Goal: Task Accomplishment & Management: Use online tool/utility

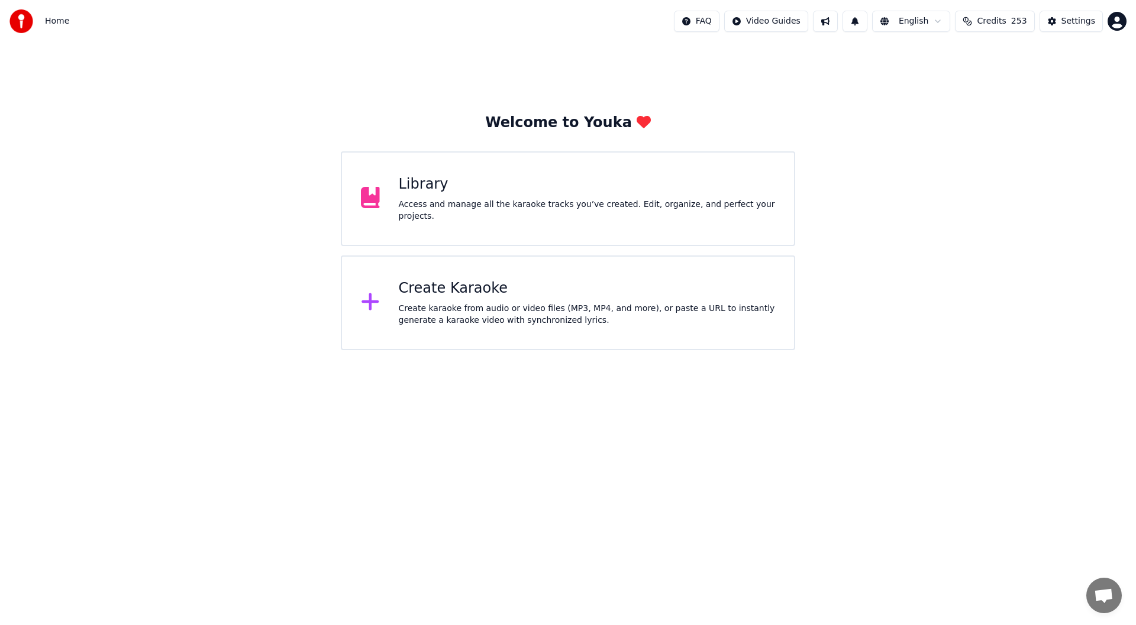
click at [526, 292] on div "Create Karaoke" at bounding box center [587, 288] width 377 height 19
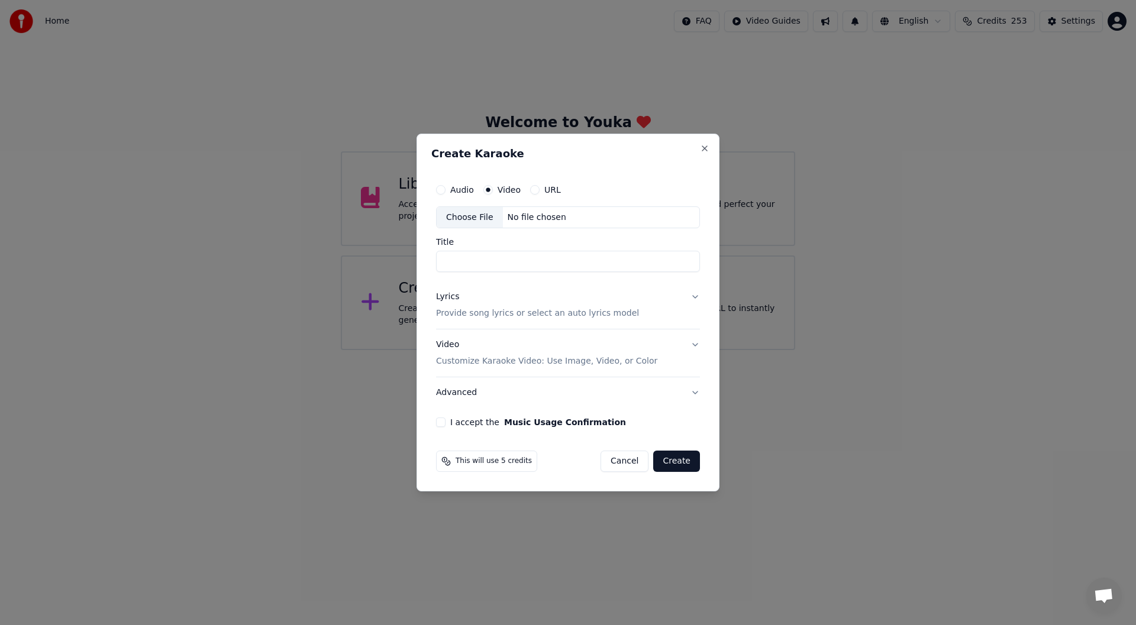
click at [462, 215] on div "Choose File" at bounding box center [469, 217] width 66 height 21
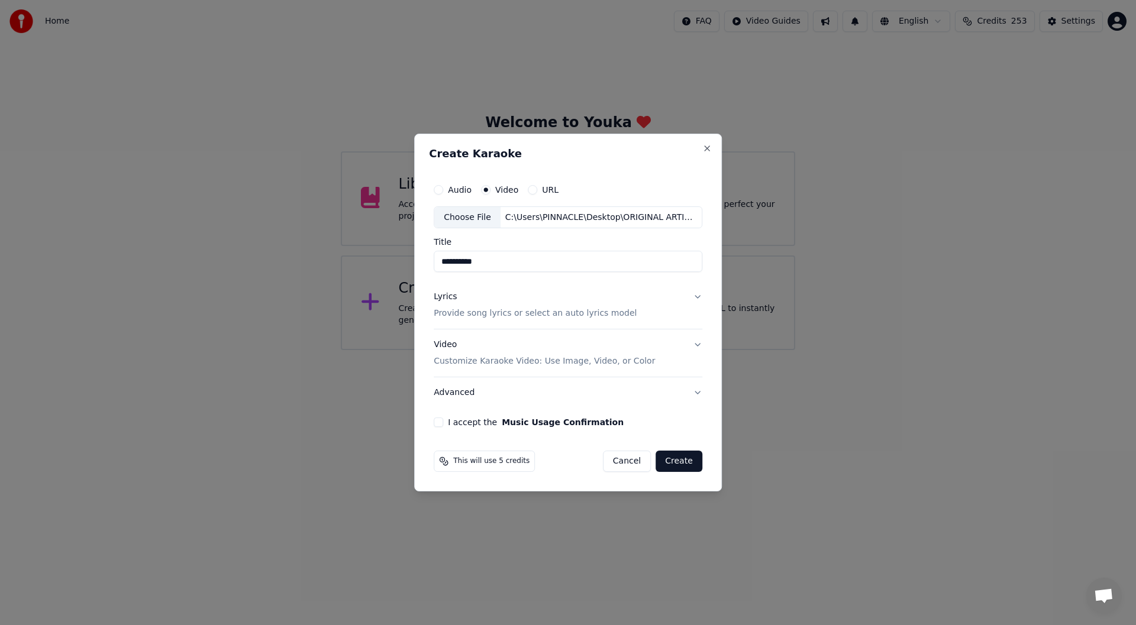
type input "**********"
click at [442, 294] on div "Lyrics" at bounding box center [445, 298] width 23 height 12
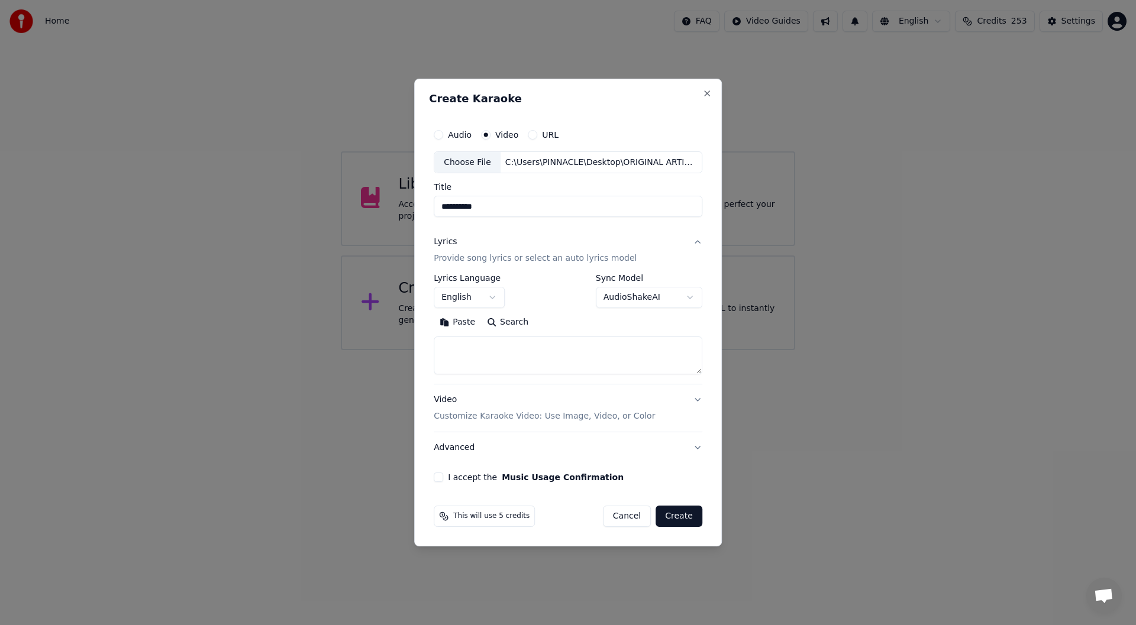
click at [458, 320] on button "Paste" at bounding box center [457, 322] width 47 height 19
click at [441, 475] on button "I accept the Music Usage Confirmation" at bounding box center [438, 477] width 9 height 9
click at [676, 515] on button "Create" at bounding box center [678, 516] width 47 height 21
type textarea "**********"
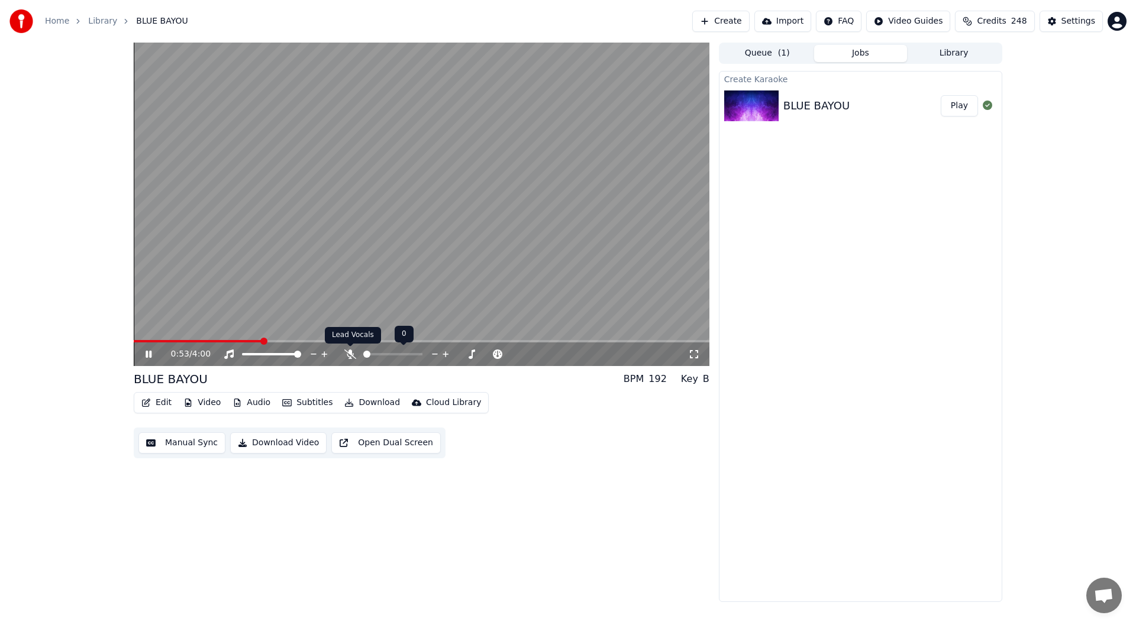
click at [347, 355] on icon at bounding box center [350, 354] width 12 height 9
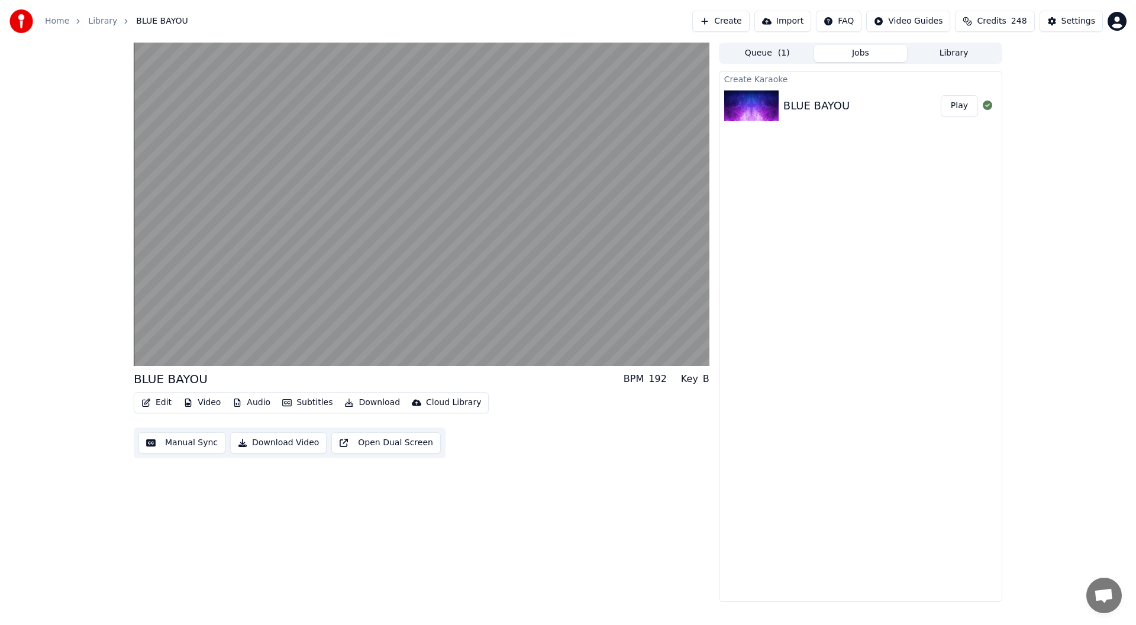
click at [159, 401] on button "Edit" at bounding box center [157, 402] width 40 height 17
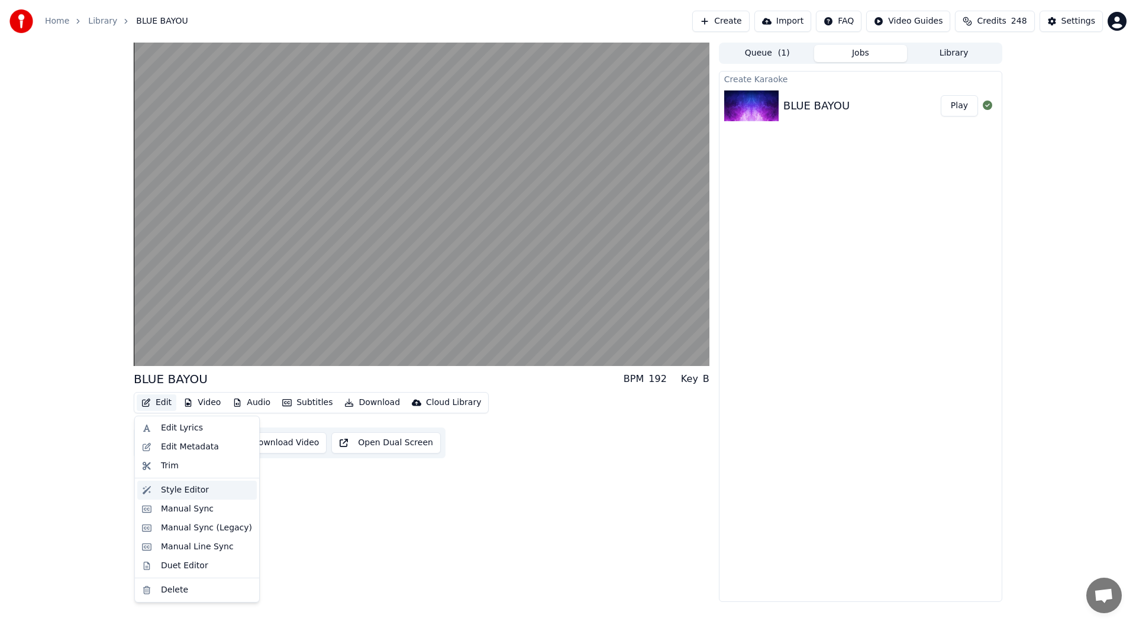
click at [176, 488] on div "Style Editor" at bounding box center [185, 490] width 48 height 12
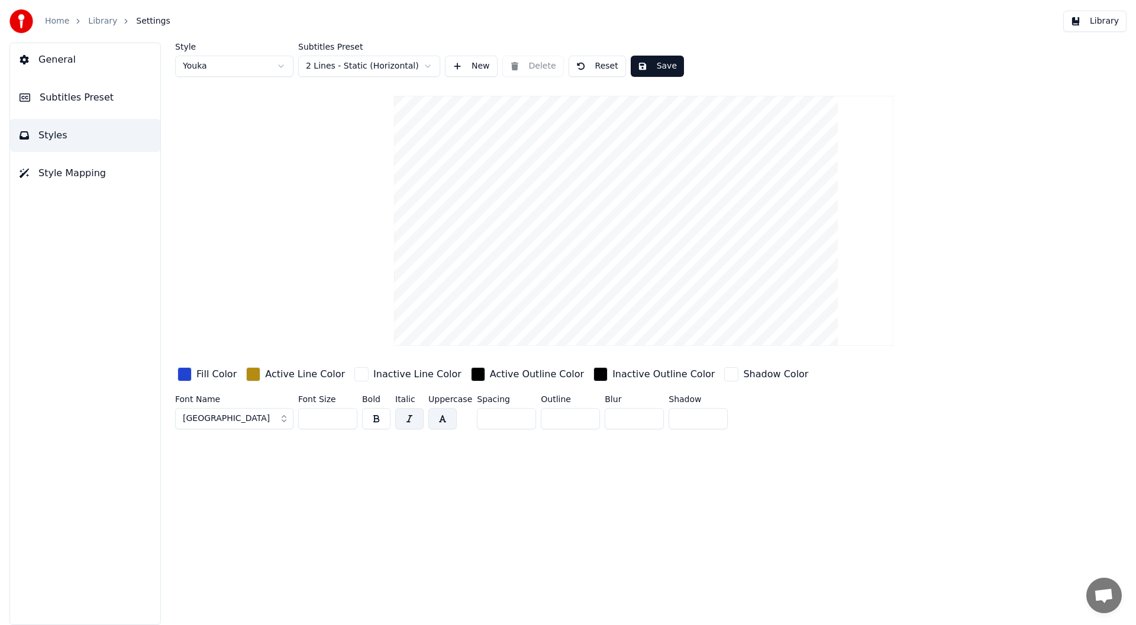
click at [282, 64] on html "Home Library Settings Library General Subtitles Preset Styles Style Mapping Sty…" at bounding box center [568, 312] width 1136 height 625
type input "***"
click at [66, 92] on span "Subtitles Preset" at bounding box center [77, 97] width 74 height 14
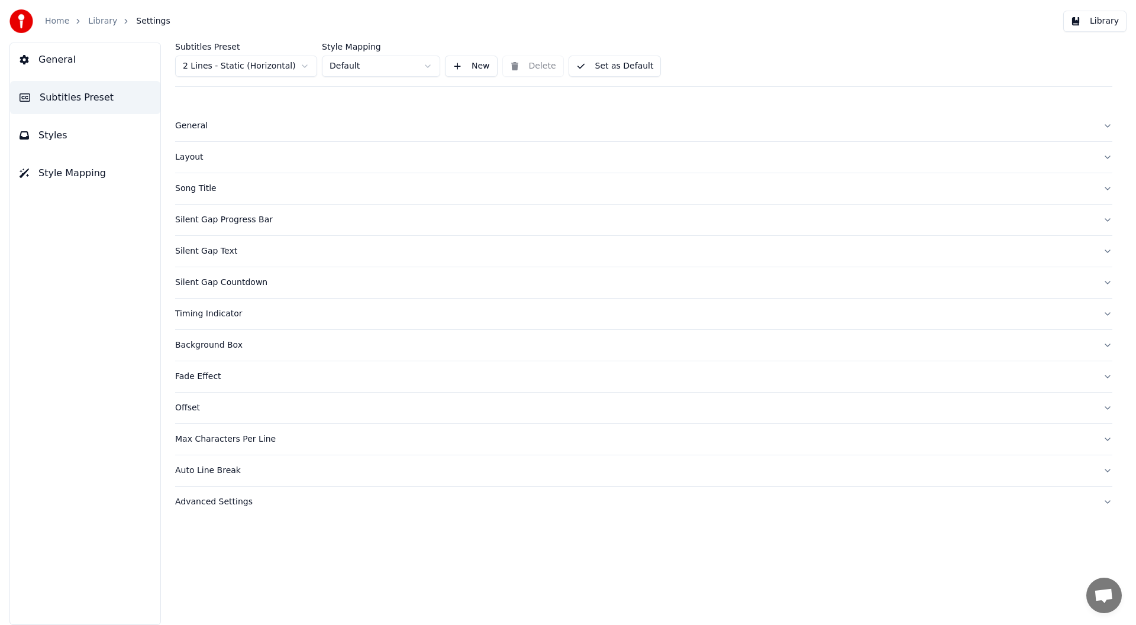
click at [59, 166] on span "Style Mapping" at bounding box center [71, 173] width 67 height 14
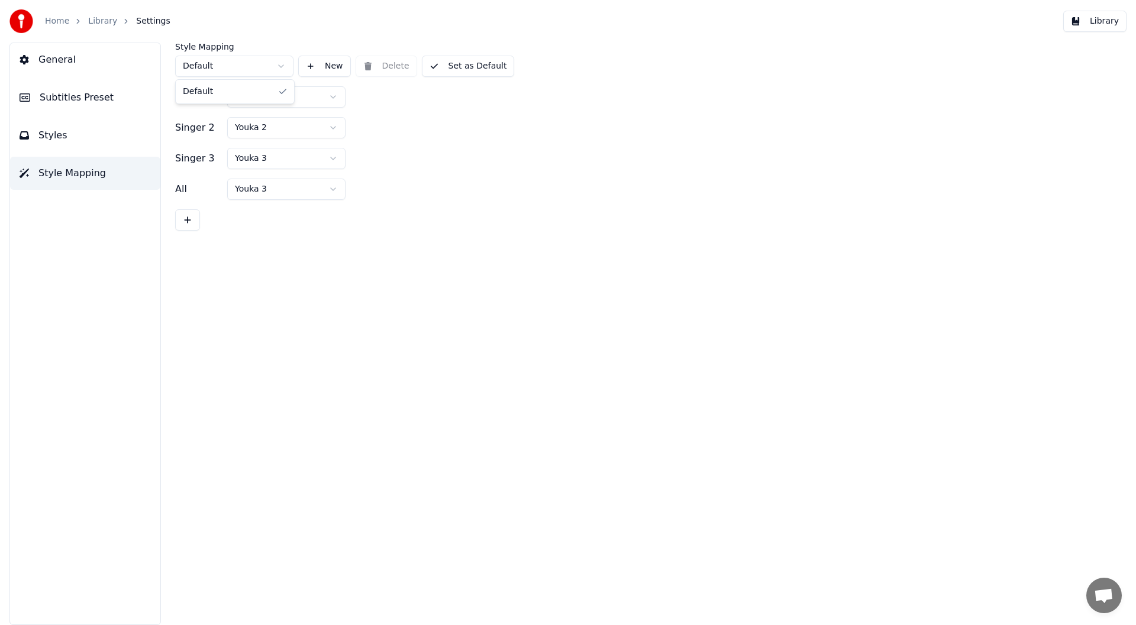
click at [282, 63] on html "Home Library Settings Library General Subtitles Preset Styles Style Mapping Sty…" at bounding box center [568, 312] width 1136 height 625
click at [276, 66] on html "Home Library Settings Library General Subtitles Preset Styles Style Mapping Sty…" at bounding box center [568, 312] width 1136 height 625
click at [180, 186] on div "All" at bounding box center [198, 189] width 47 height 14
click at [334, 184] on html "Home Library Settings Library General Subtitles Preset Styles Style Mapping Sty…" at bounding box center [568, 312] width 1136 height 625
click at [462, 64] on button "Set as Default" at bounding box center [468, 66] width 93 height 21
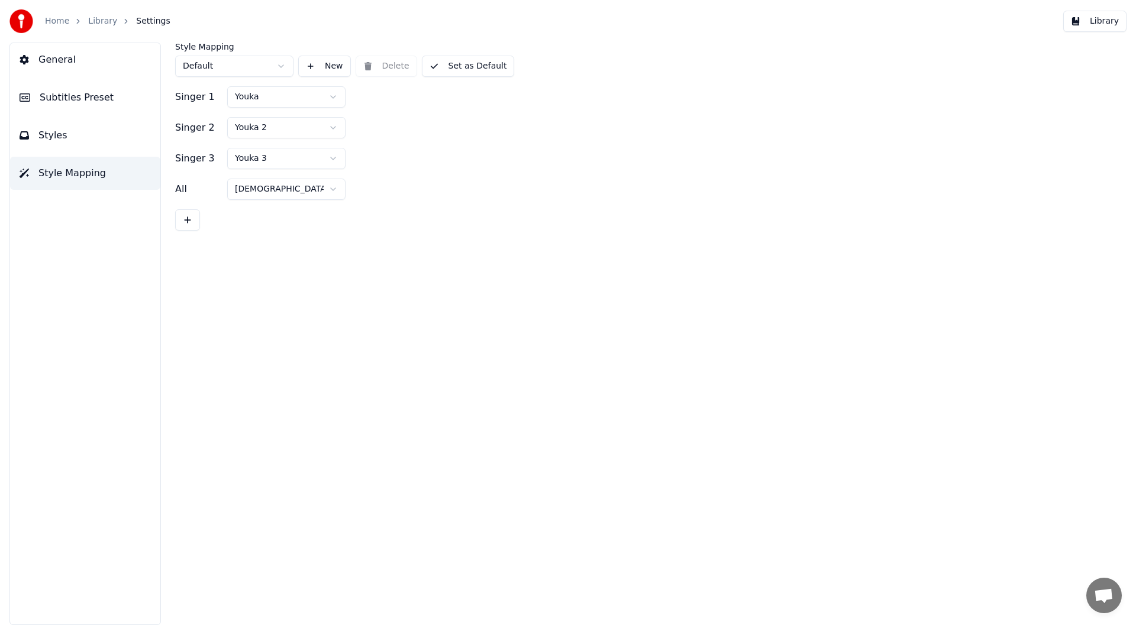
click at [464, 66] on button "Set as Default" at bounding box center [468, 66] width 93 height 21
click at [1096, 19] on button "Library" at bounding box center [1094, 21] width 63 height 21
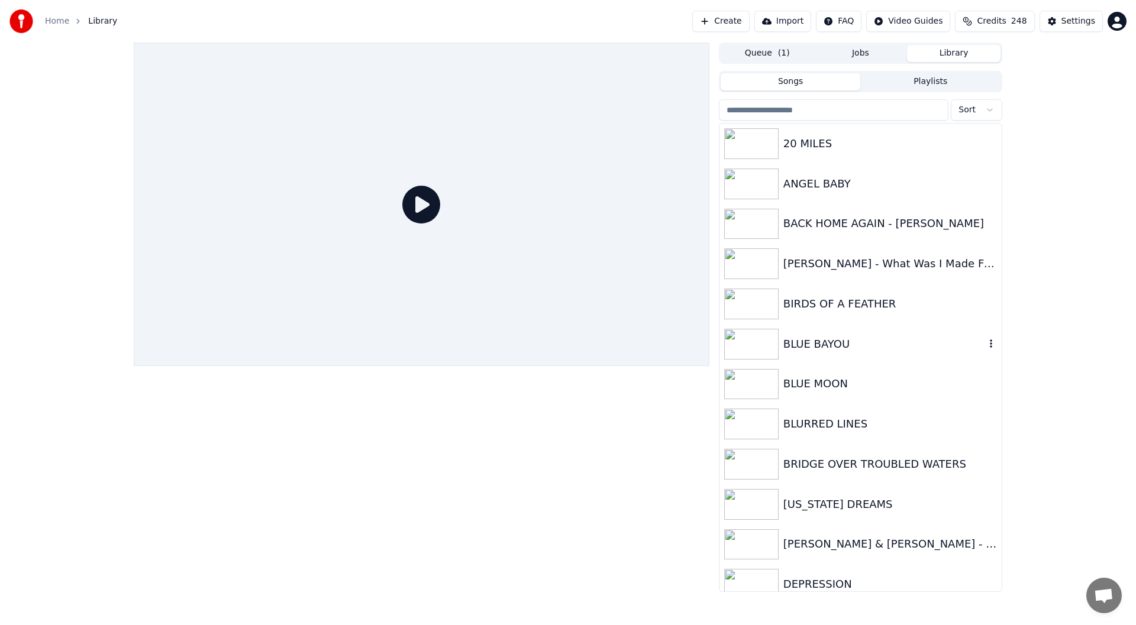
click at [832, 335] on div "BLUE BAYOU" at bounding box center [860, 344] width 282 height 40
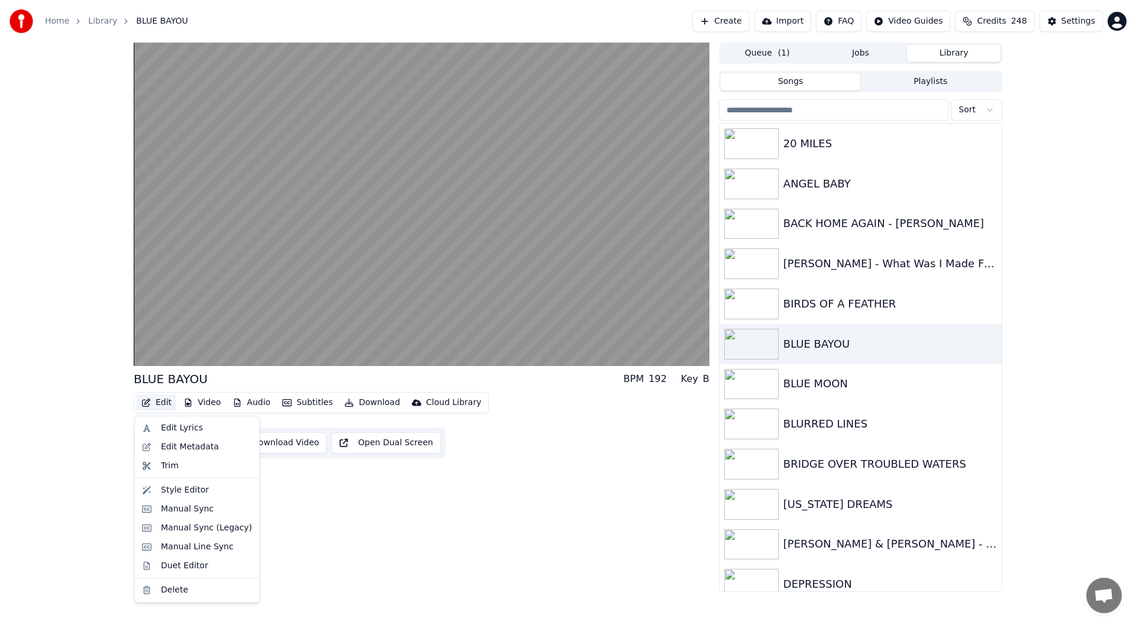
click at [157, 397] on button "Edit" at bounding box center [157, 402] width 40 height 17
click at [188, 487] on div "Style Editor" at bounding box center [185, 490] width 48 height 12
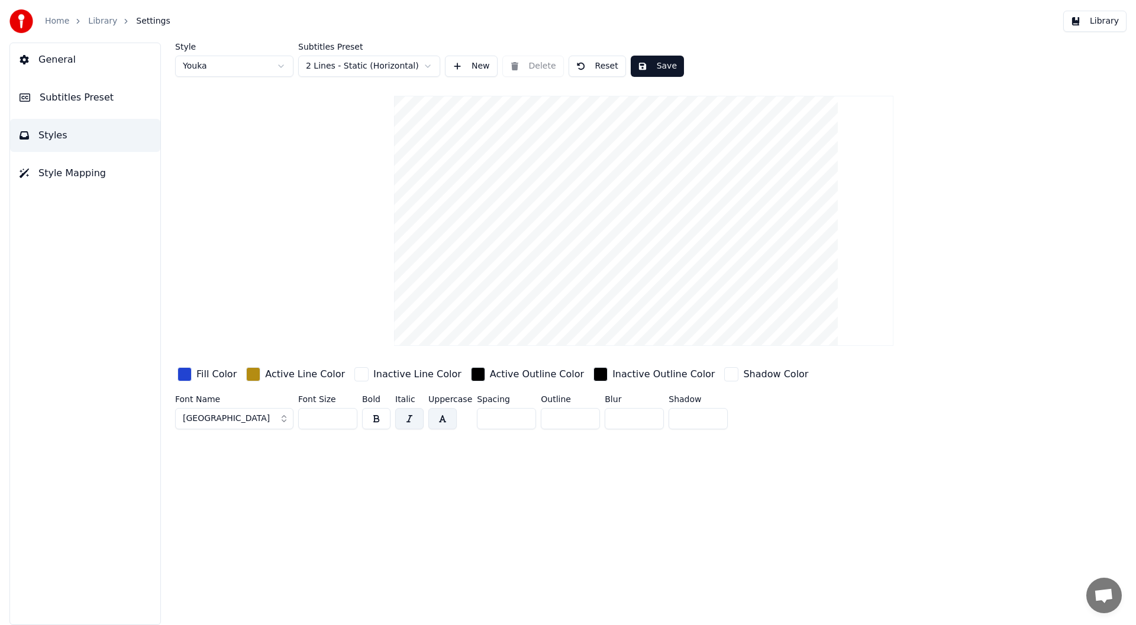
click at [64, 172] on span "Style Mapping" at bounding box center [71, 173] width 67 height 14
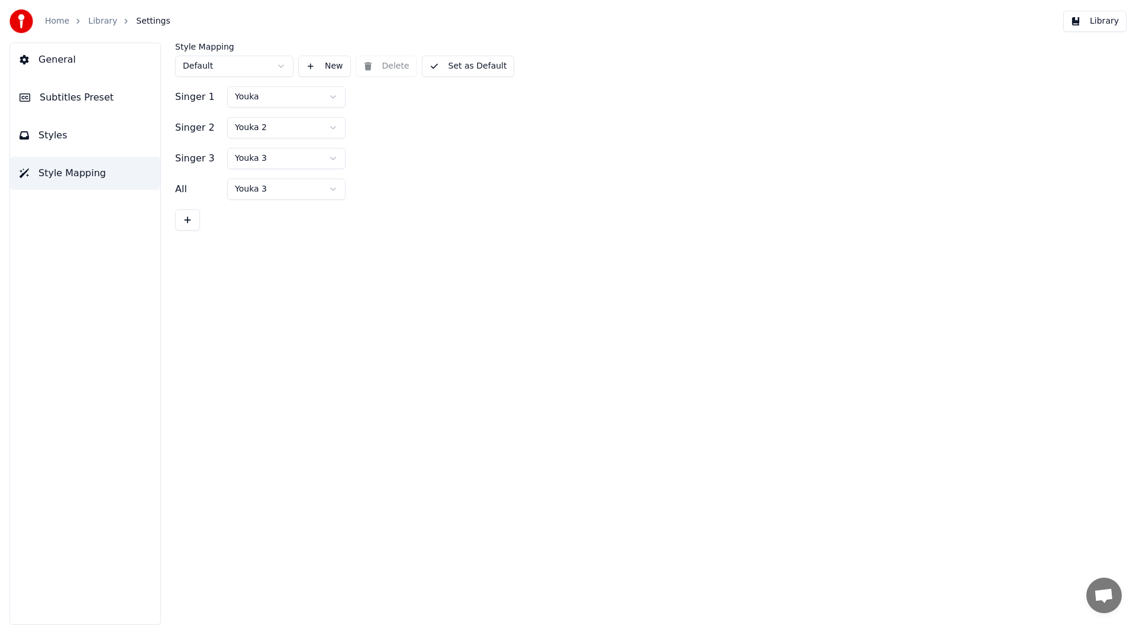
click at [331, 182] on html "Home Library Settings Library General Subtitles Preset Styles Style Mapping Sty…" at bounding box center [568, 312] width 1136 height 625
click at [457, 65] on button "Set as Default" at bounding box center [468, 66] width 93 height 21
click at [96, 20] on link "Library" at bounding box center [102, 21] width 29 height 12
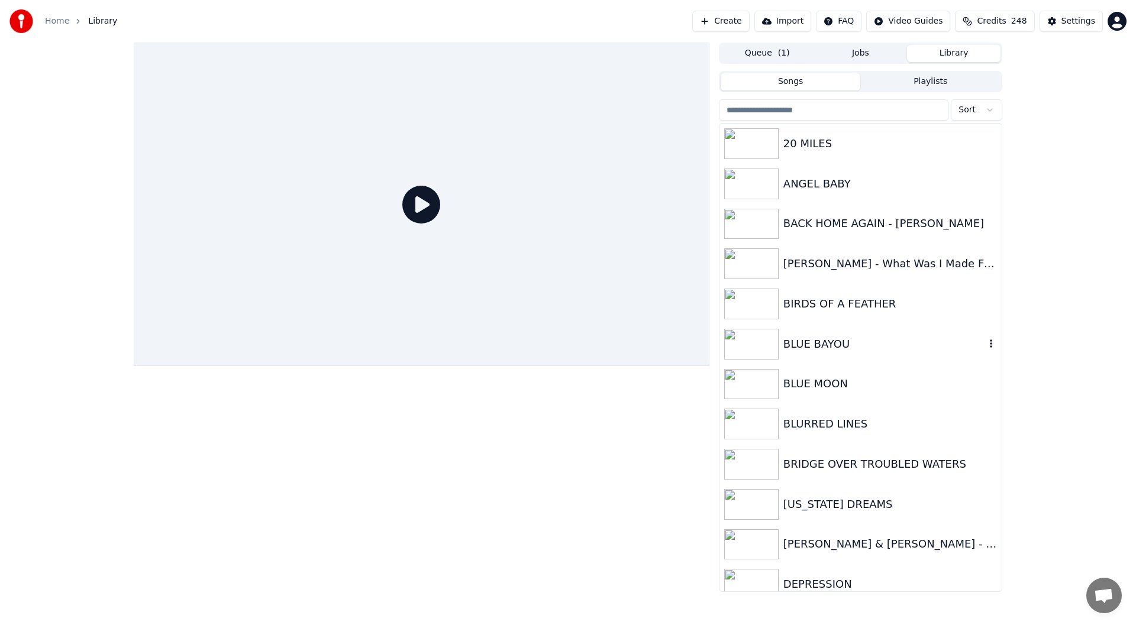
click at [821, 340] on div "BLUE BAYOU" at bounding box center [884, 344] width 202 height 17
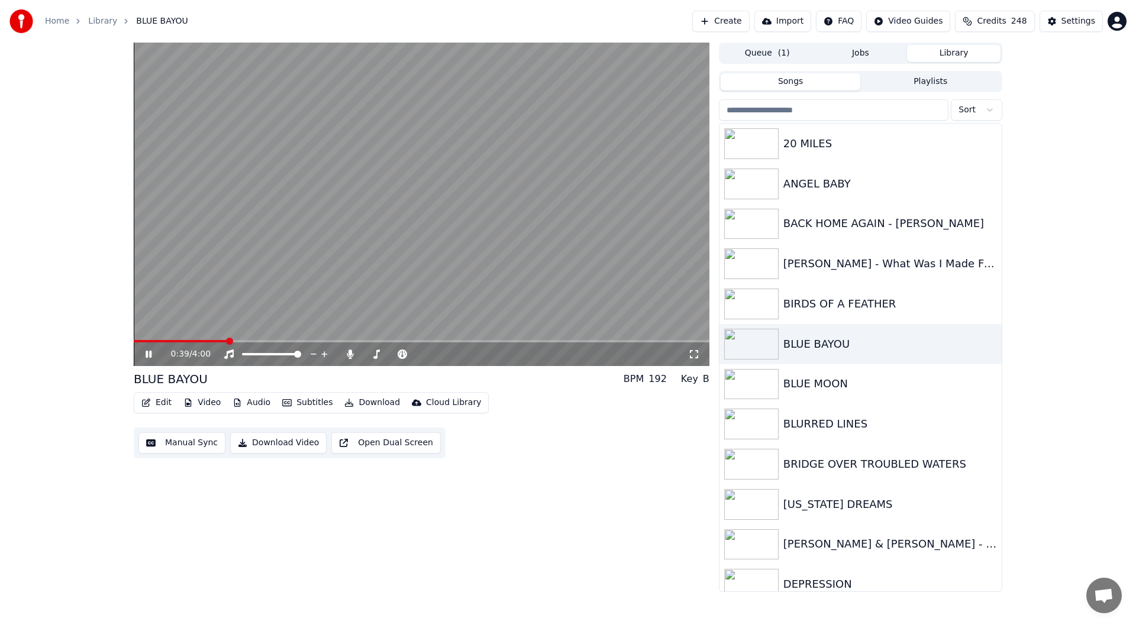
click at [226, 340] on span at bounding box center [421, 341] width 575 height 2
click at [159, 399] on button "Edit" at bounding box center [157, 402] width 40 height 17
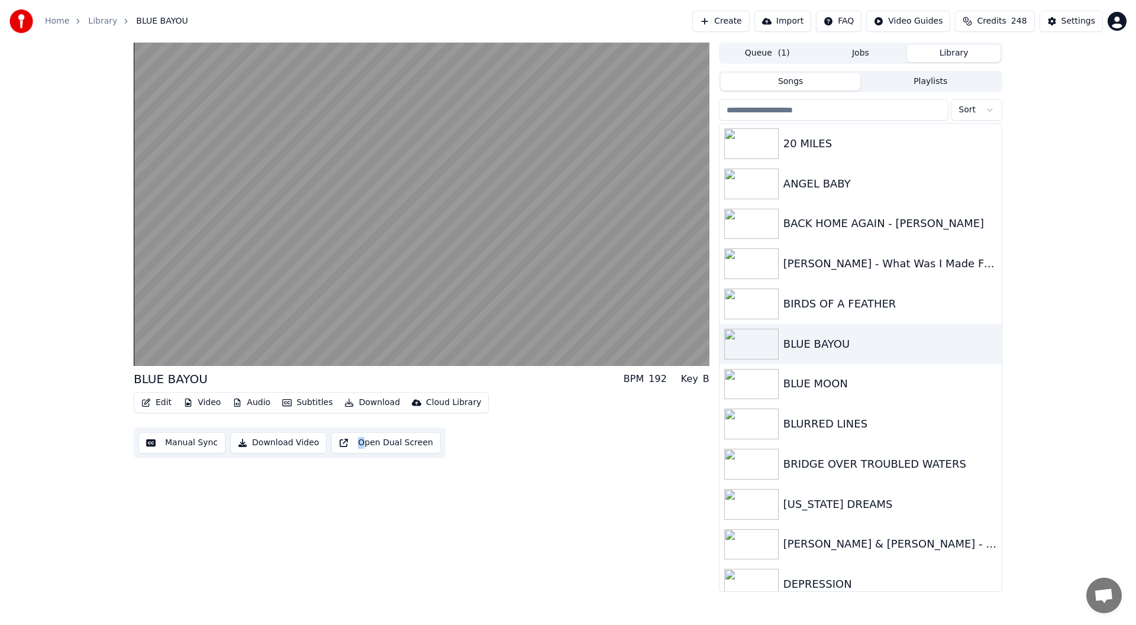
click at [351, 503] on div "BLUE BAYOU BPM 192 Key B Edit Video Audio Subtitles Download Cloud Library Manu…" at bounding box center [421, 317] width 575 height 549
click at [1072, 21] on div "Settings" at bounding box center [1078, 21] width 34 height 12
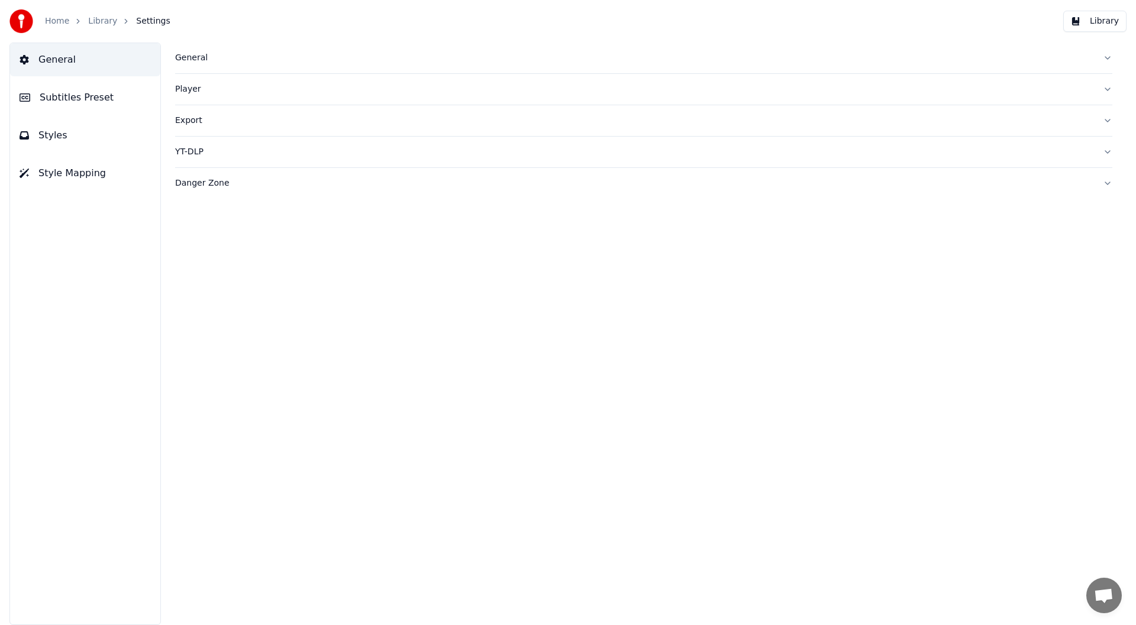
click at [62, 96] on span "Subtitles Preset" at bounding box center [77, 97] width 74 height 14
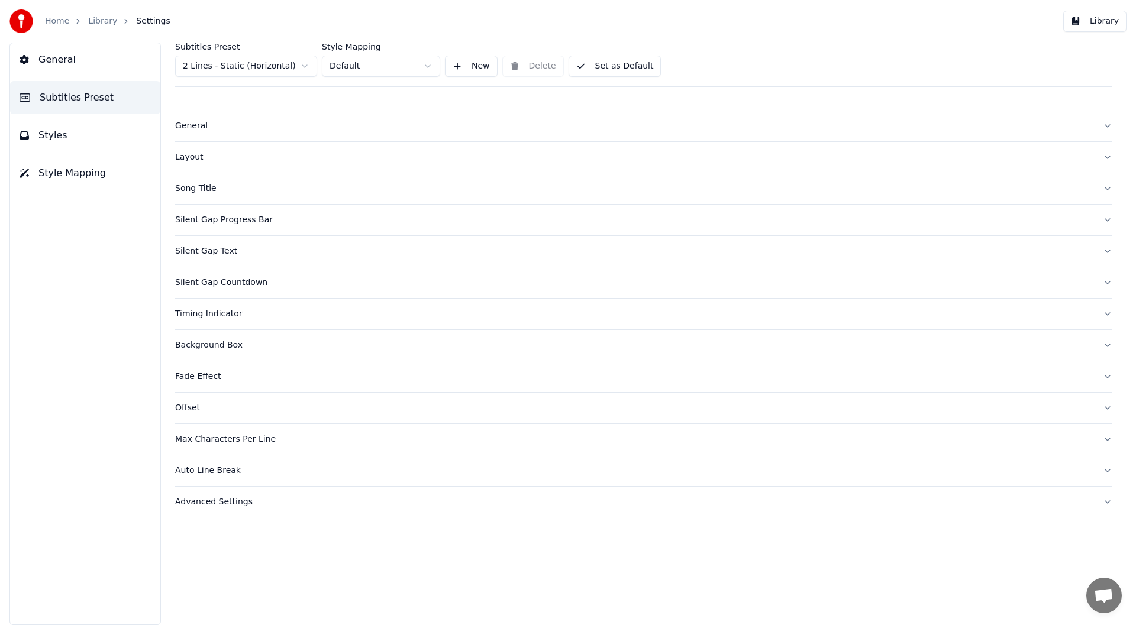
click at [64, 130] on button "Styles" at bounding box center [85, 135] width 150 height 33
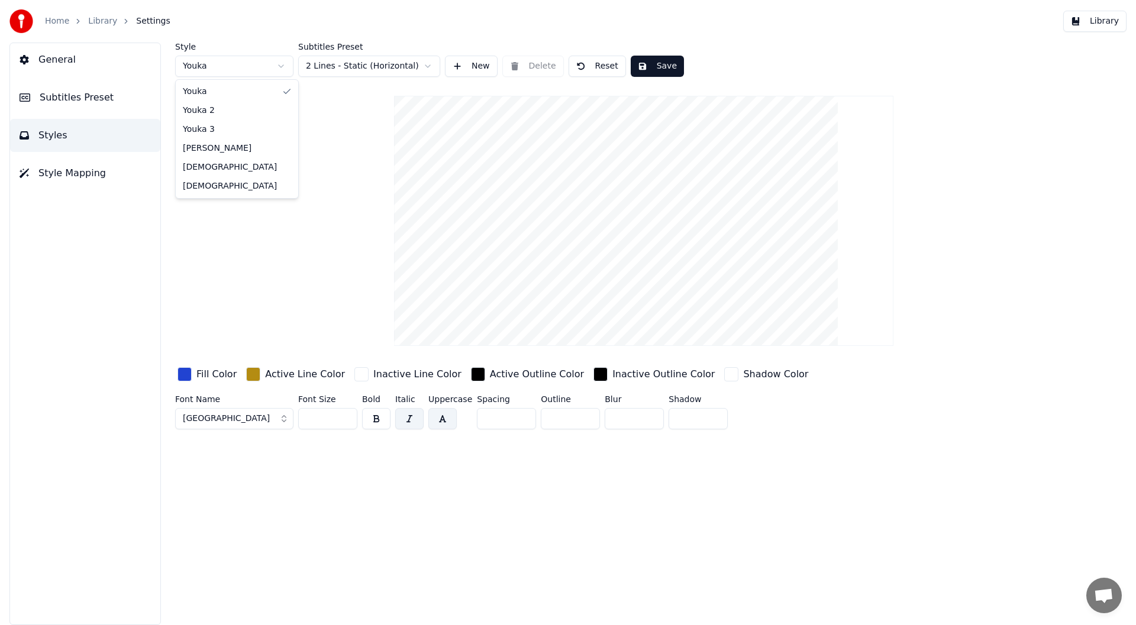
click at [277, 63] on html "Home Library Settings Library General Subtitles Preset Styles Style Mapping Sty…" at bounding box center [568, 312] width 1136 height 625
type input "***"
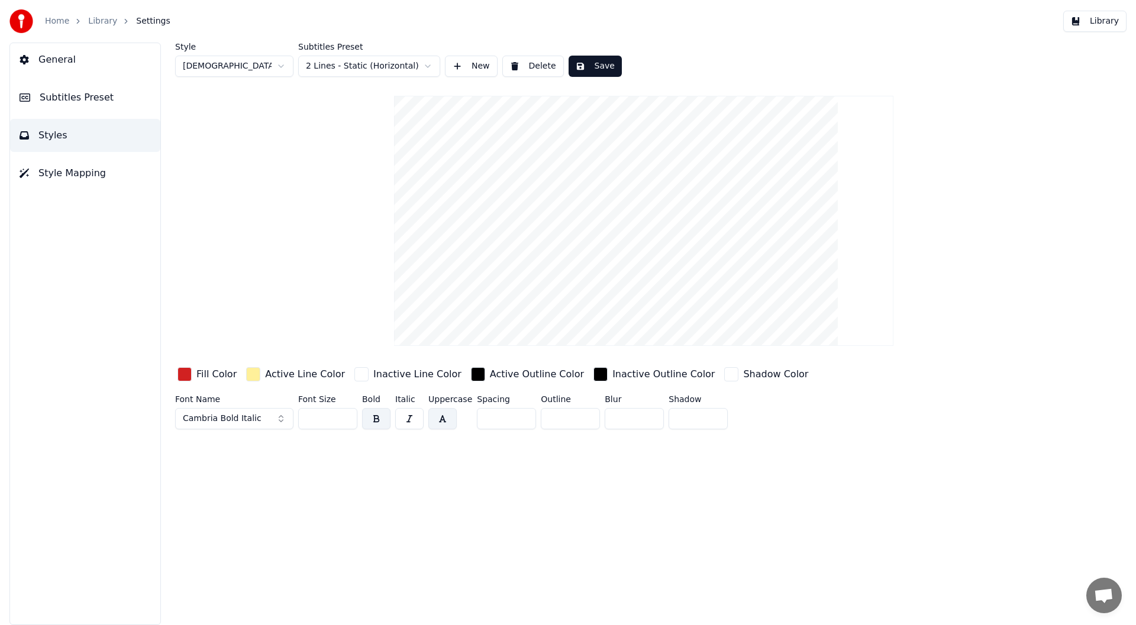
click at [596, 62] on button "Save" at bounding box center [594, 66] width 53 height 21
click at [66, 170] on span "Style Mapping" at bounding box center [71, 173] width 67 height 14
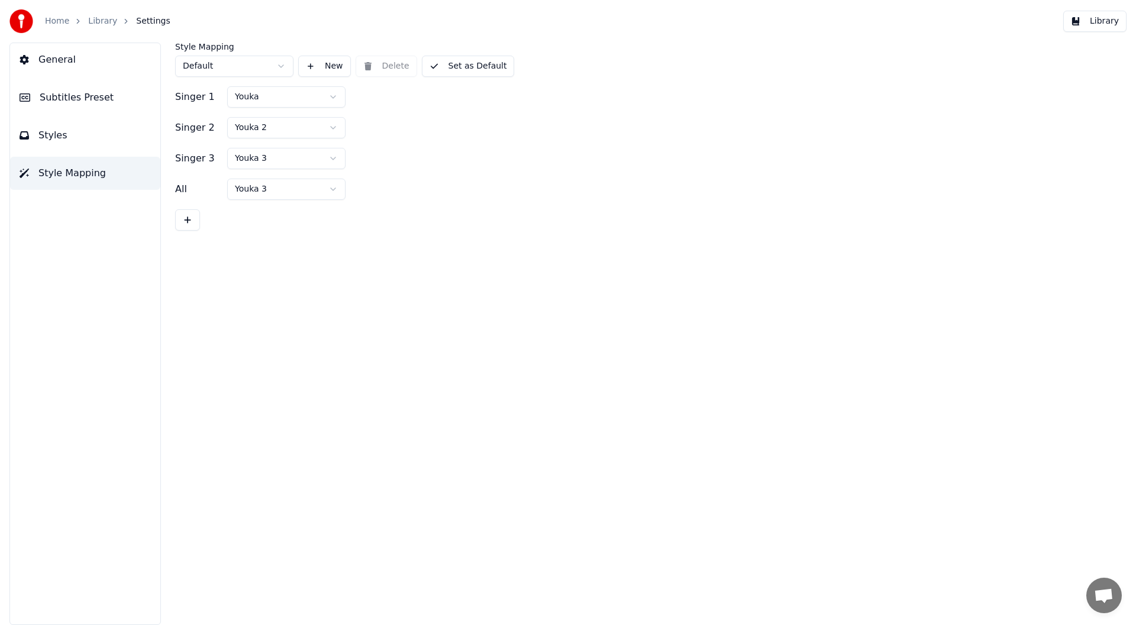
click at [68, 132] on button "Styles" at bounding box center [85, 135] width 150 height 33
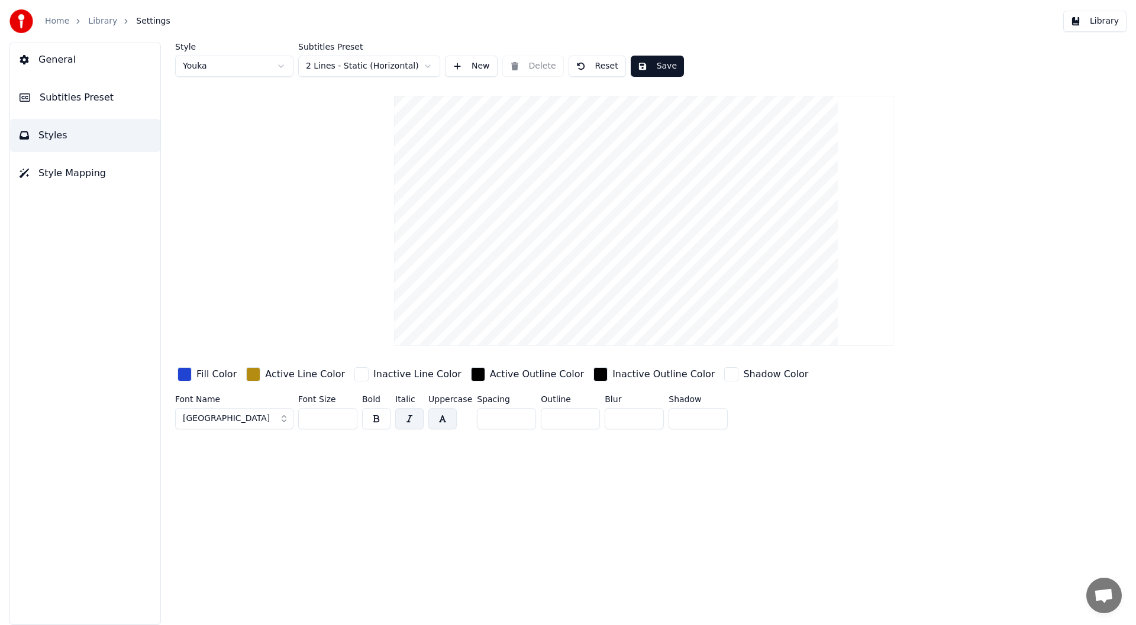
click at [76, 96] on span "Subtitles Preset" at bounding box center [77, 97] width 74 height 14
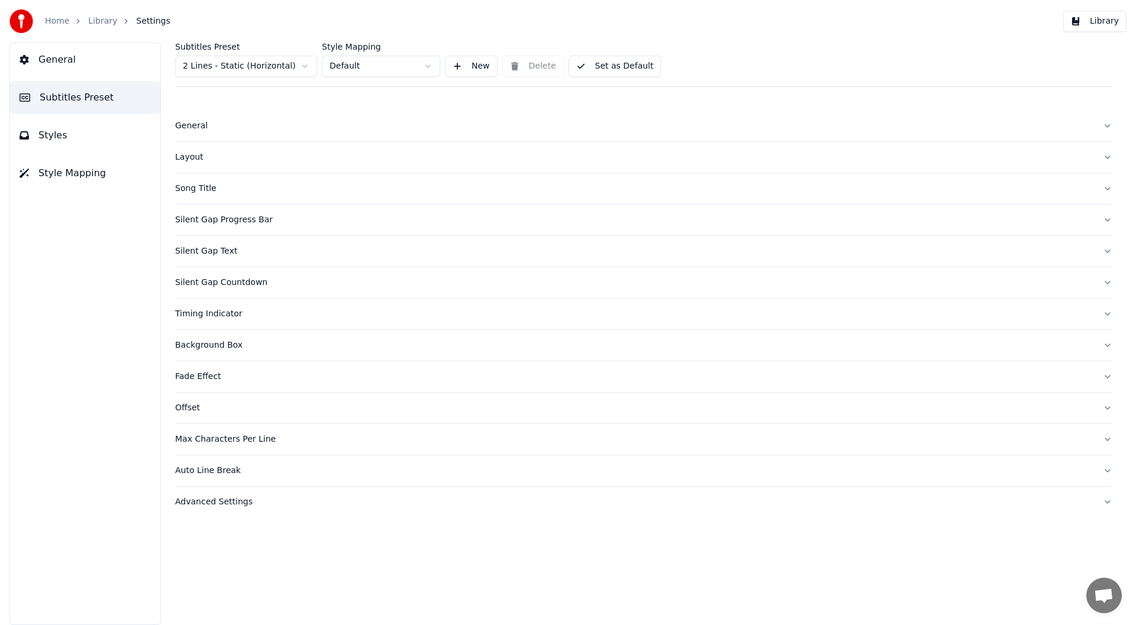
click at [54, 59] on span "General" at bounding box center [56, 60] width 37 height 14
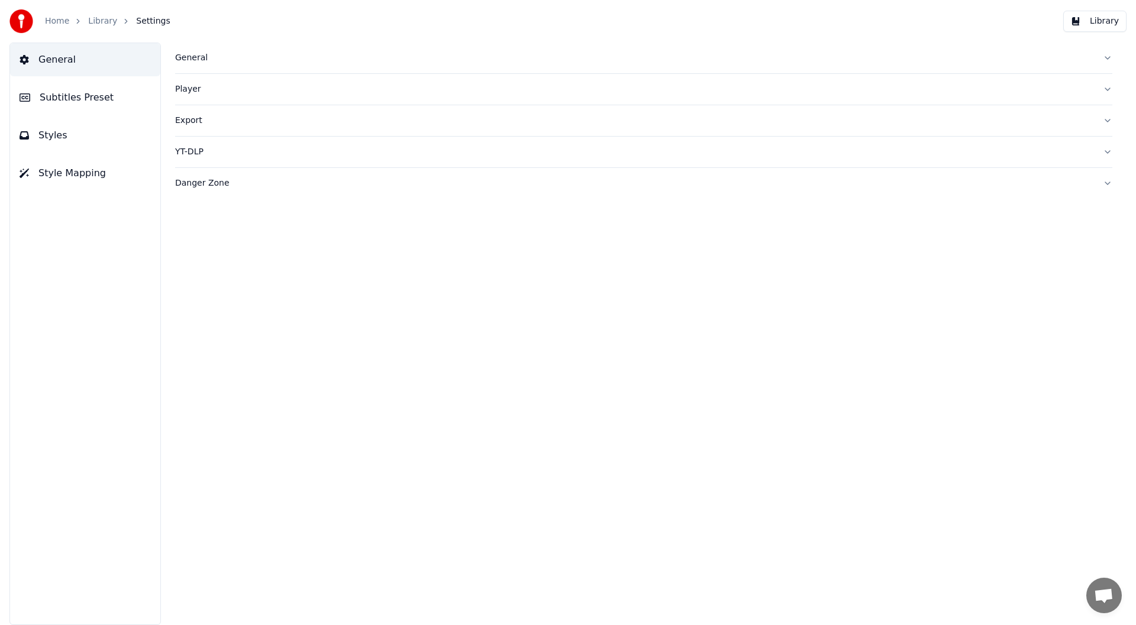
click at [59, 169] on span "Style Mapping" at bounding box center [71, 173] width 67 height 14
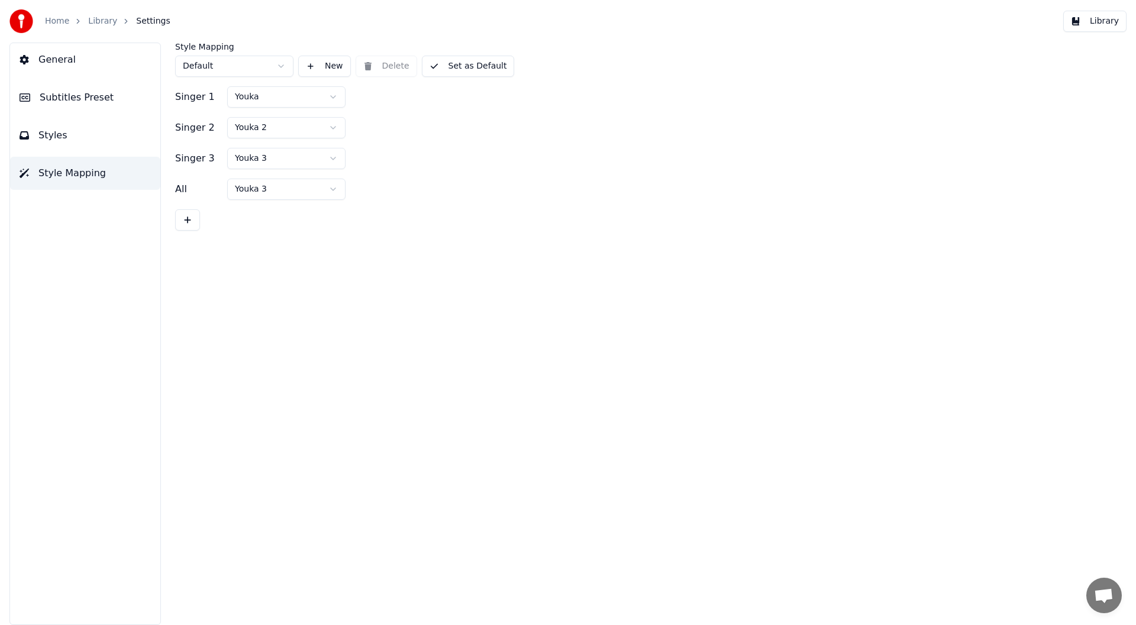
click at [334, 186] on html "Home Library Settings Library General Subtitles Preset Styles Style Mapping Sty…" at bounding box center [568, 312] width 1136 height 625
click at [460, 62] on button "Set as Default" at bounding box center [468, 66] width 93 height 21
click at [1100, 19] on button "Library" at bounding box center [1094, 21] width 63 height 21
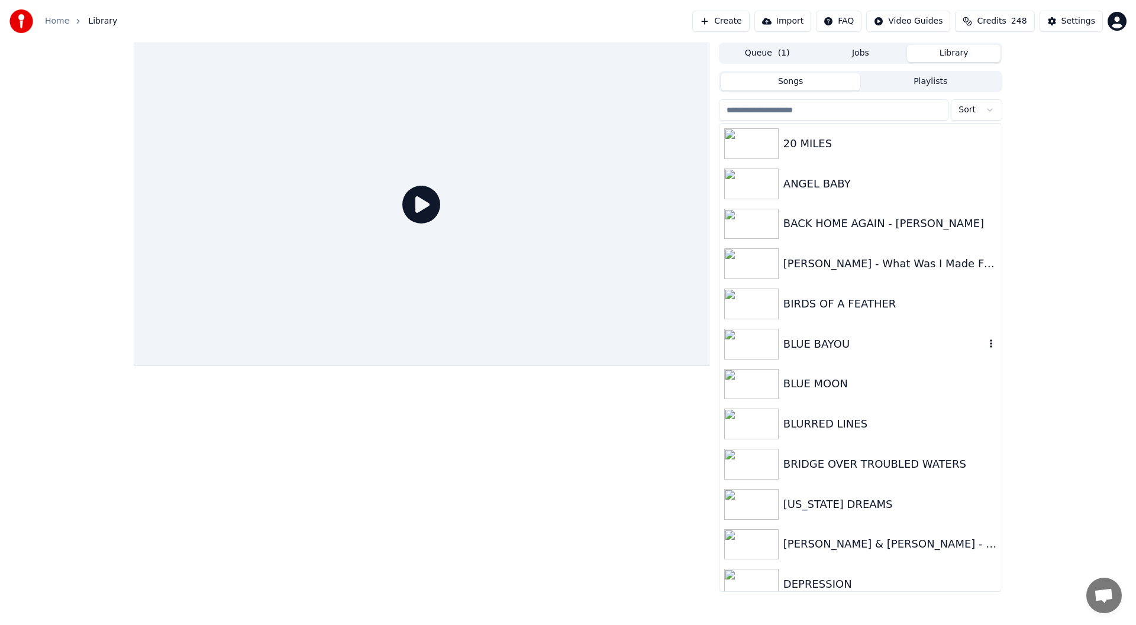
click at [803, 334] on div "BLUE BAYOU" at bounding box center [860, 344] width 282 height 40
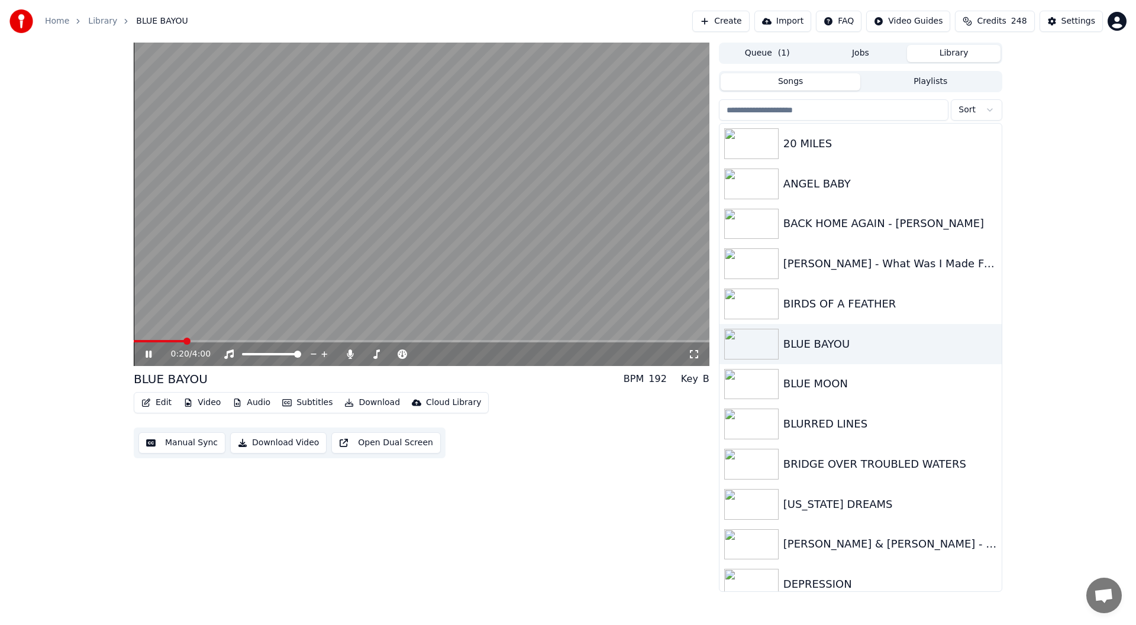
click at [159, 399] on button "Edit" at bounding box center [157, 402] width 40 height 17
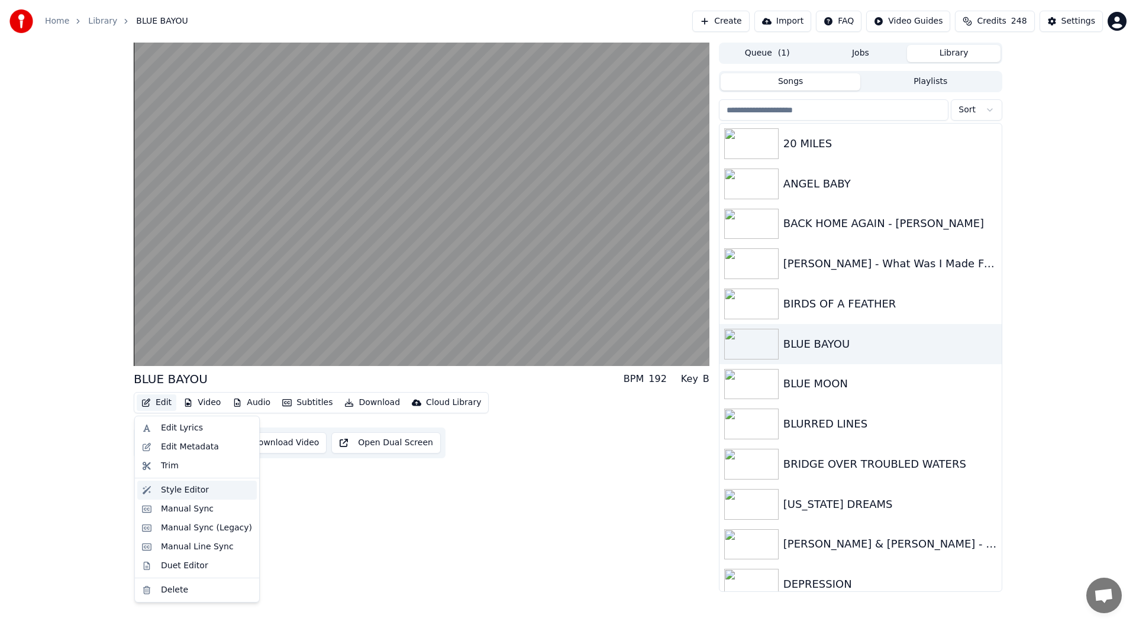
click at [193, 489] on div "Style Editor" at bounding box center [185, 490] width 48 height 12
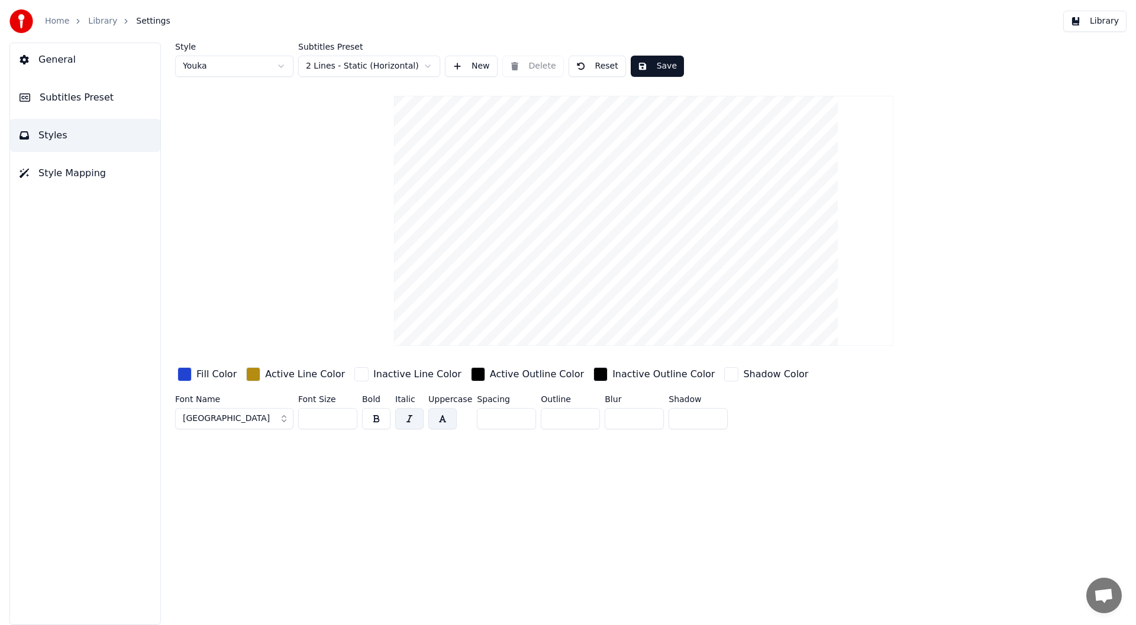
click at [282, 63] on html "Home Library Settings Library General Subtitles Preset Styles Style Mapping Sty…" at bounding box center [568, 312] width 1136 height 625
type input "***"
click at [78, 94] on span "Subtitles Preset" at bounding box center [77, 97] width 74 height 14
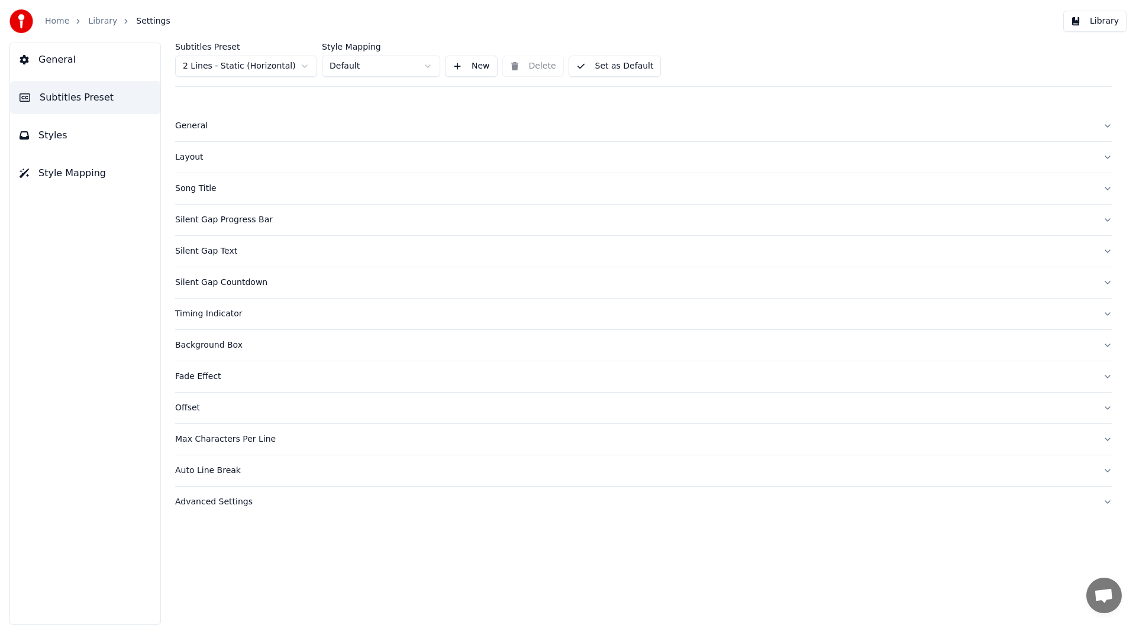
click at [185, 159] on div "Layout" at bounding box center [634, 157] width 918 height 12
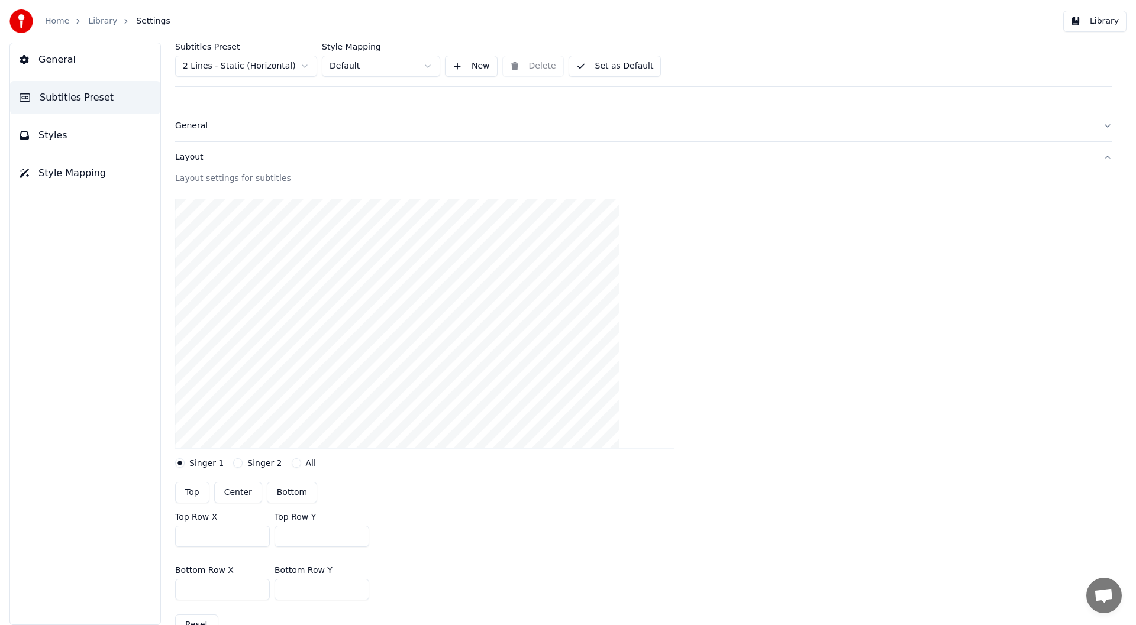
click at [238, 490] on button "Center" at bounding box center [238, 492] width 48 height 21
type input "***"
click at [607, 66] on button "Set as Default" at bounding box center [614, 66] width 93 height 21
click at [76, 171] on span "Style Mapping" at bounding box center [71, 173] width 67 height 14
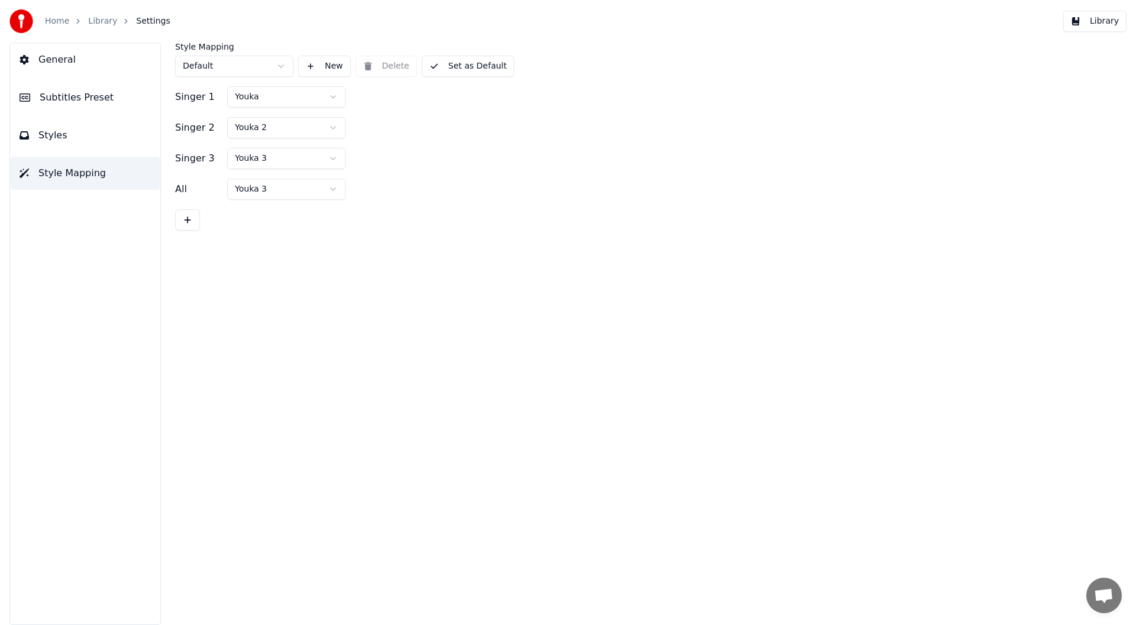
click at [330, 186] on html "Home Library Settings Library General Subtitles Preset Styles Style Mapping Sty…" at bounding box center [568, 312] width 1136 height 625
click at [299, 189] on html "Home Library Settings Library General Subtitles Preset Styles Style Mapping Sty…" at bounding box center [568, 312] width 1136 height 625
click at [461, 63] on html "Home Library Settings Library General Subtitles Preset Styles Style Mapping Sty…" at bounding box center [568, 312] width 1136 height 625
click at [461, 63] on button "Set as Default" at bounding box center [468, 66] width 93 height 21
click at [1104, 20] on button "Library" at bounding box center [1094, 21] width 63 height 21
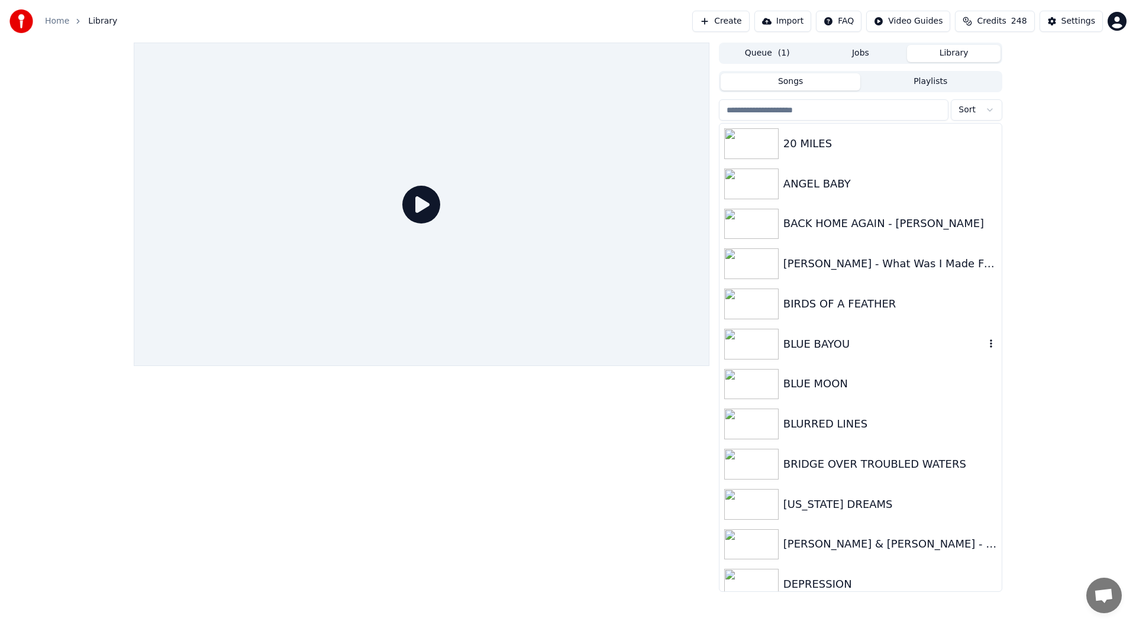
click at [805, 345] on div "BLUE BAYOU" at bounding box center [884, 344] width 202 height 17
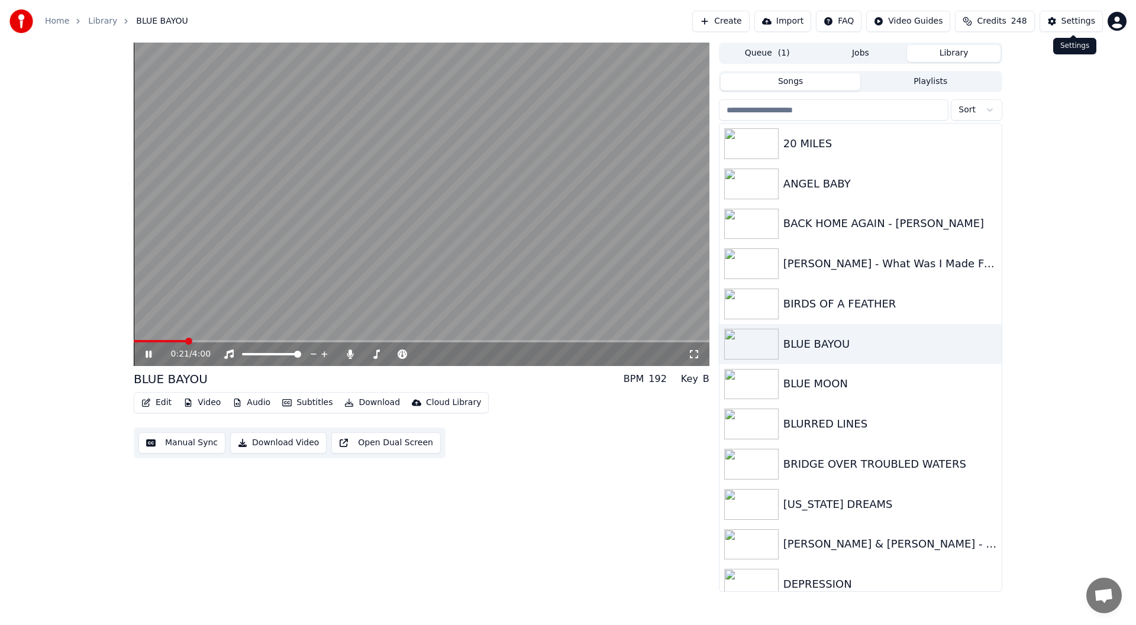
click at [1081, 17] on div "Settings" at bounding box center [1078, 21] width 34 height 12
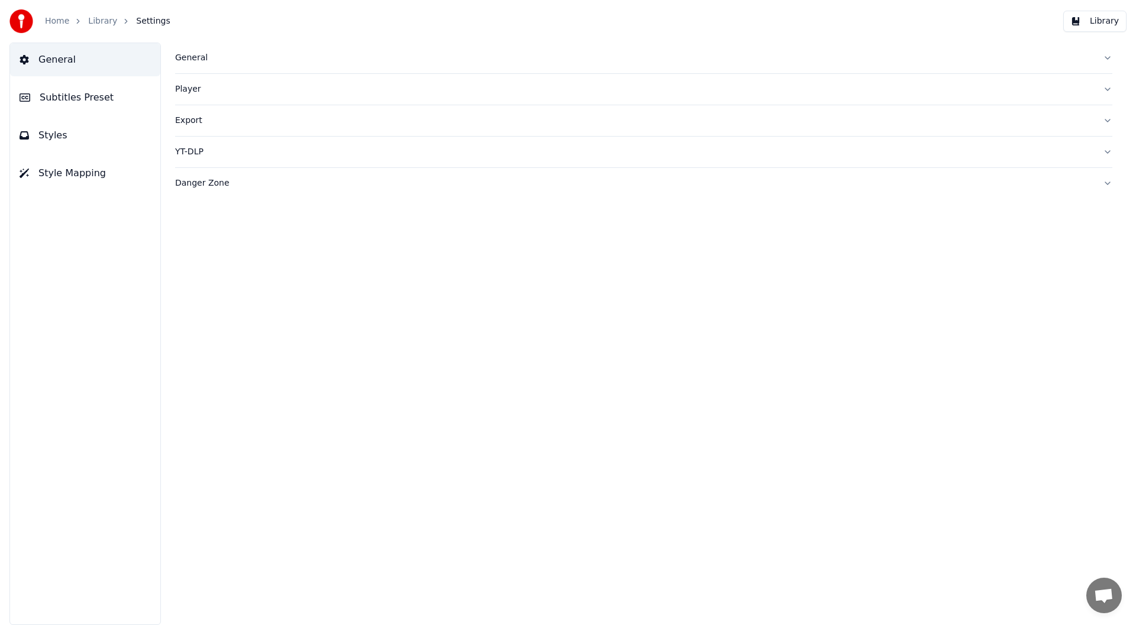
click at [49, 133] on span "Styles" at bounding box center [52, 135] width 29 height 14
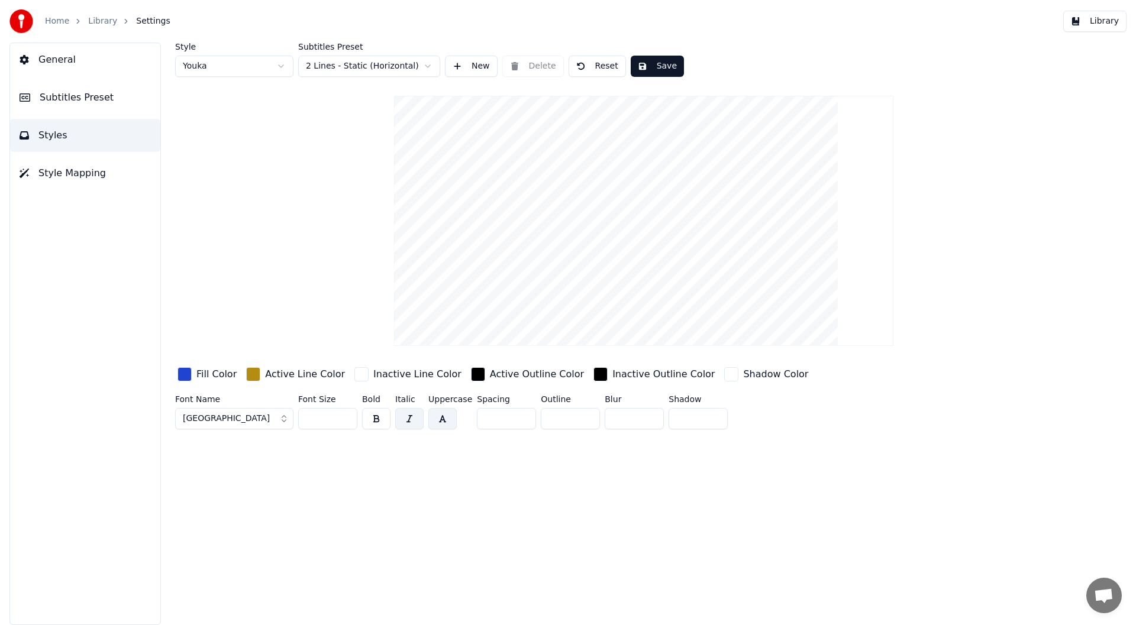
click at [184, 376] on div "button" at bounding box center [184, 374] width 14 height 14
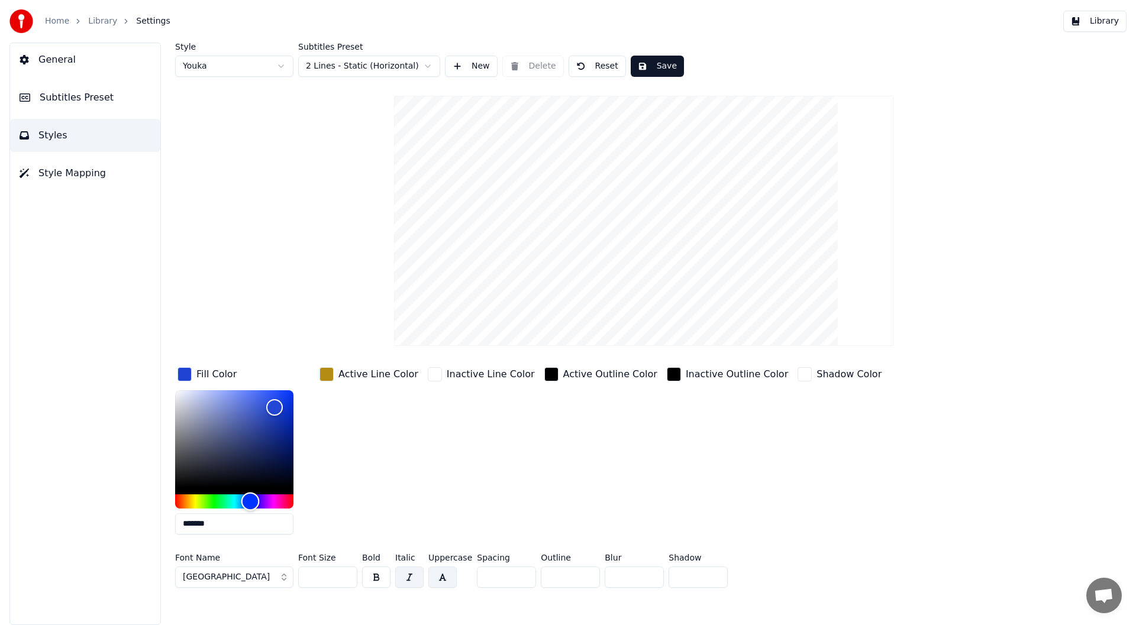
click at [178, 500] on div "Hue" at bounding box center [234, 501] width 118 height 14
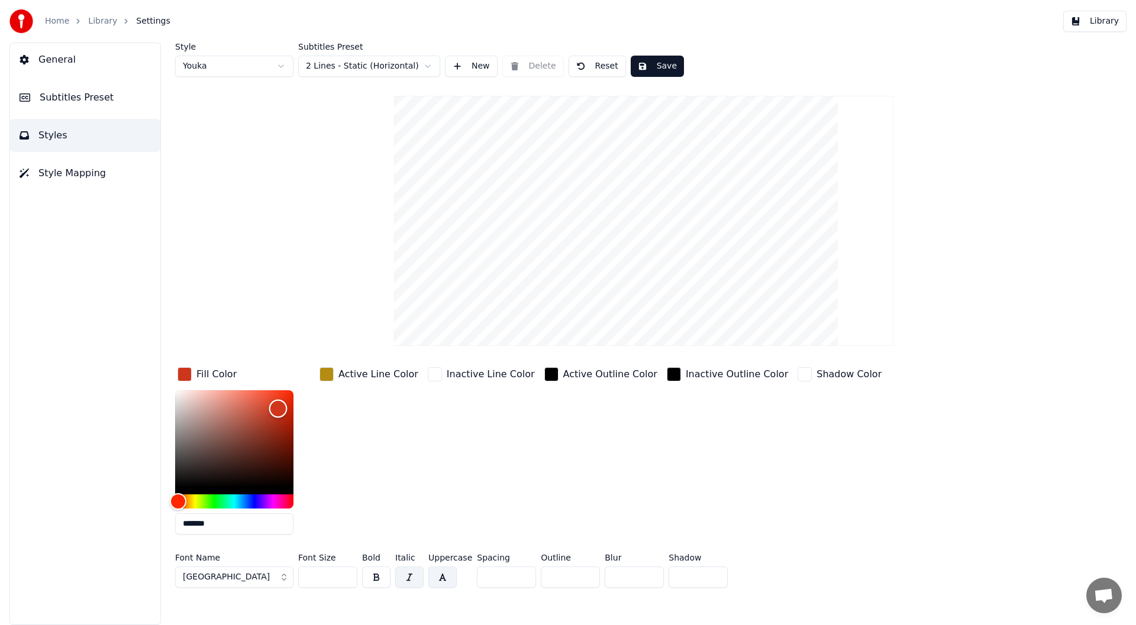
type input "*******"
drag, startPoint x: 276, startPoint y: 403, endPoint x: 286, endPoint y: 419, distance: 18.6
click at [286, 419] on div "Color" at bounding box center [286, 419] width 18 height 18
click at [644, 60] on button "Save" at bounding box center [656, 66] width 53 height 21
click at [1100, 17] on button "Library" at bounding box center [1094, 21] width 63 height 21
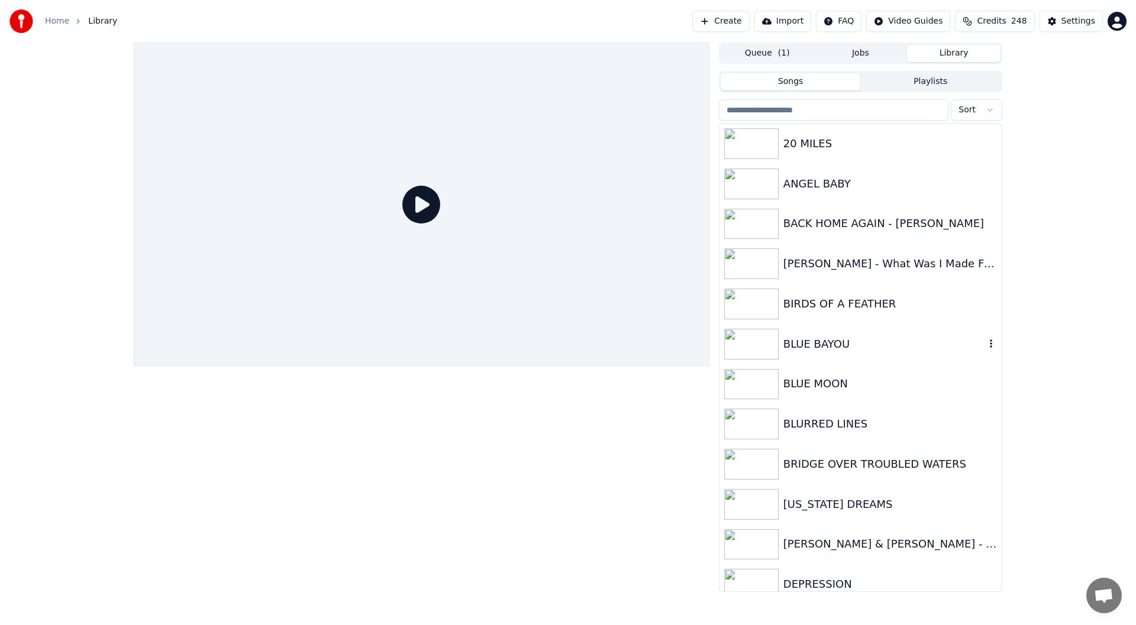
click at [813, 345] on div "BLUE BAYOU" at bounding box center [884, 344] width 202 height 17
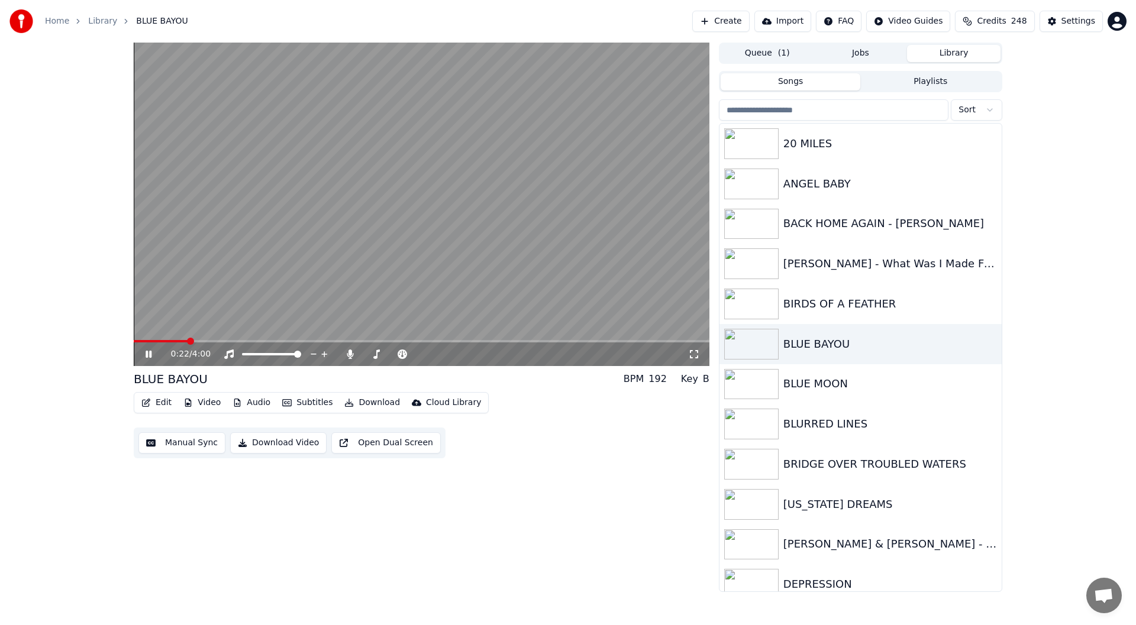
click at [694, 352] on icon at bounding box center [694, 354] width 12 height 9
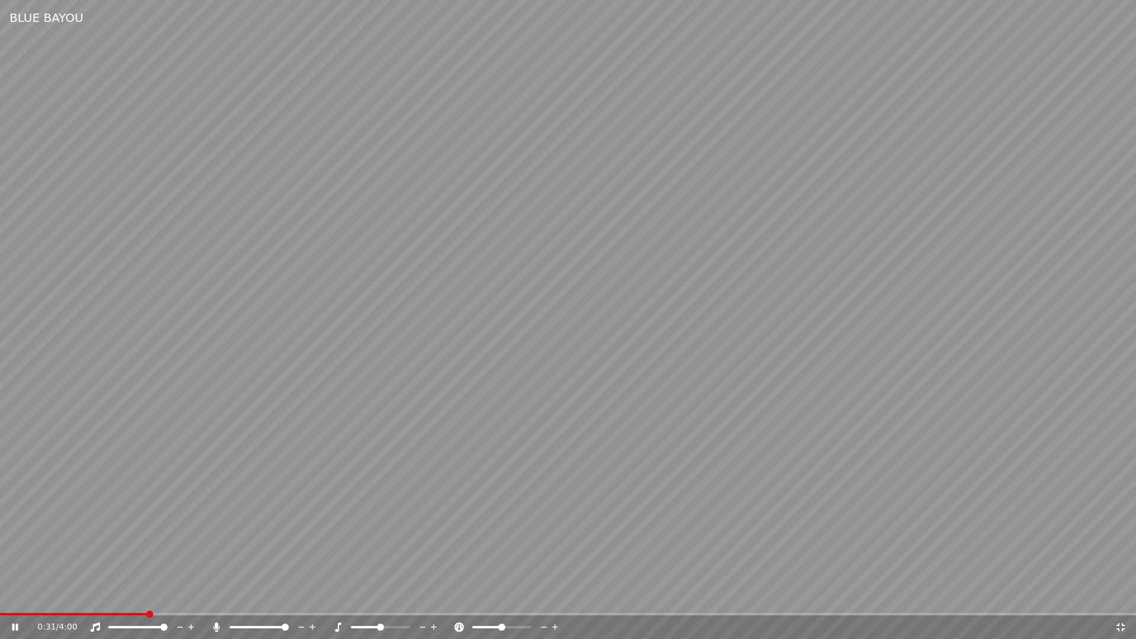
click at [1123, 625] on icon at bounding box center [1120, 627] width 8 height 8
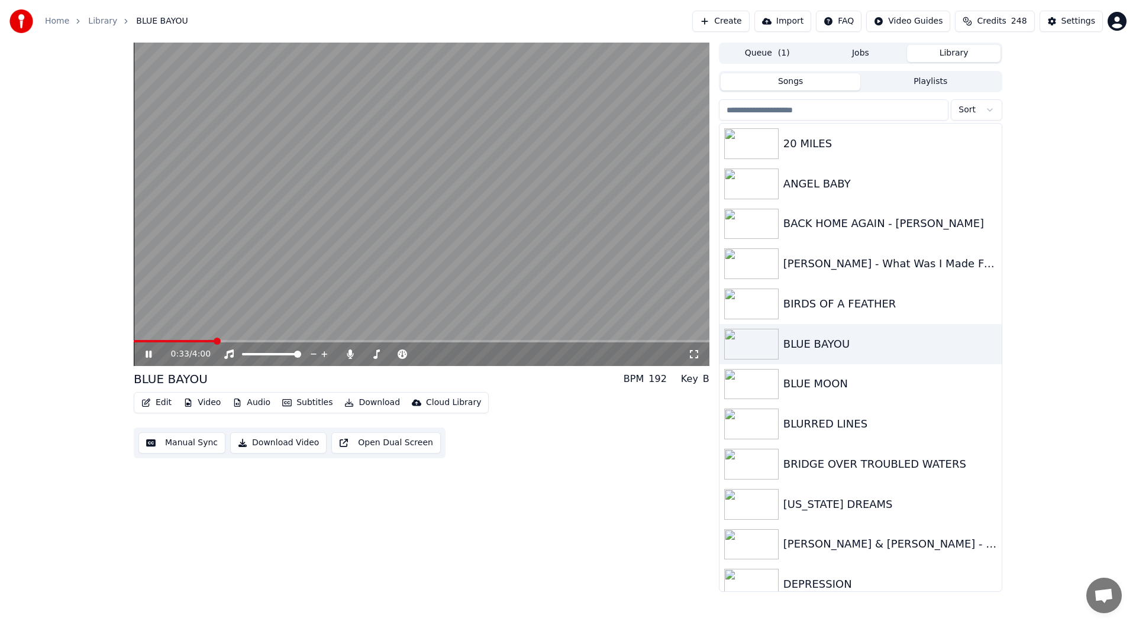
click at [146, 354] on icon at bounding box center [148, 354] width 6 height 7
click at [165, 399] on button "Edit" at bounding box center [157, 402] width 40 height 17
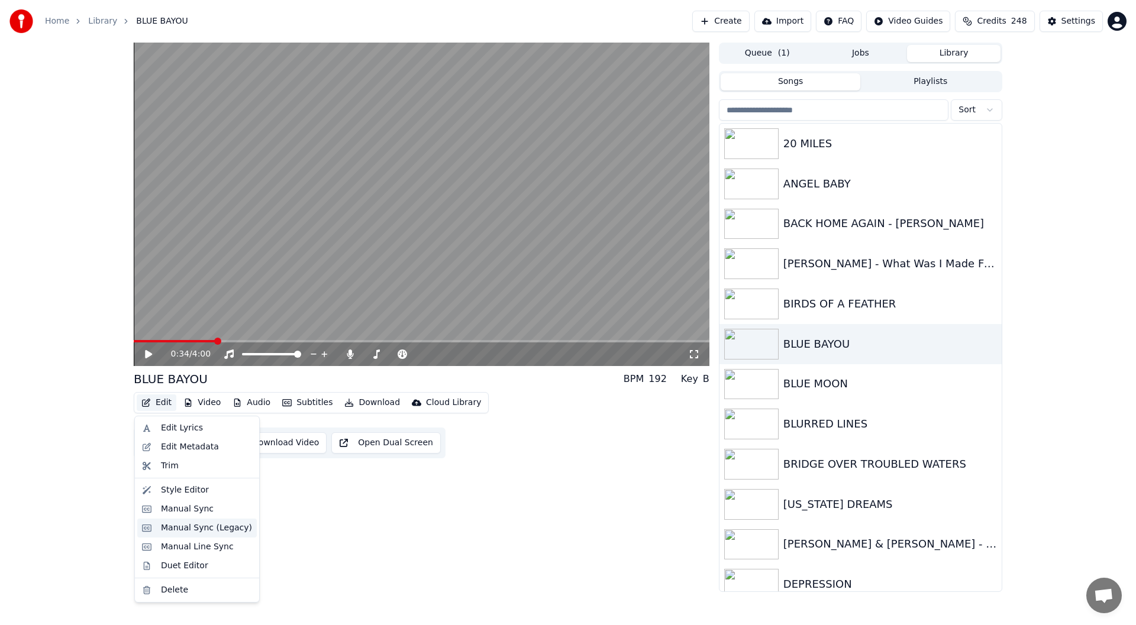
click at [188, 528] on div "Manual Sync (Legacy)" at bounding box center [206, 528] width 91 height 12
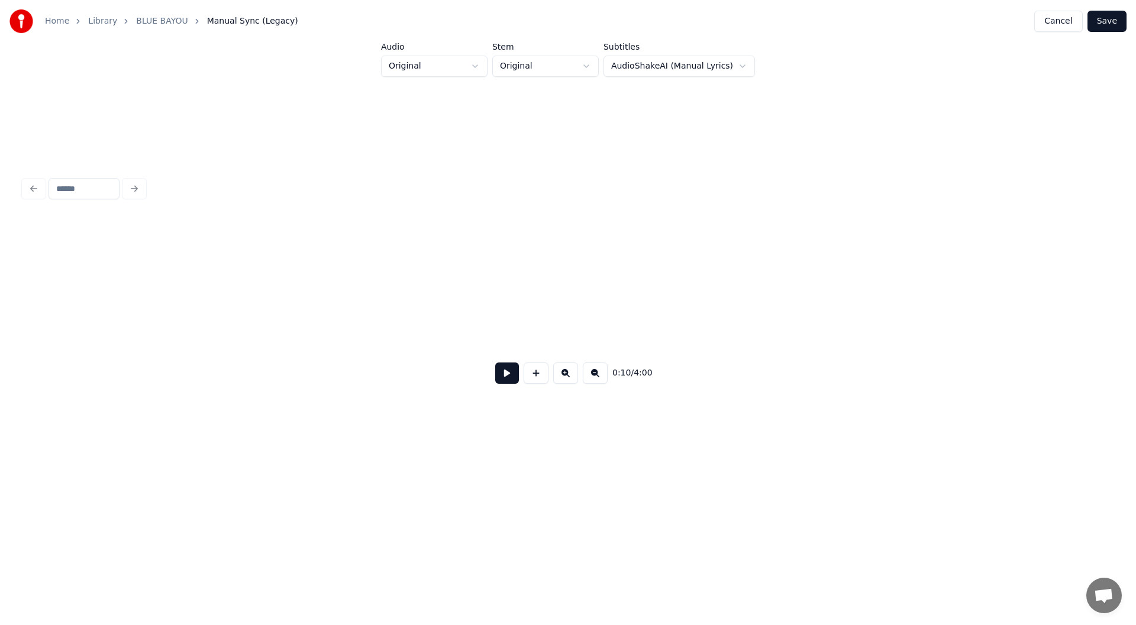
scroll to position [0, 1294]
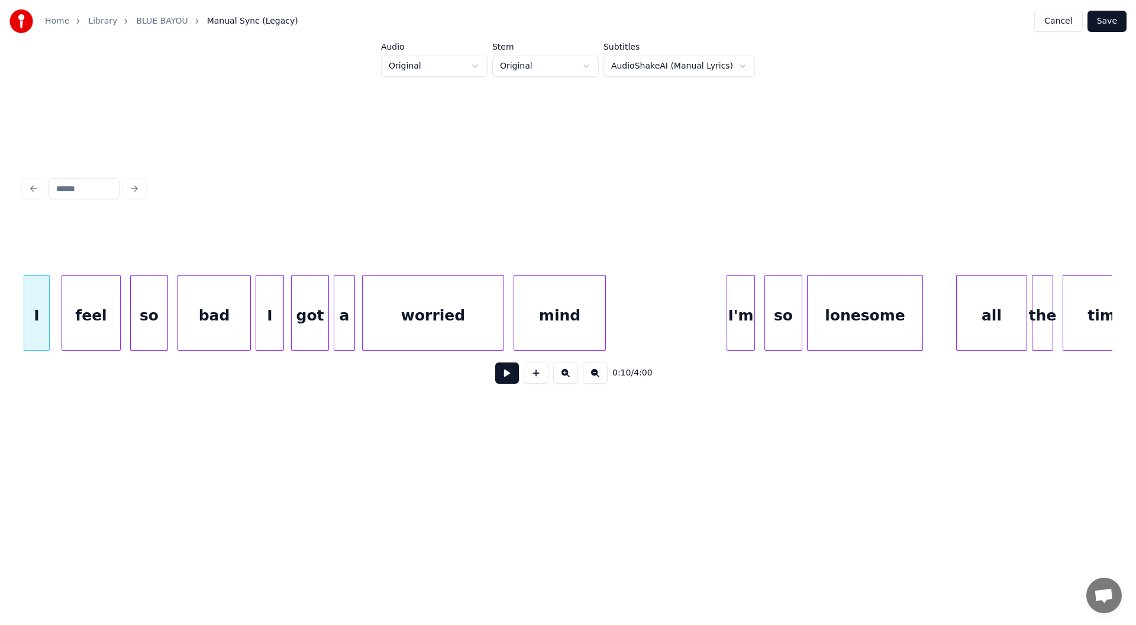
click at [506, 374] on button at bounding box center [507, 373] width 24 height 21
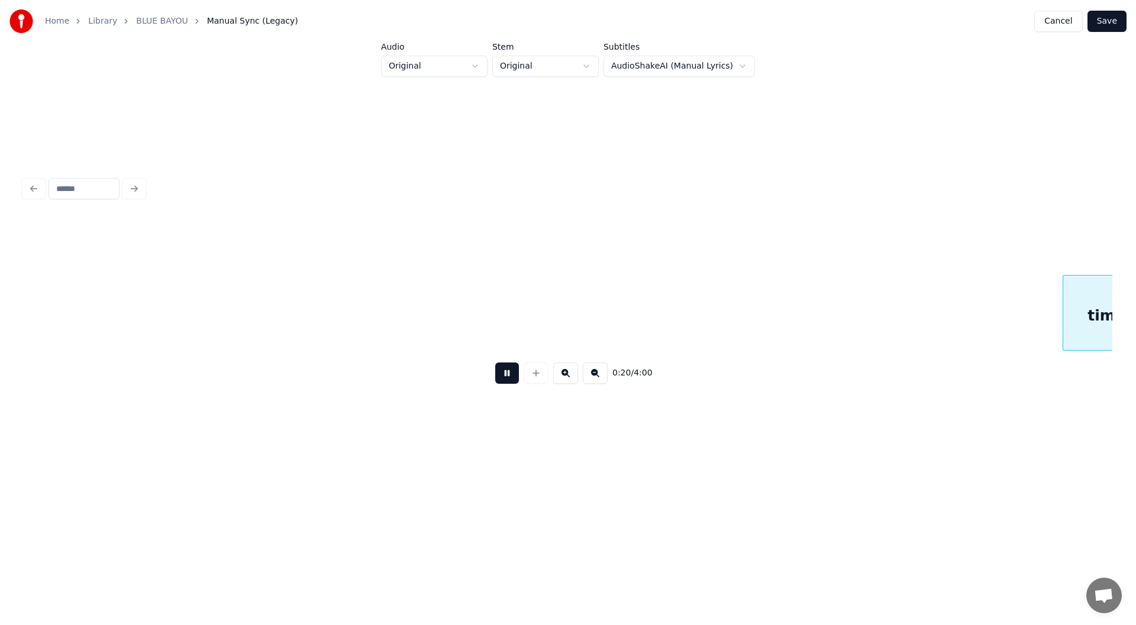
scroll to position [0, 2384]
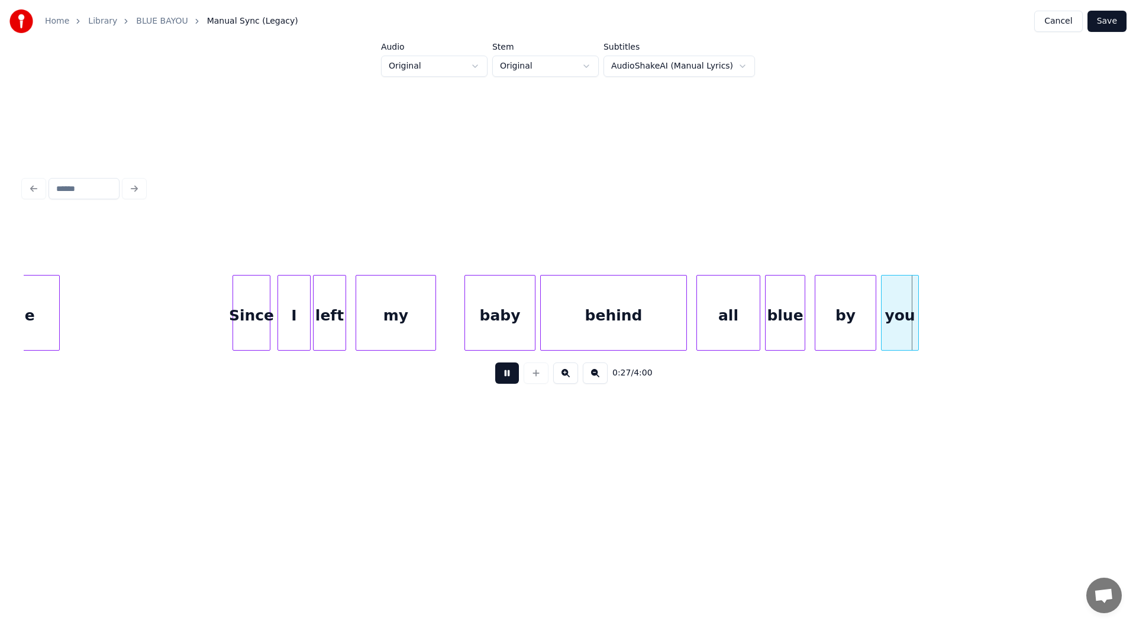
click at [505, 377] on button at bounding box center [507, 373] width 24 height 21
click at [733, 321] on div "all" at bounding box center [728, 316] width 63 height 80
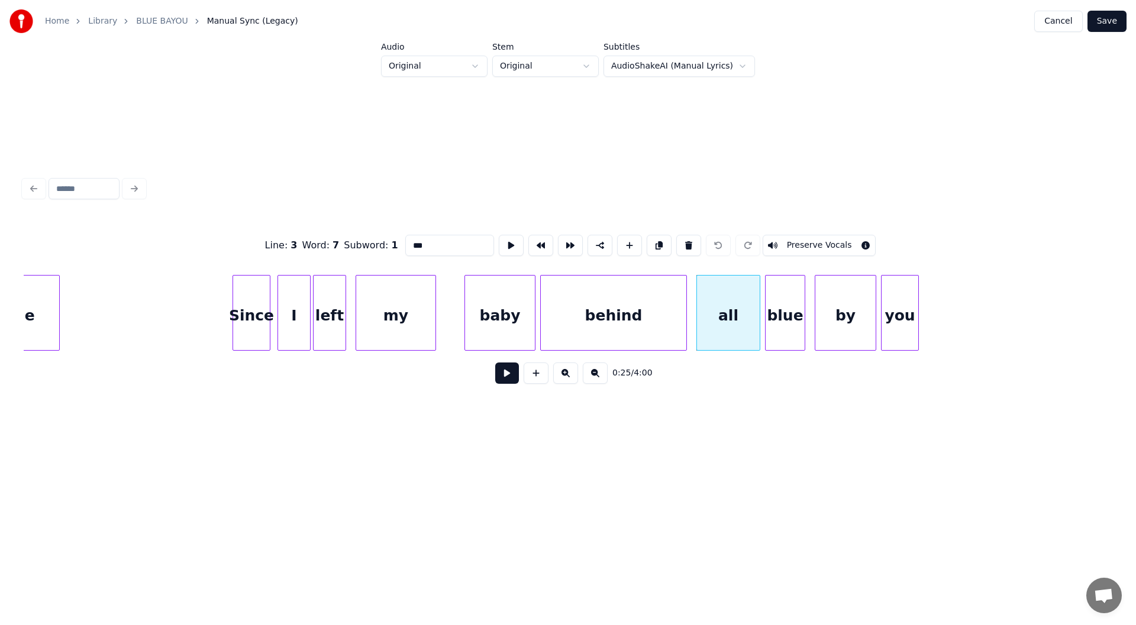
drag, startPoint x: 426, startPoint y: 237, endPoint x: 399, endPoint y: 215, distance: 35.4
click at [399, 237] on div "Line : 3 Word : 7 Subword : 1 *** Preserve Vocals" at bounding box center [568, 245] width 1088 height 59
type input "*"
click at [902, 316] on div "you" at bounding box center [899, 316] width 37 height 80
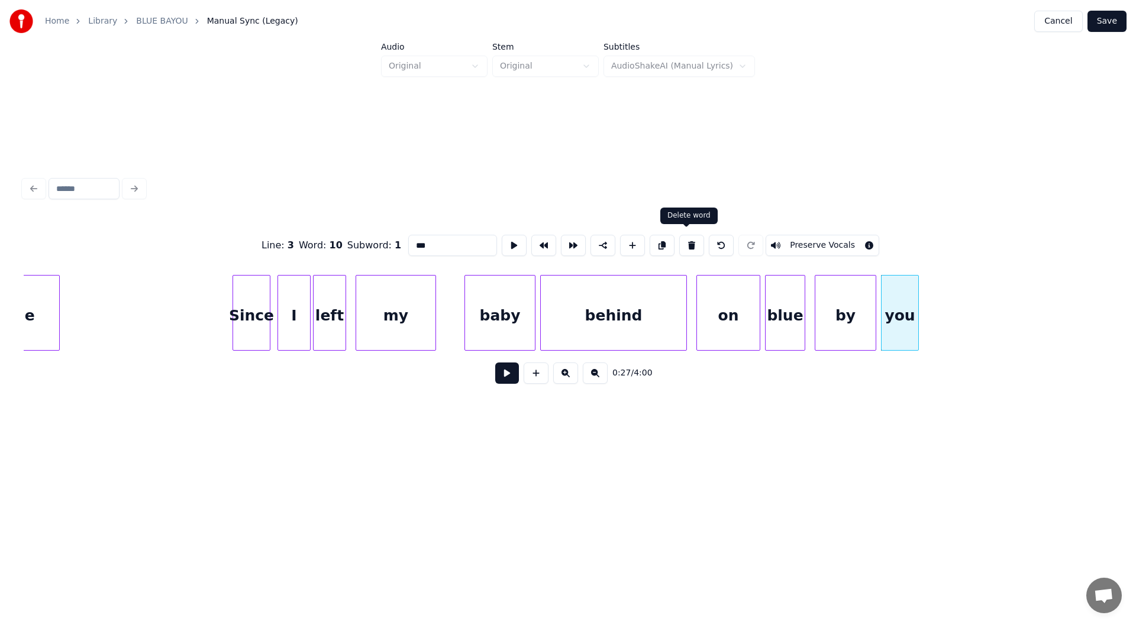
click at [687, 237] on button at bounding box center [691, 245] width 25 height 21
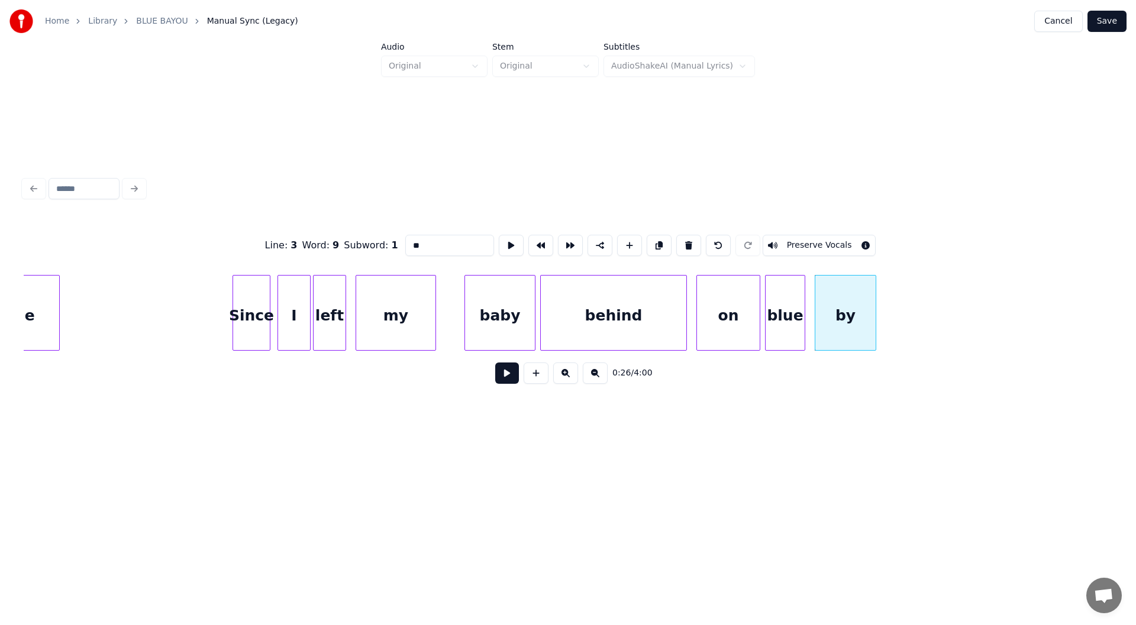
click at [848, 318] on div "by" at bounding box center [845, 316] width 60 height 80
drag, startPoint x: 426, startPoint y: 239, endPoint x: 408, endPoint y: 237, distance: 17.9
click at [408, 237] on input "**" at bounding box center [449, 245] width 89 height 21
click at [914, 326] on div at bounding box center [914, 313] width 4 height 75
click at [485, 312] on div "baby" at bounding box center [500, 316] width 70 height 80
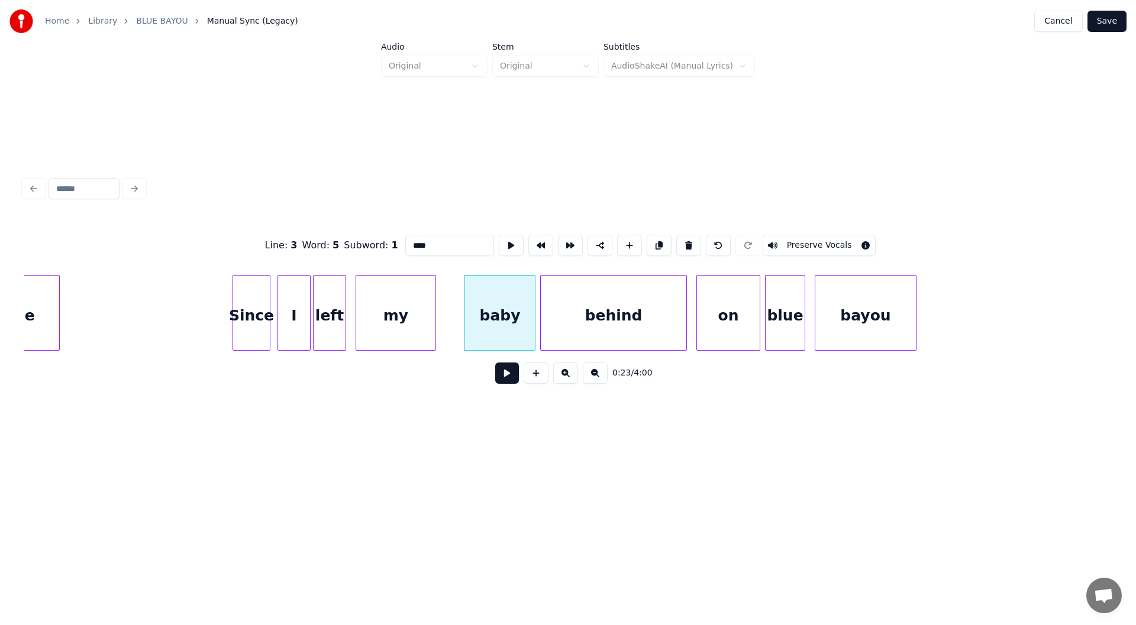
type input "****"
click at [501, 381] on button at bounding box center [507, 373] width 24 height 21
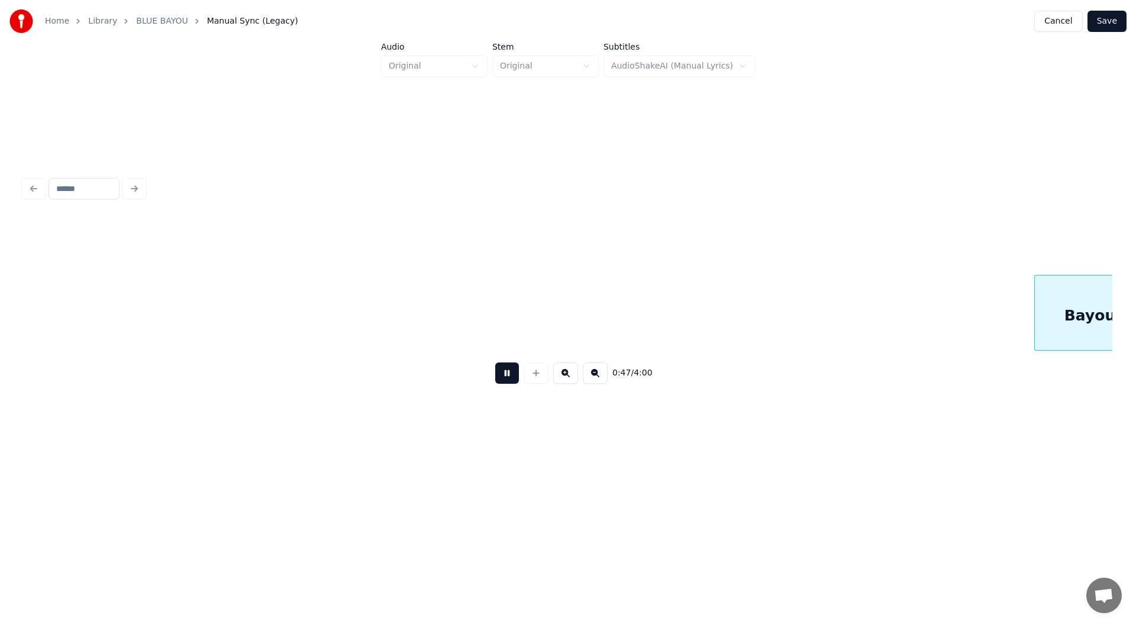
scroll to position [0, 5653]
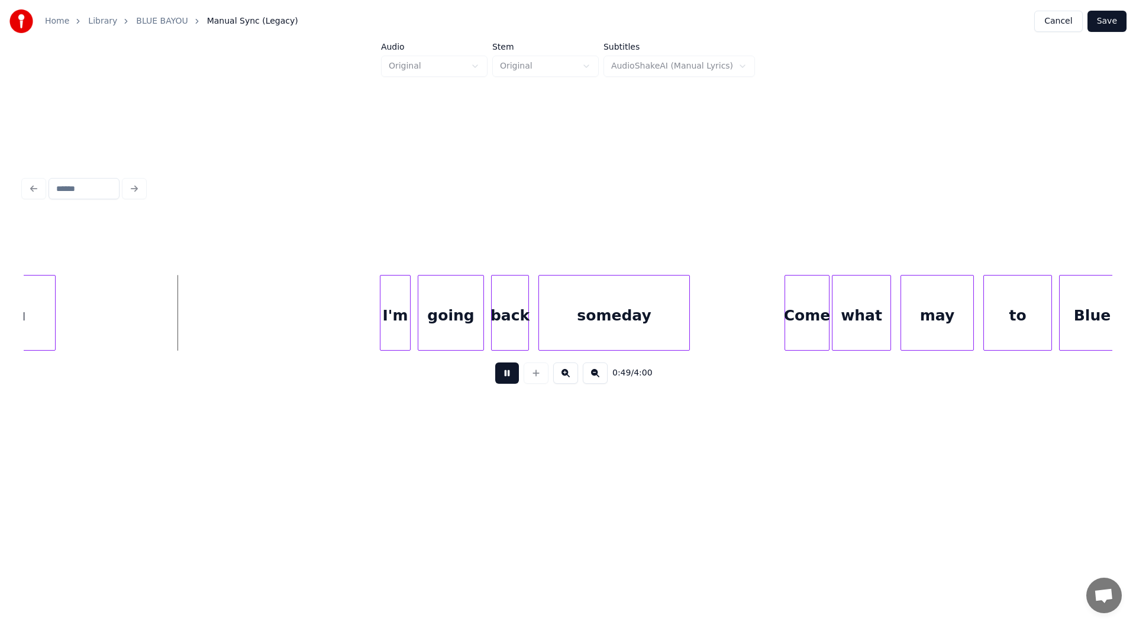
click at [504, 380] on button at bounding box center [507, 373] width 24 height 21
click at [97, 320] on div at bounding box center [97, 313] width 4 height 75
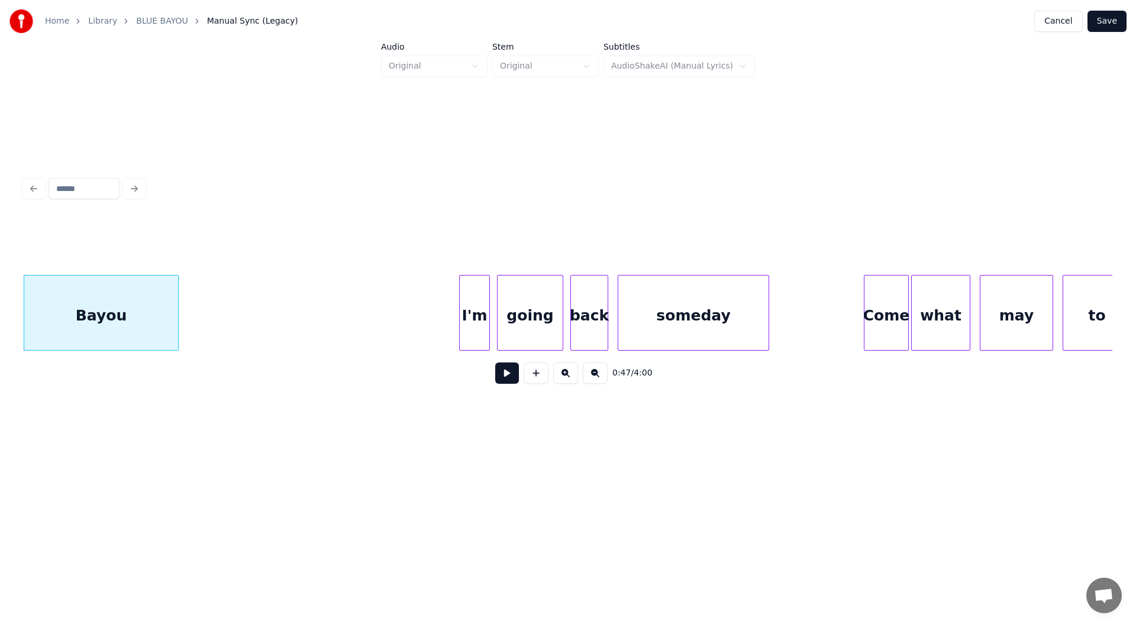
click at [509, 376] on button at bounding box center [507, 373] width 24 height 21
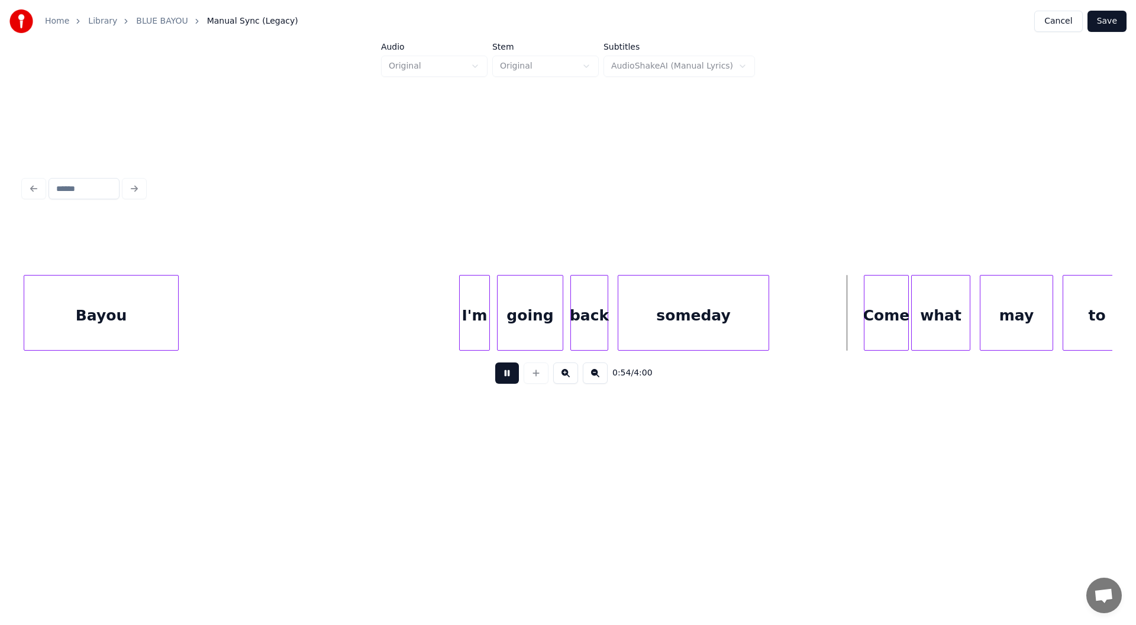
click at [500, 379] on button at bounding box center [507, 373] width 24 height 21
click at [791, 315] on div at bounding box center [792, 313] width 4 height 75
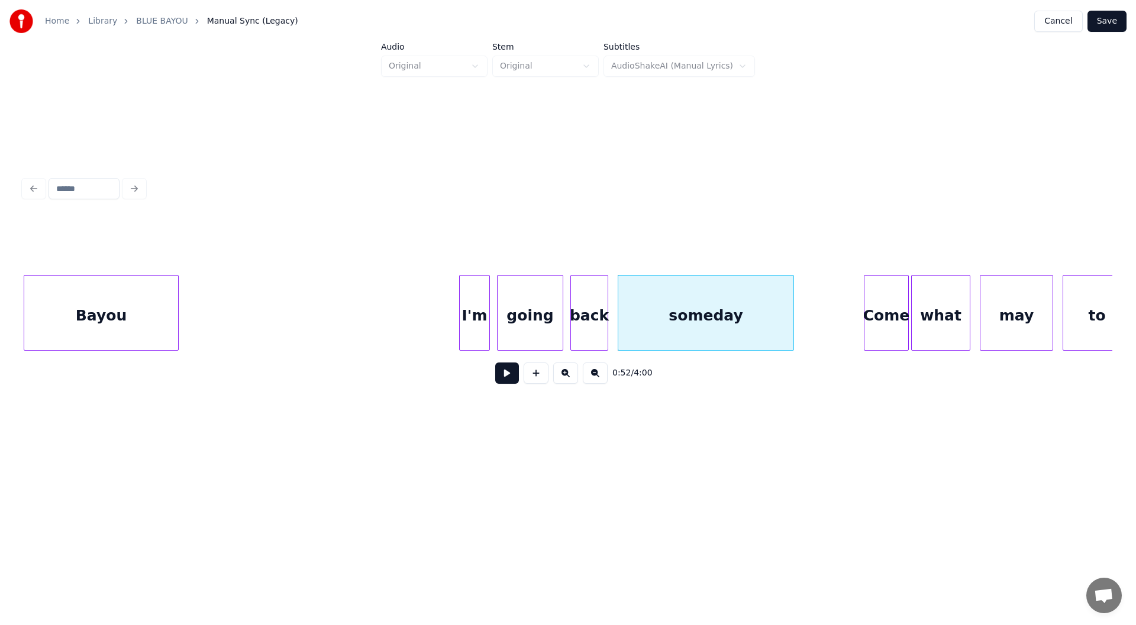
click at [504, 373] on button at bounding box center [507, 373] width 24 height 21
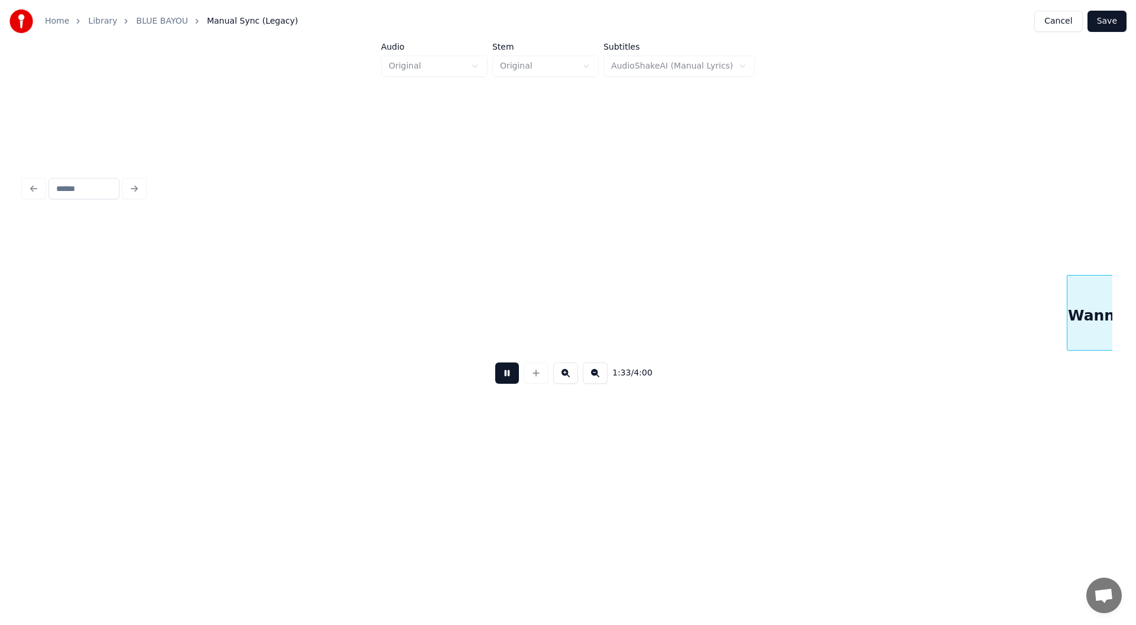
scroll to position [0, 11019]
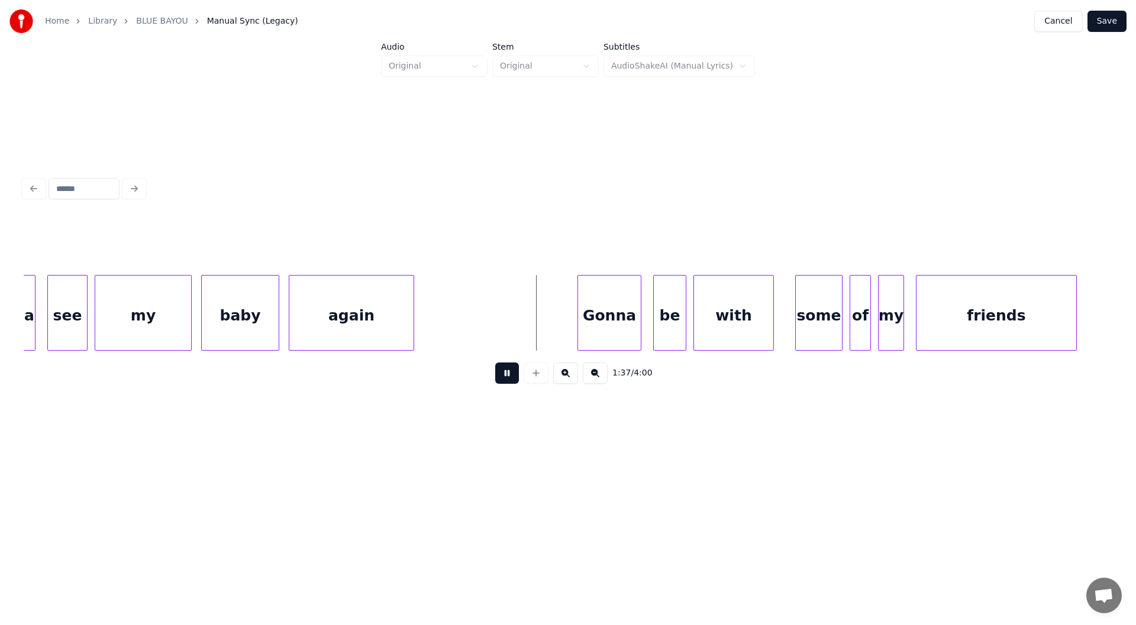
click at [503, 375] on button at bounding box center [507, 373] width 24 height 21
click at [436, 324] on div at bounding box center [438, 313] width 4 height 75
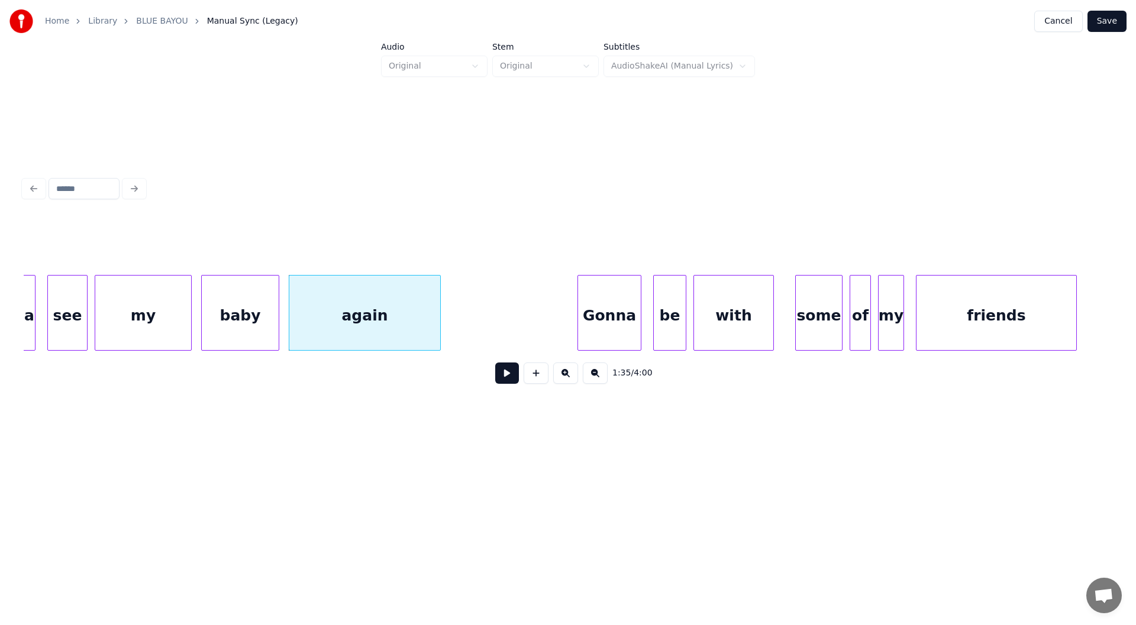
click at [505, 376] on button at bounding box center [507, 373] width 24 height 21
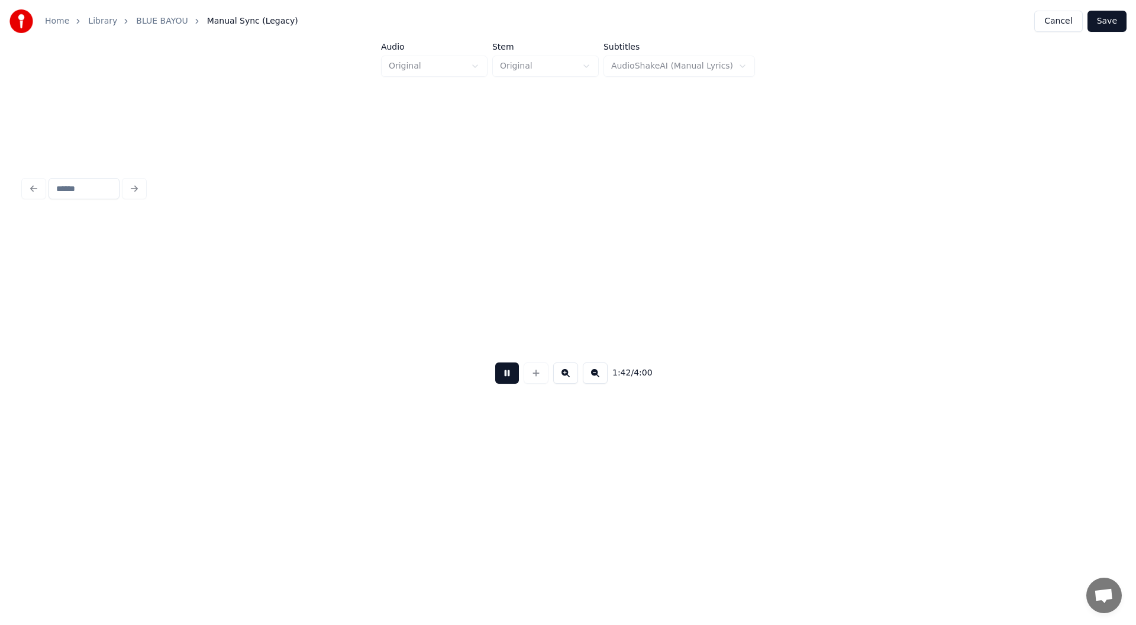
scroll to position [0, 12109]
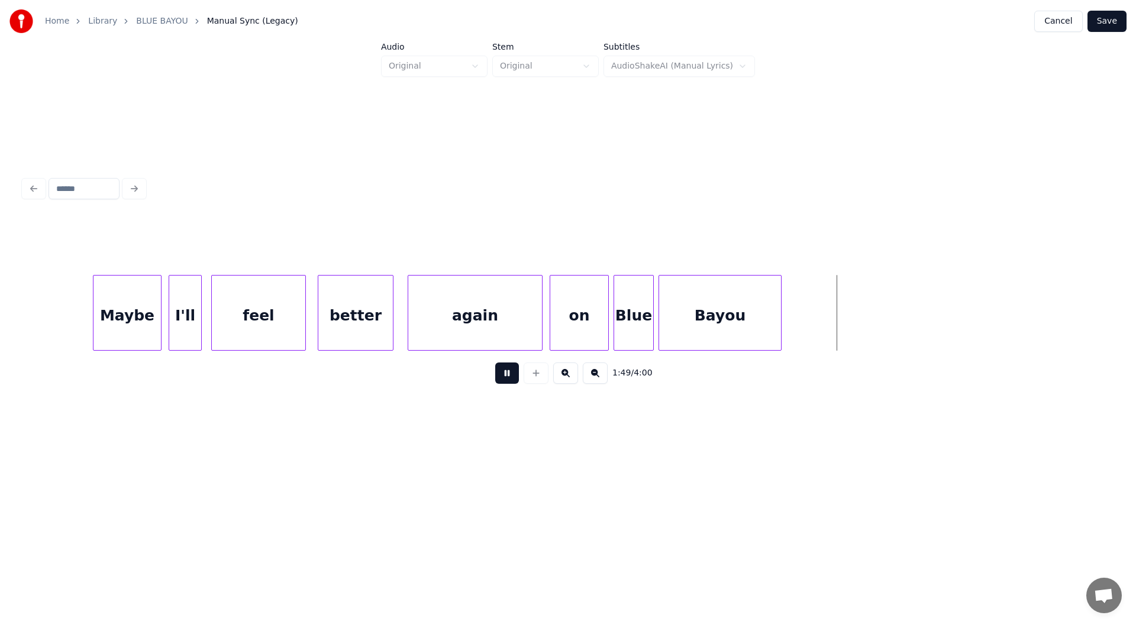
click at [504, 374] on button at bounding box center [507, 373] width 24 height 21
click at [837, 326] on div at bounding box center [836, 313] width 4 height 75
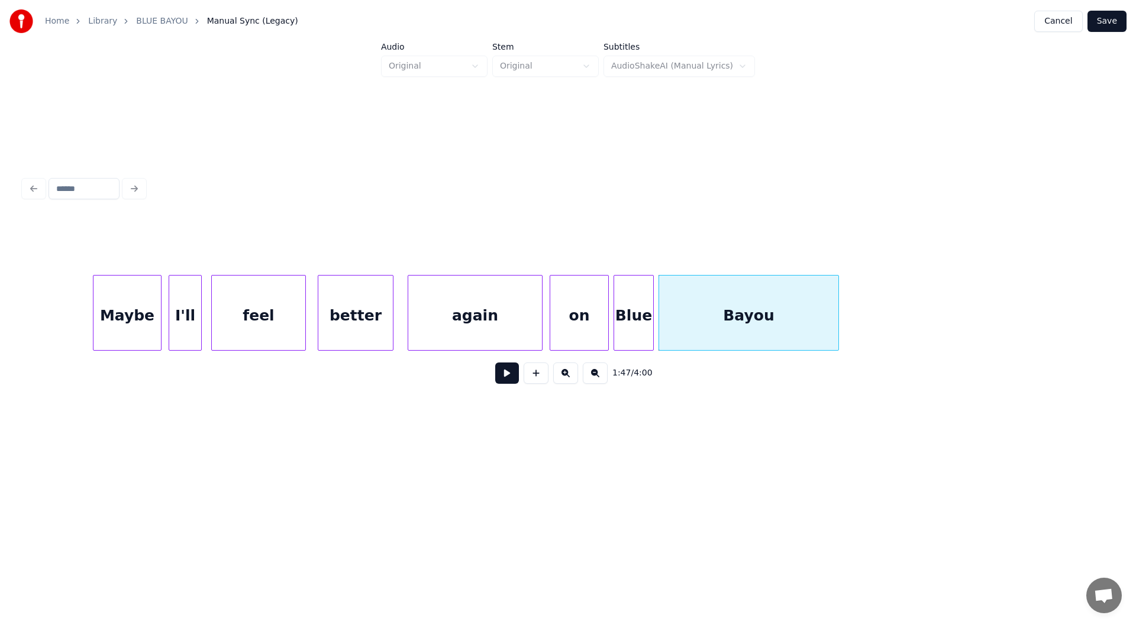
click at [497, 376] on button at bounding box center [507, 373] width 24 height 21
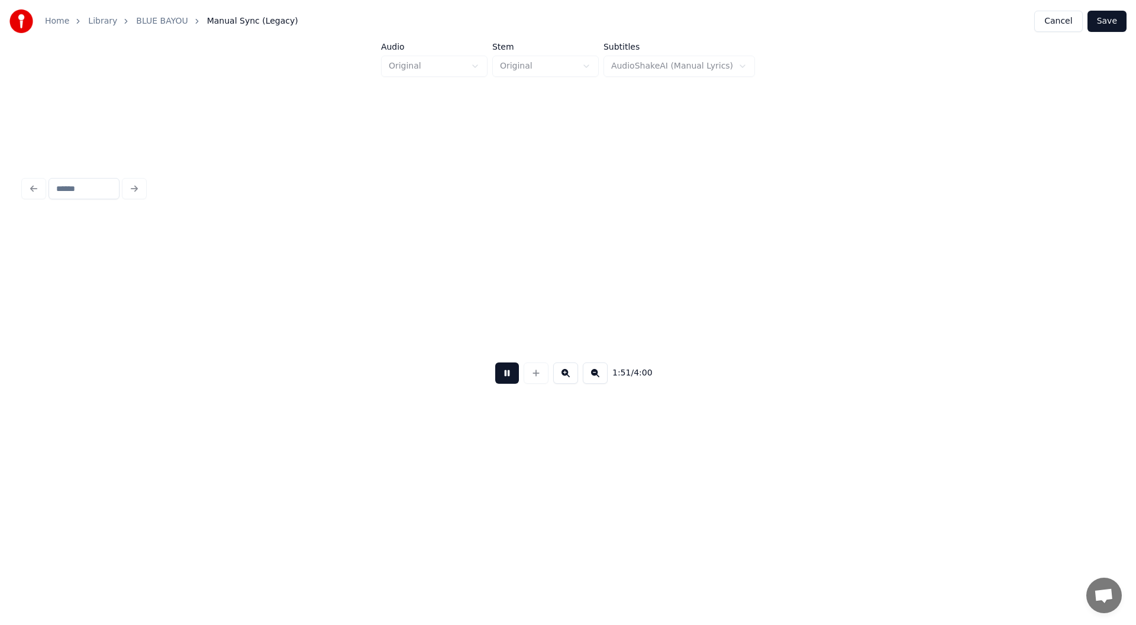
scroll to position [0, 13199]
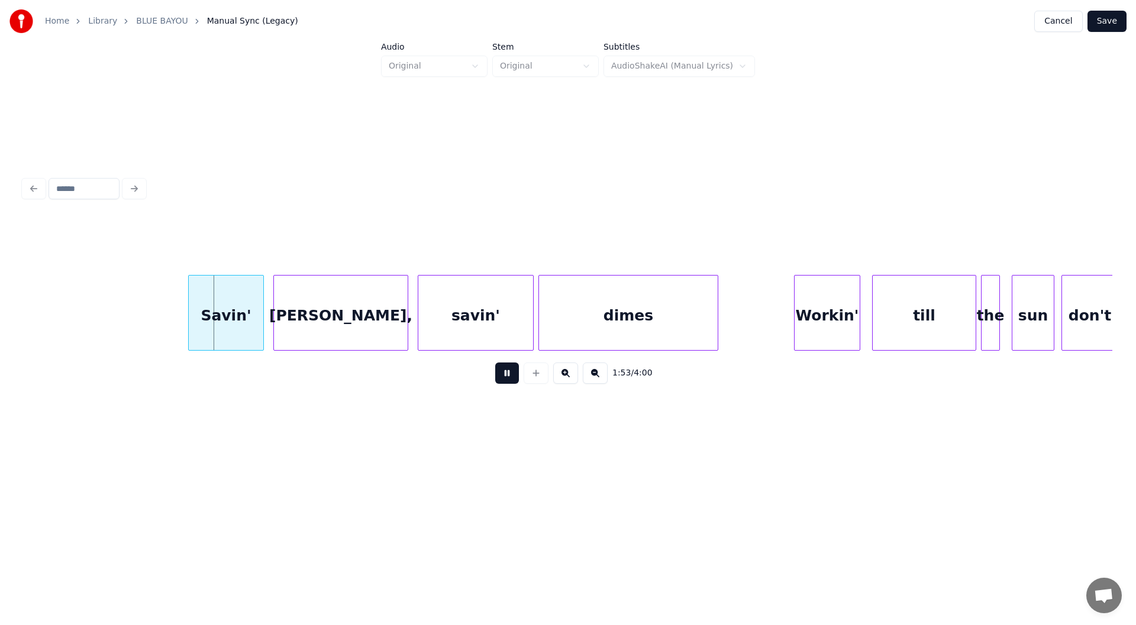
click at [504, 374] on button at bounding box center [507, 373] width 24 height 21
click at [176, 321] on div at bounding box center [178, 313] width 4 height 75
click at [503, 377] on button at bounding box center [507, 373] width 24 height 21
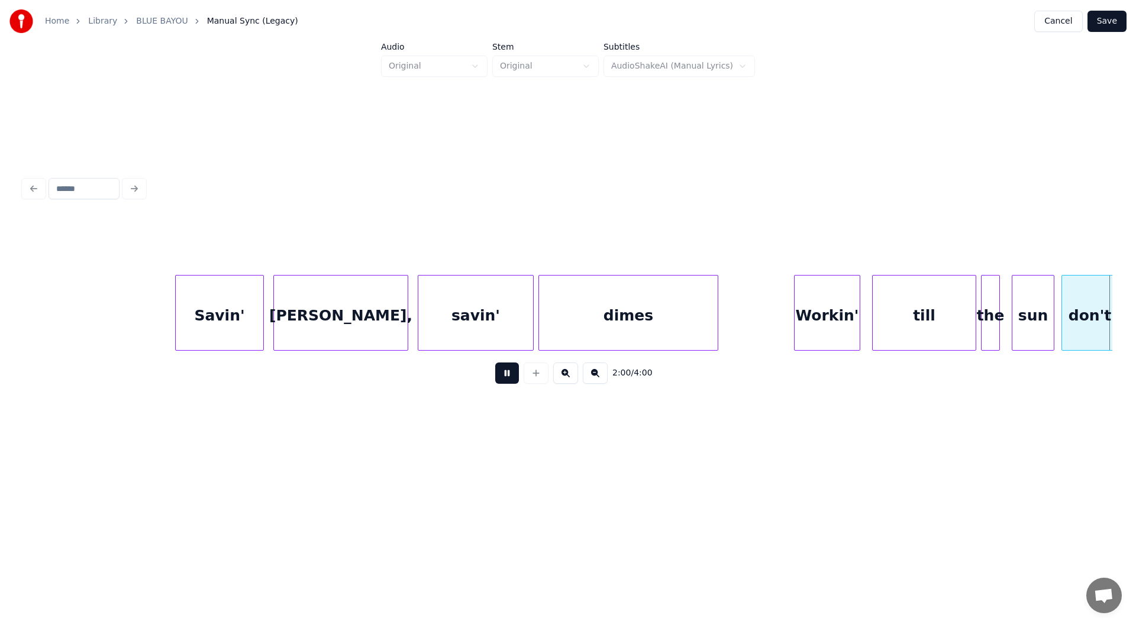
scroll to position [0, 14287]
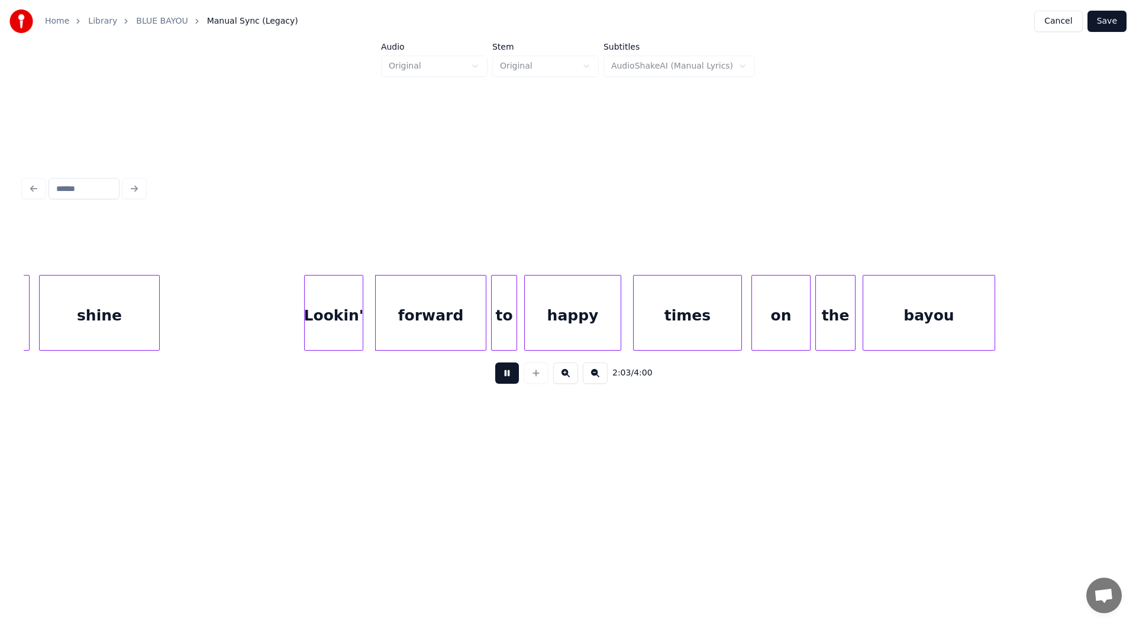
click at [503, 374] on button at bounding box center [507, 373] width 24 height 21
click at [143, 316] on div "shine" at bounding box center [99, 316] width 119 height 80
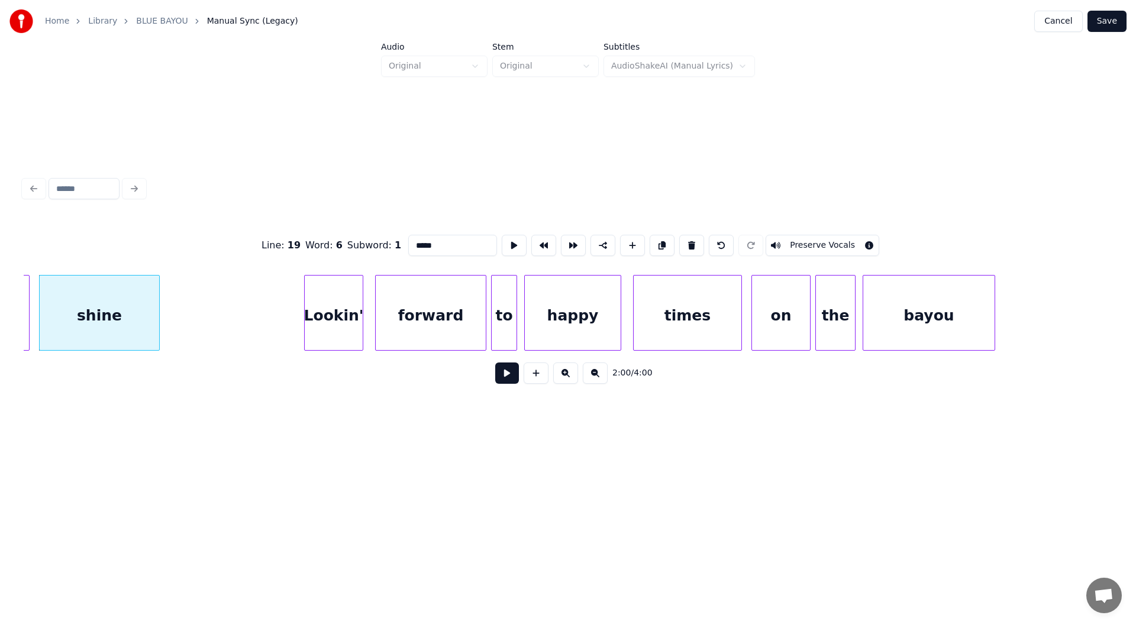
click at [502, 377] on button at bounding box center [507, 373] width 24 height 21
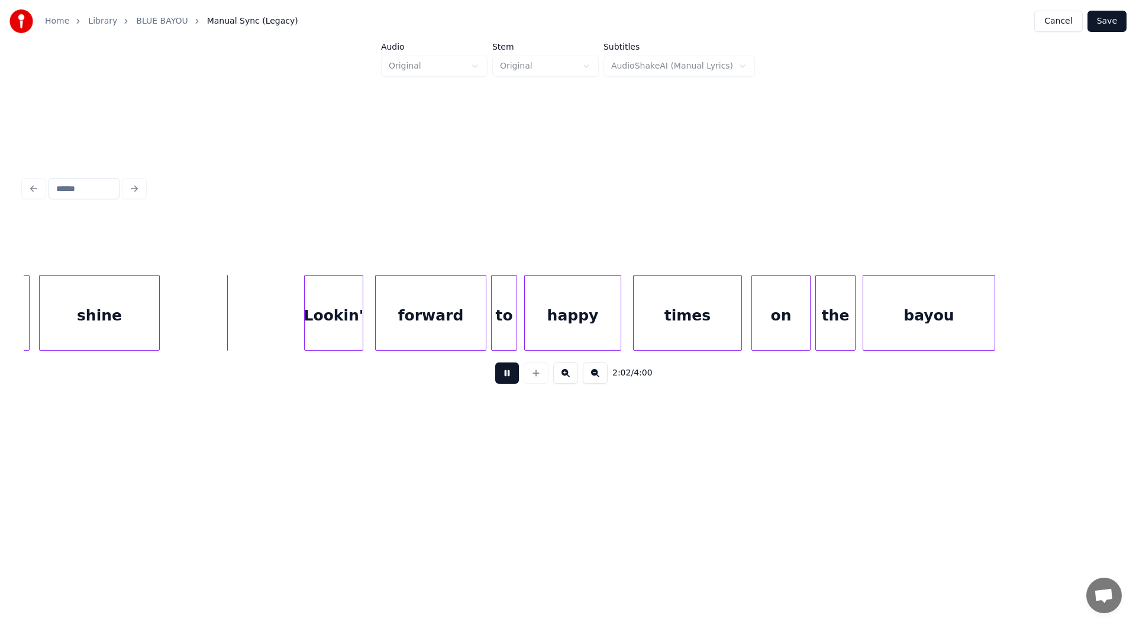
click at [504, 381] on button at bounding box center [507, 373] width 24 height 21
click at [235, 321] on div at bounding box center [237, 313] width 4 height 75
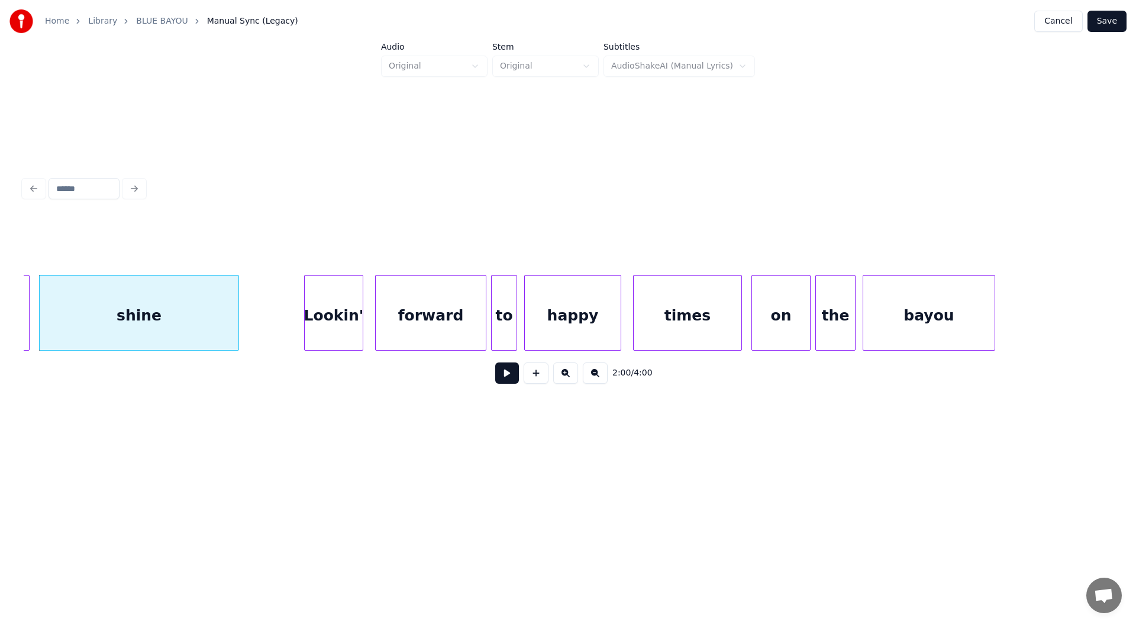
click at [322, 319] on div "Lookin'" at bounding box center [334, 316] width 58 height 80
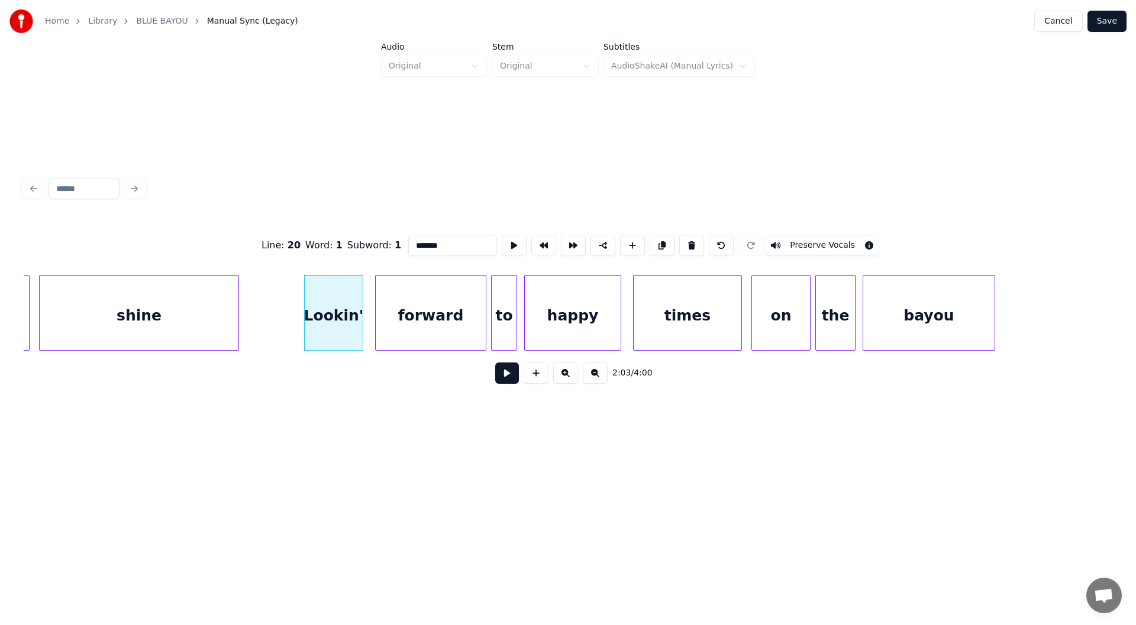
click at [506, 376] on button at bounding box center [507, 373] width 24 height 21
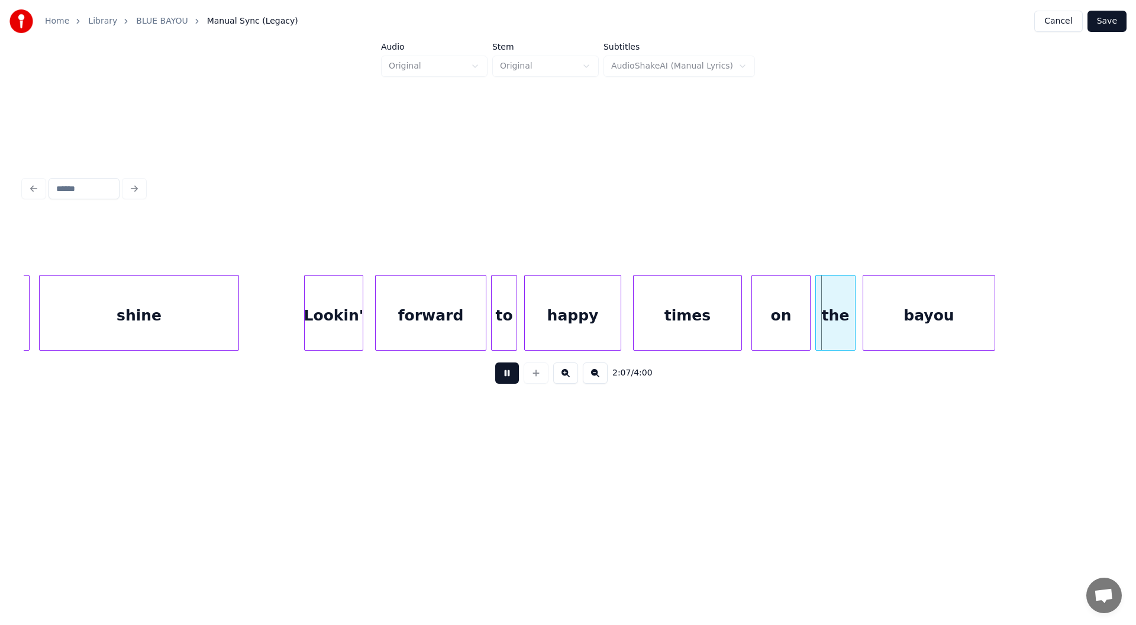
click at [504, 374] on button at bounding box center [507, 373] width 24 height 21
click at [838, 311] on div "the" at bounding box center [835, 316] width 39 height 80
drag, startPoint x: 434, startPoint y: 237, endPoint x: 377, endPoint y: 240, distance: 57.4
click at [377, 240] on div "Line : 20 Word : 7 Subword : 1 *** Preserve Vocals" at bounding box center [568, 245] width 1088 height 59
click at [700, 316] on div "times" at bounding box center [687, 316] width 108 height 80
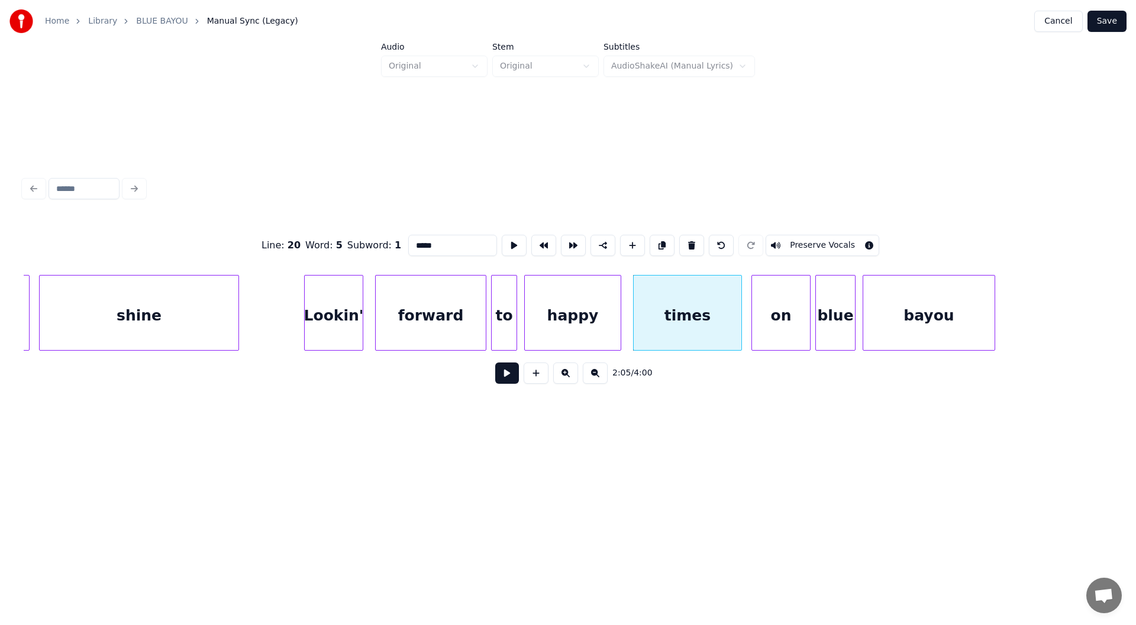
type input "*****"
click at [509, 379] on button at bounding box center [507, 373] width 24 height 21
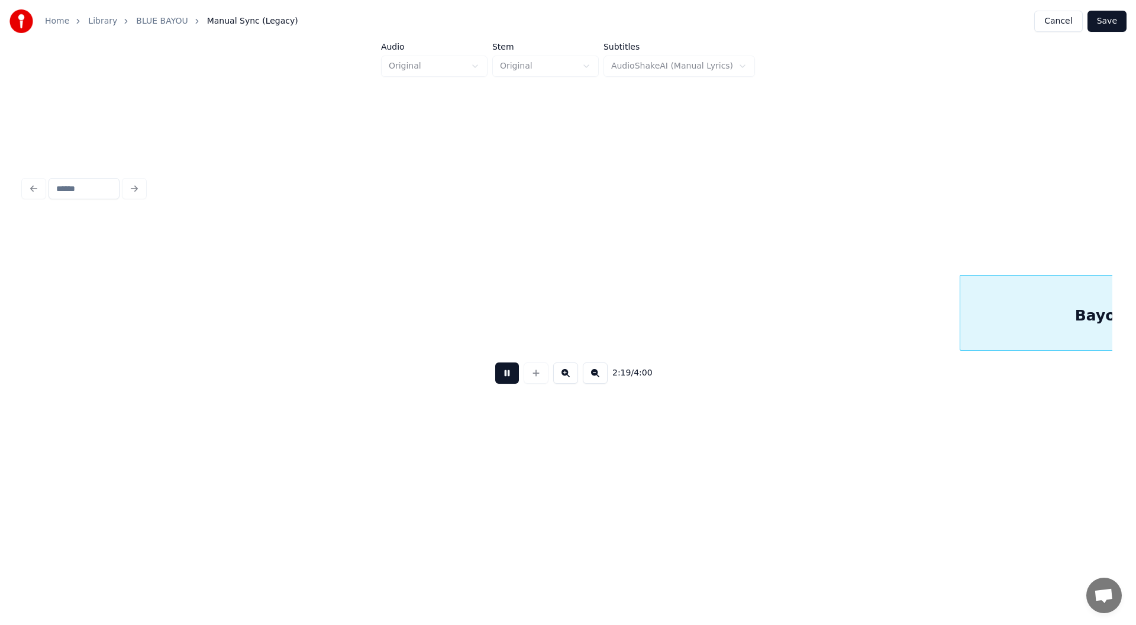
scroll to position [0, 16466]
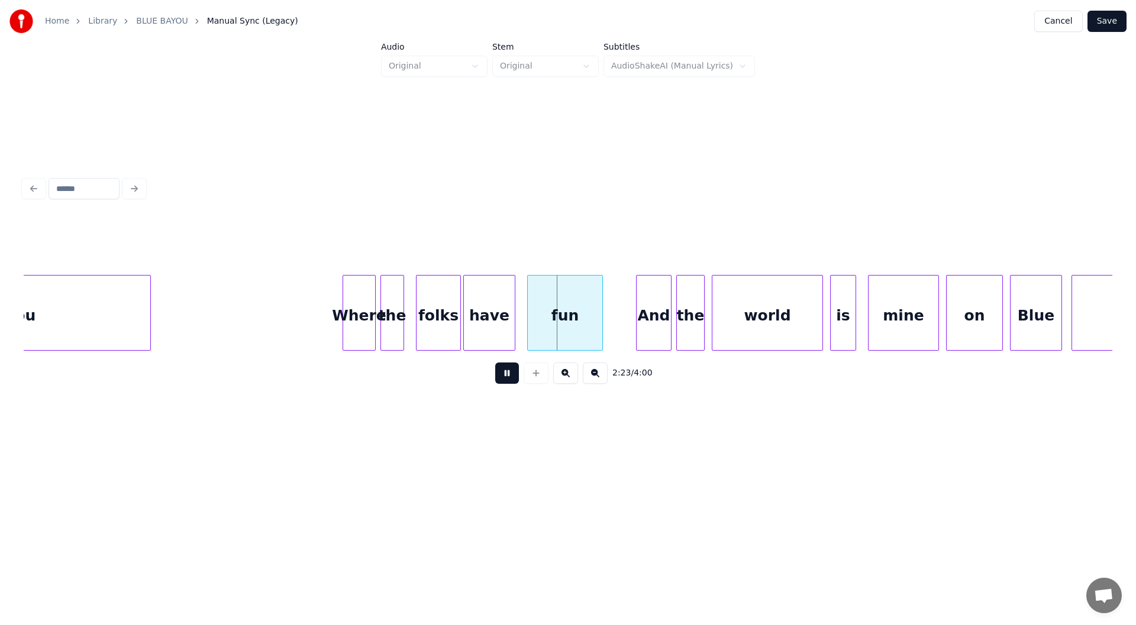
click at [504, 374] on button at bounding box center [507, 373] width 24 height 21
click at [490, 321] on div "have" at bounding box center [489, 316] width 51 height 80
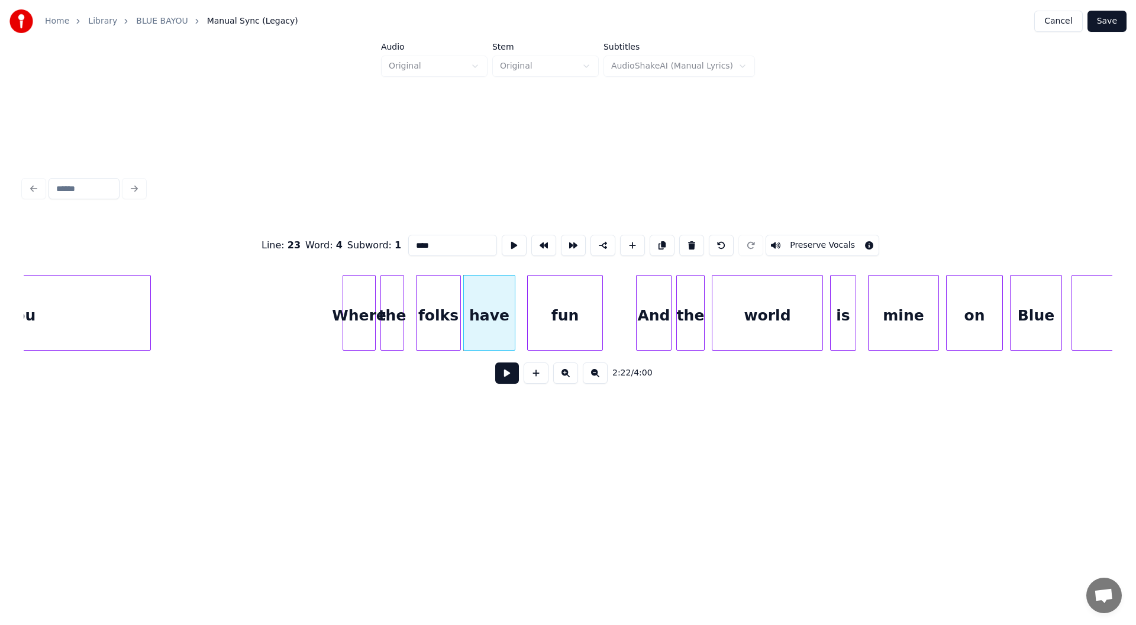
drag, startPoint x: 431, startPoint y: 238, endPoint x: 389, endPoint y: 244, distance: 42.4
click at [389, 244] on div "Line : 23 Word : 4 Subword : 1 **** Preserve Vocals" at bounding box center [568, 245] width 1088 height 59
click at [568, 317] on div "fun" at bounding box center [565, 316] width 75 height 80
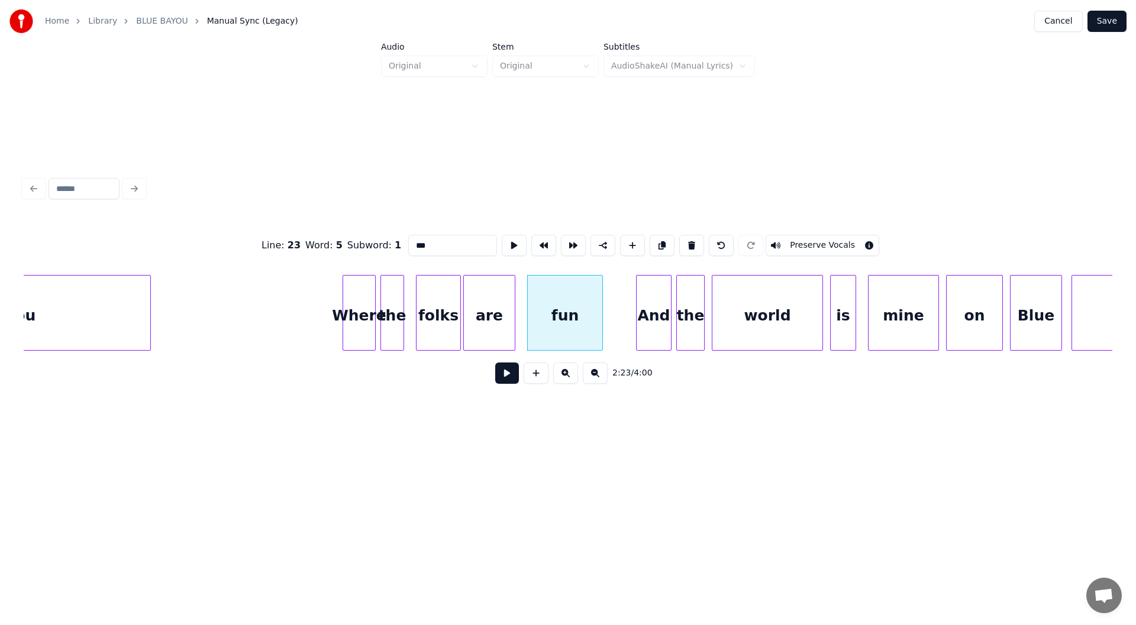
drag, startPoint x: 429, startPoint y: 240, endPoint x: 399, endPoint y: 244, distance: 30.4
click at [399, 244] on div "Line : 23 Word : 5 Subword : 1 *** Preserve Vocals" at bounding box center [568, 245] width 1088 height 59
click at [357, 320] on div "Where" at bounding box center [359, 316] width 32 height 80
type input "*****"
click at [499, 376] on button at bounding box center [507, 373] width 24 height 21
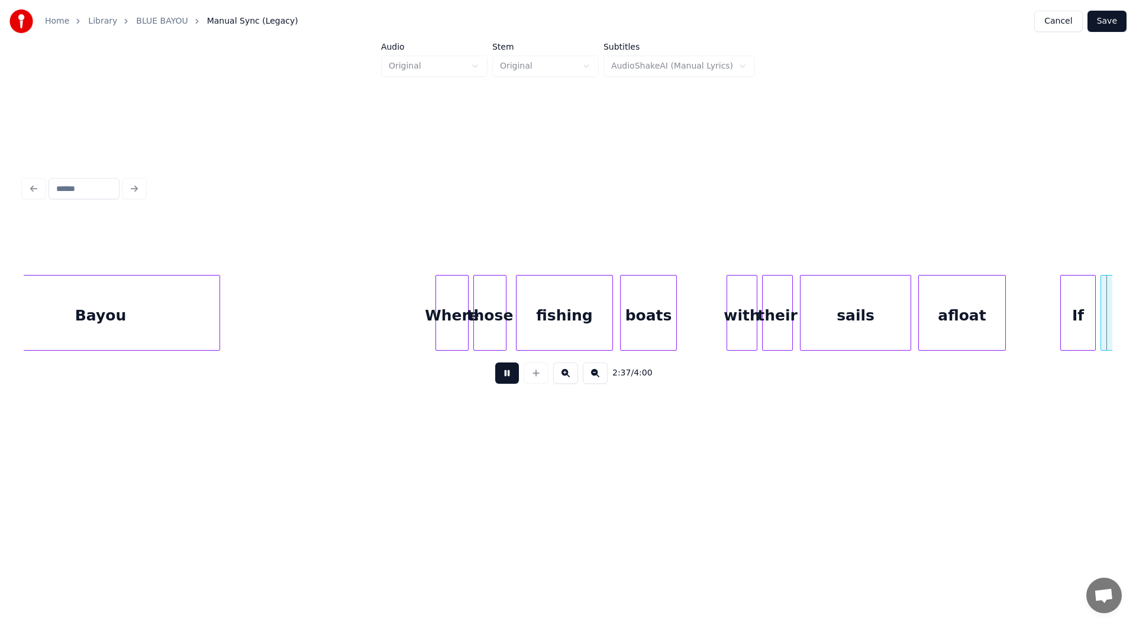
scroll to position [0, 18645]
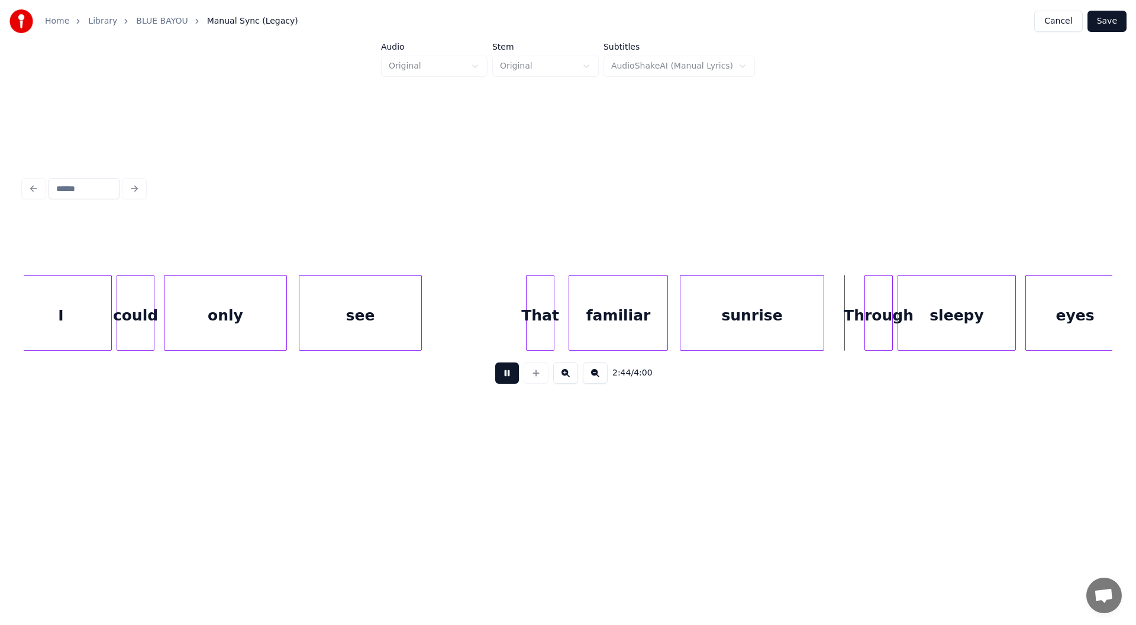
click at [501, 377] on button at bounding box center [507, 373] width 24 height 21
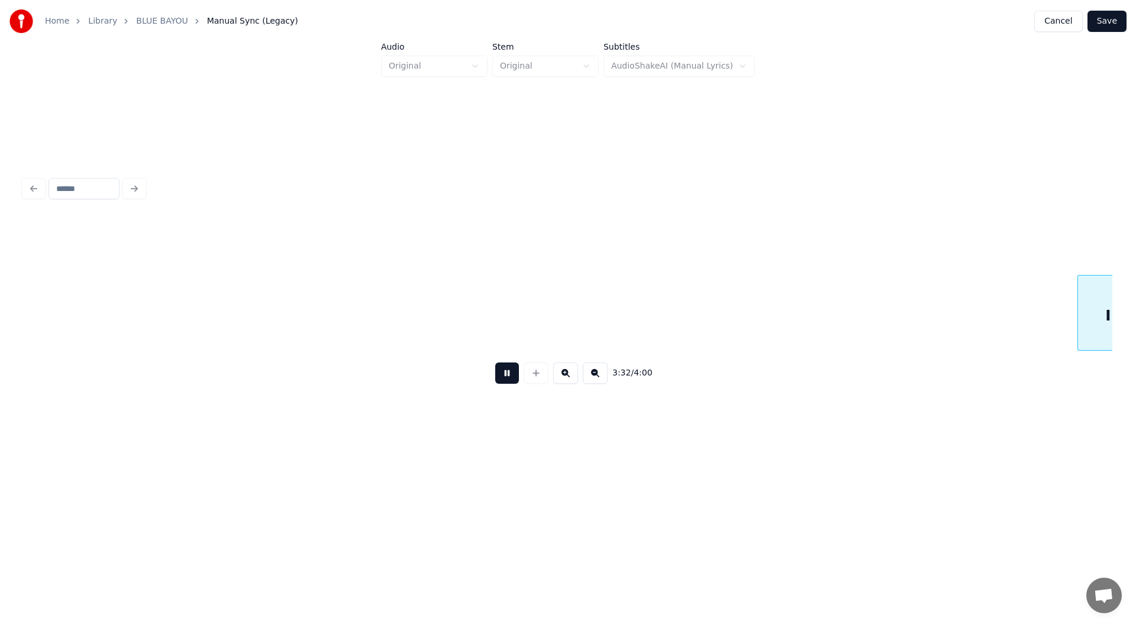
scroll to position [0, 25181]
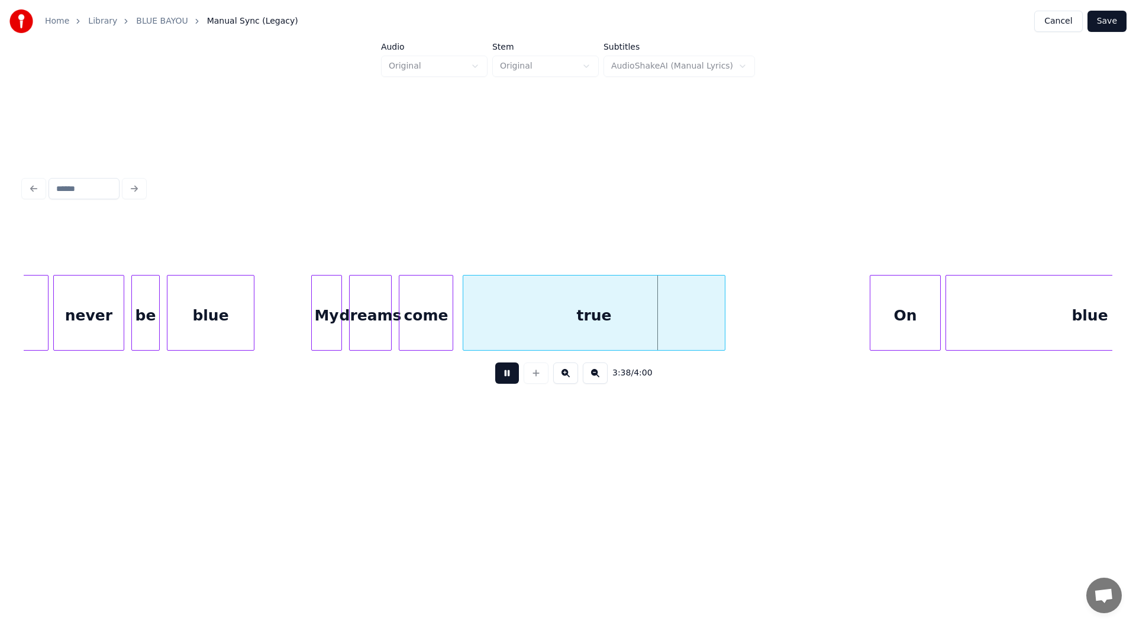
click at [506, 381] on button at bounding box center [507, 373] width 24 height 21
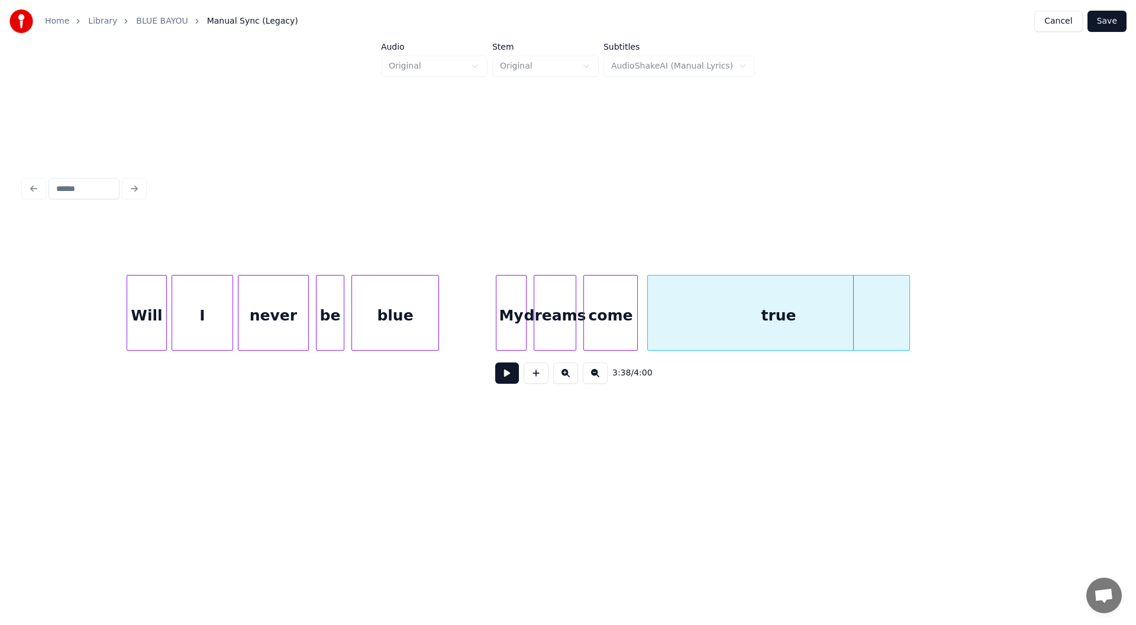
scroll to position [0, 24635]
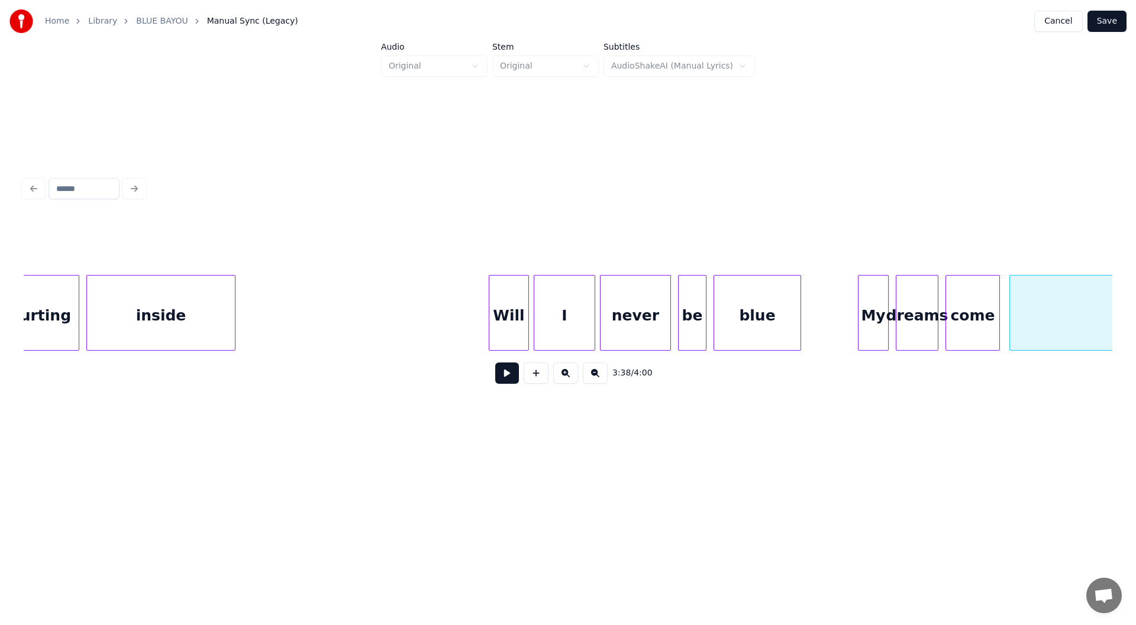
click at [510, 302] on div "Will" at bounding box center [508, 316] width 39 height 80
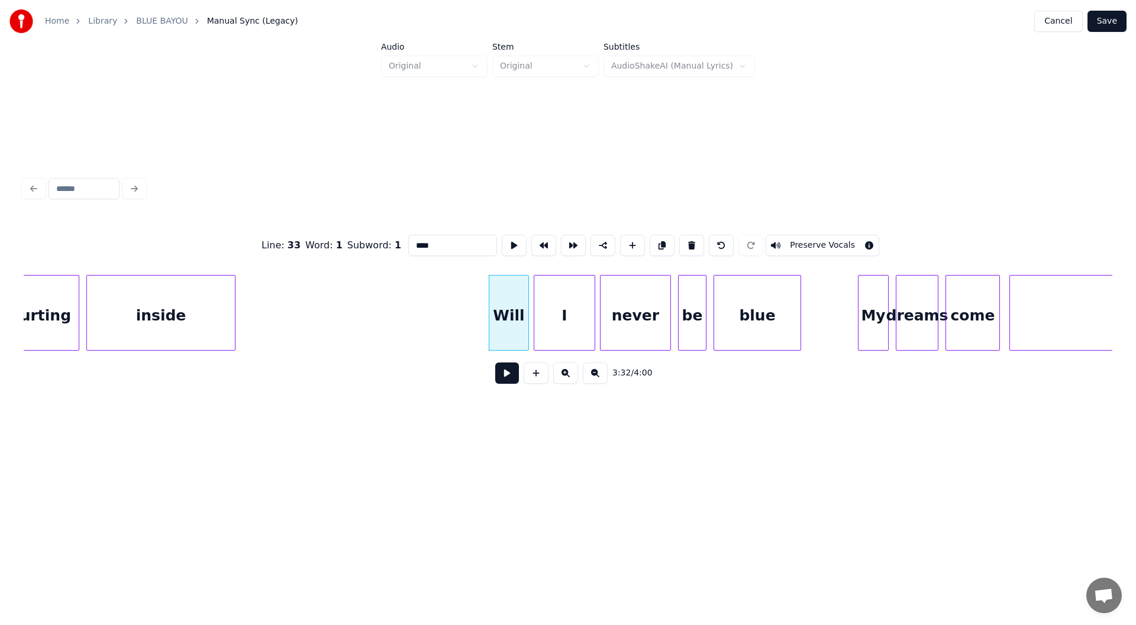
click at [509, 378] on button at bounding box center [507, 373] width 24 height 21
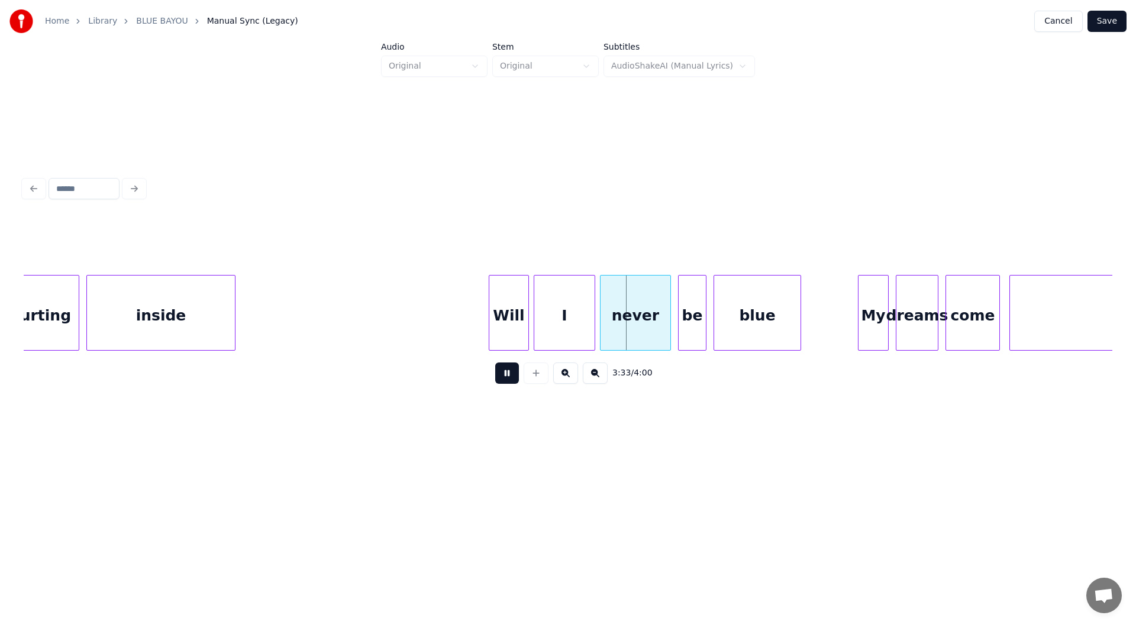
click at [509, 378] on button at bounding box center [507, 373] width 24 height 21
click at [510, 313] on div "Will" at bounding box center [508, 316] width 39 height 80
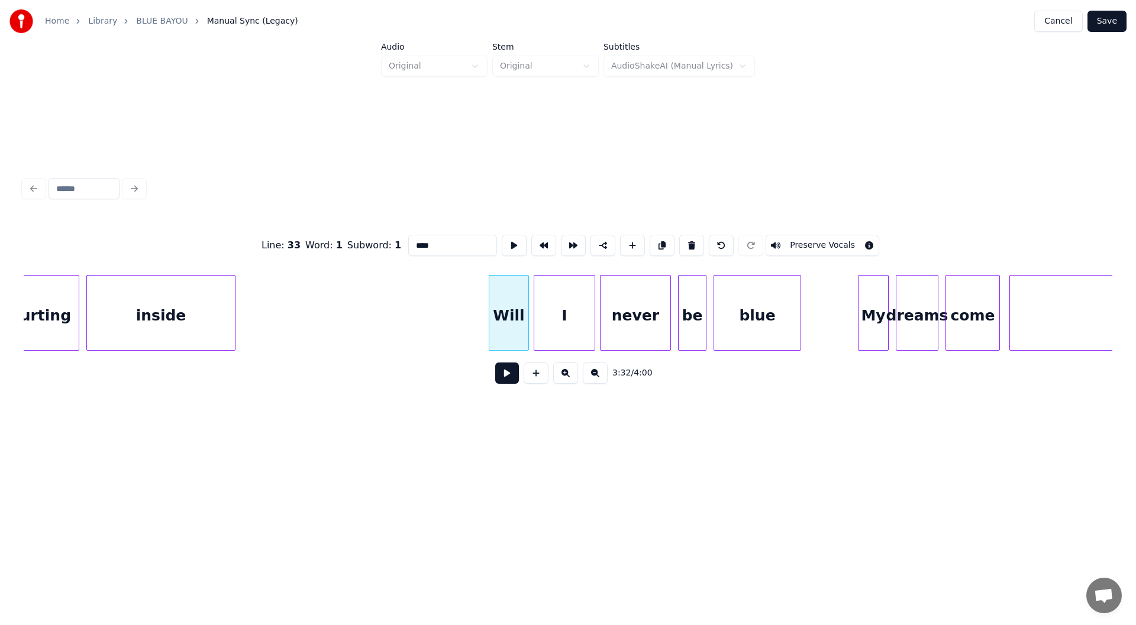
drag, startPoint x: 438, startPoint y: 239, endPoint x: 418, endPoint y: 239, distance: 20.1
click at [418, 239] on input "****" at bounding box center [452, 245] width 89 height 21
click at [570, 316] on div "I" at bounding box center [564, 316] width 60 height 80
click at [504, 319] on div "Well" at bounding box center [508, 316] width 39 height 80
type input "****"
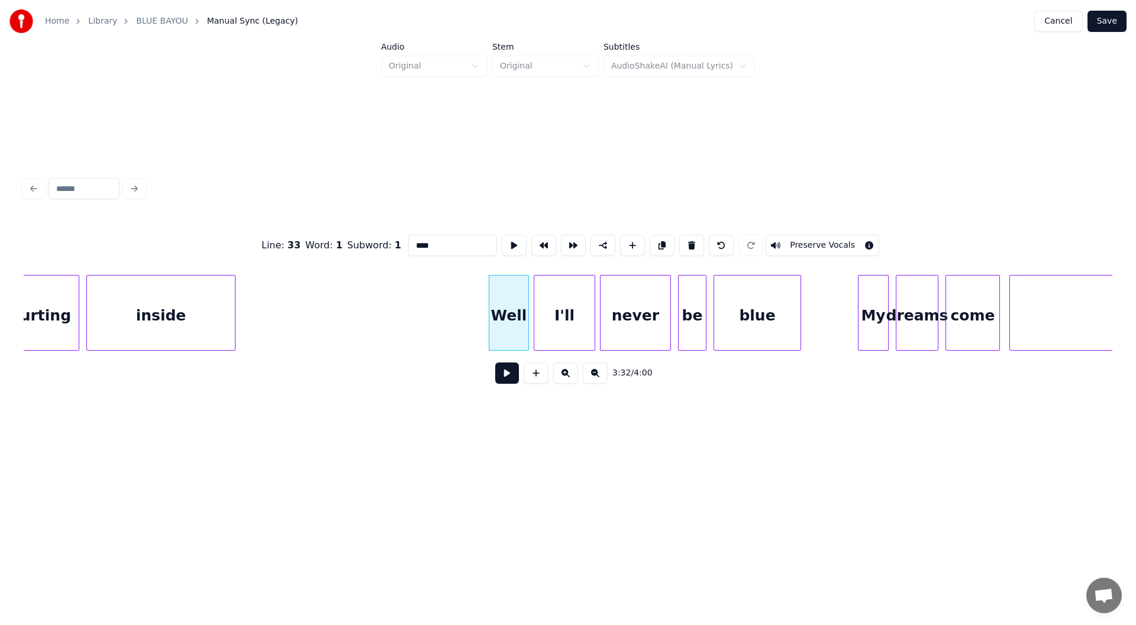
click at [502, 374] on button at bounding box center [507, 373] width 24 height 21
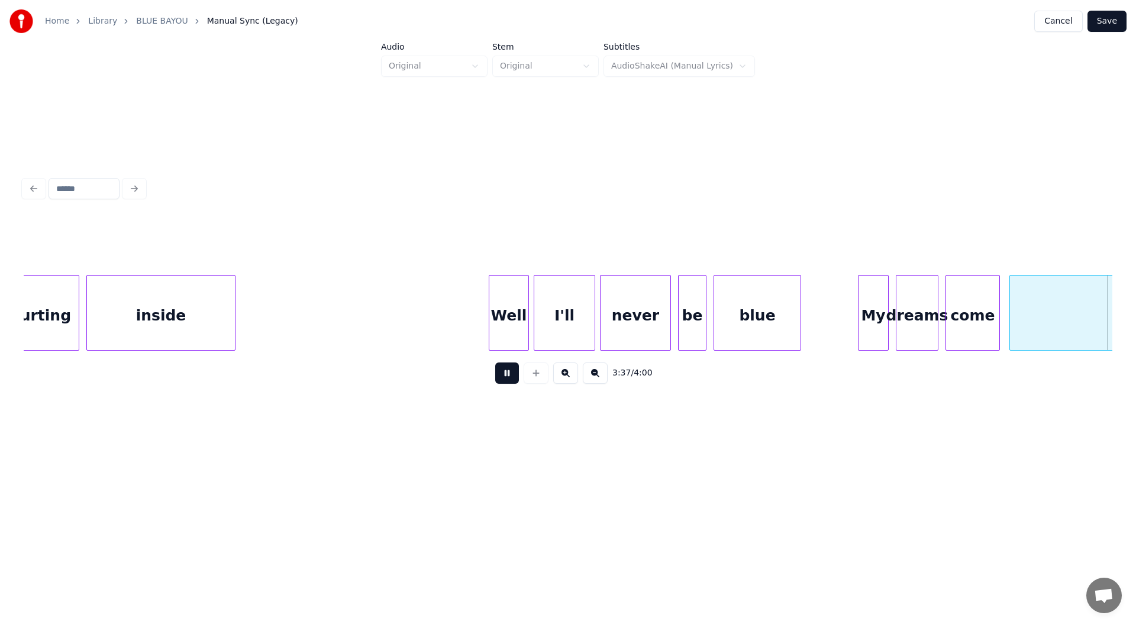
scroll to position [0, 25724]
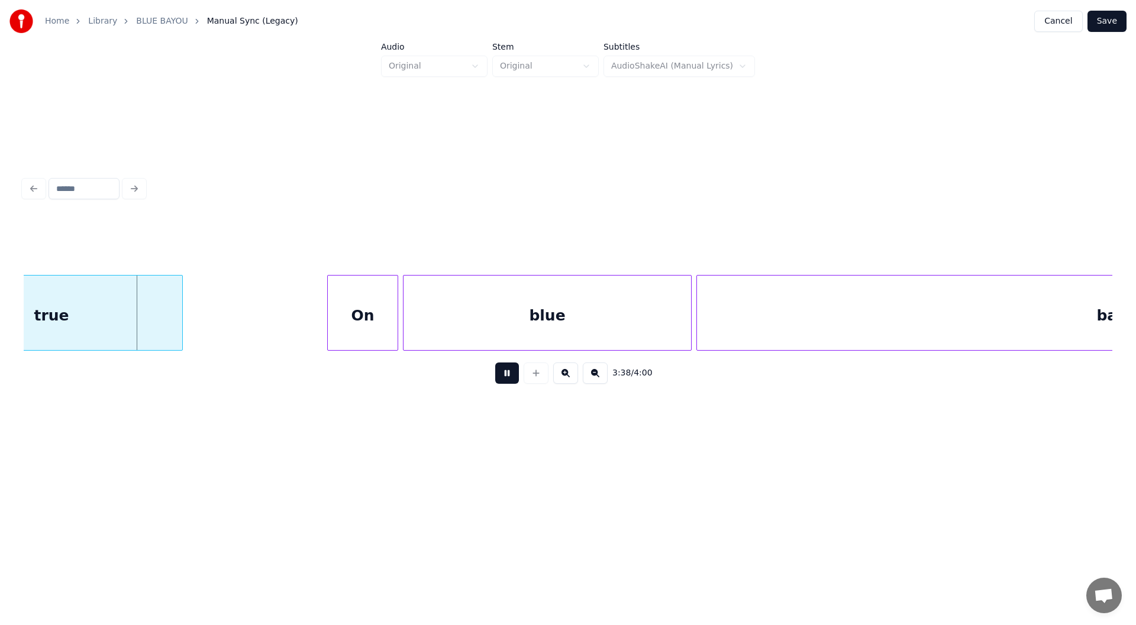
click at [501, 376] on button at bounding box center [507, 373] width 24 height 21
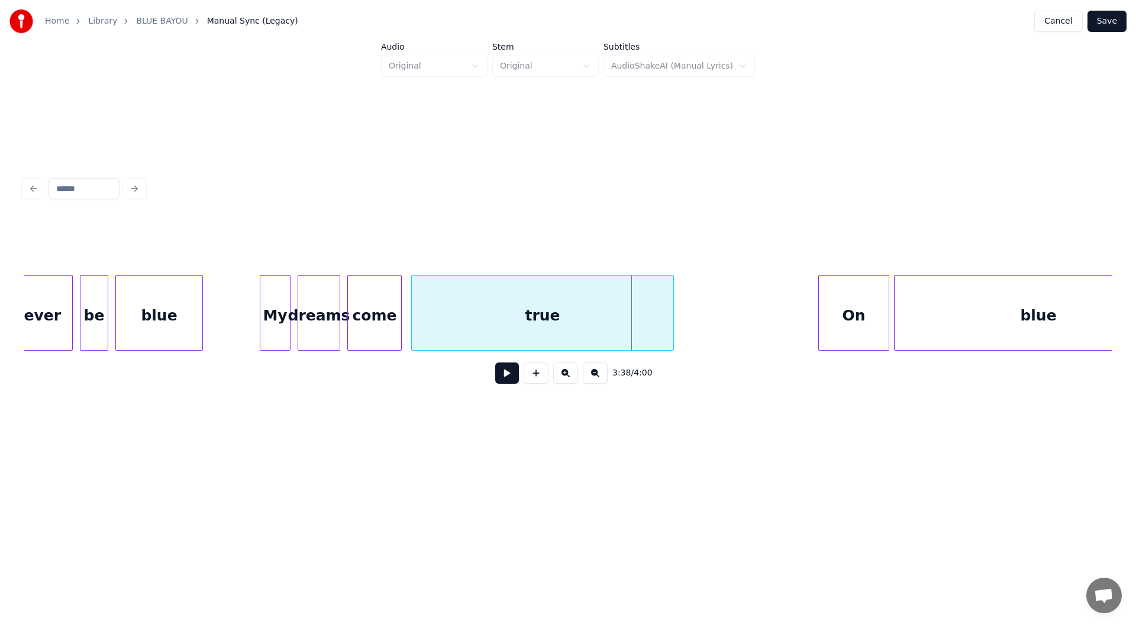
scroll to position [0, 25044]
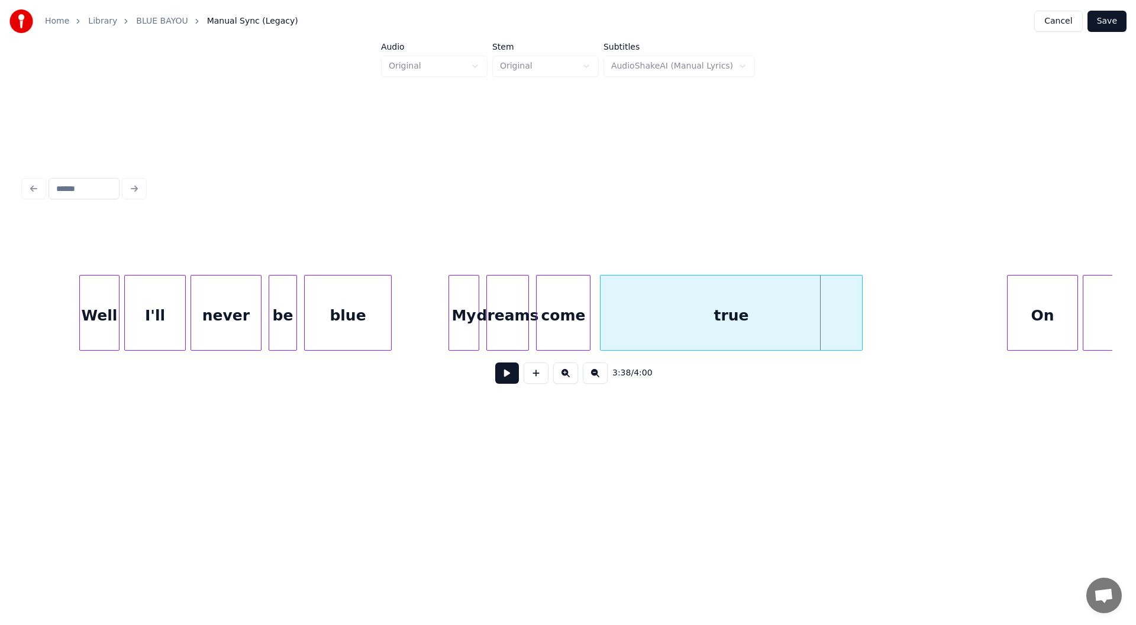
click at [557, 303] on div "come" at bounding box center [562, 316] width 53 height 80
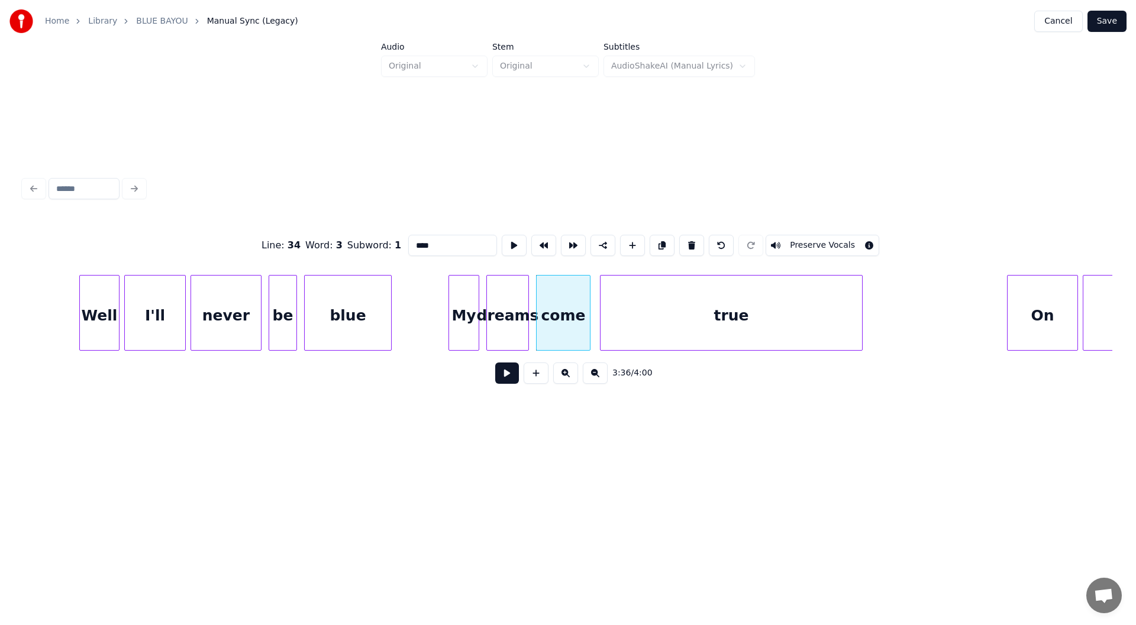
click at [503, 377] on button at bounding box center [507, 373] width 24 height 21
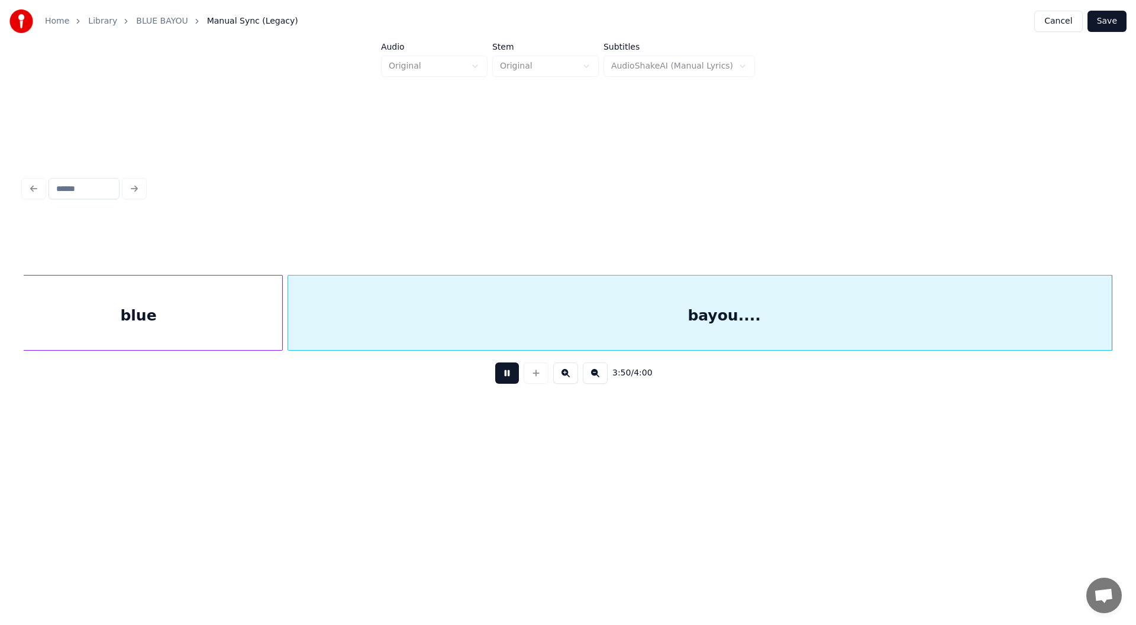
scroll to position [0, 27222]
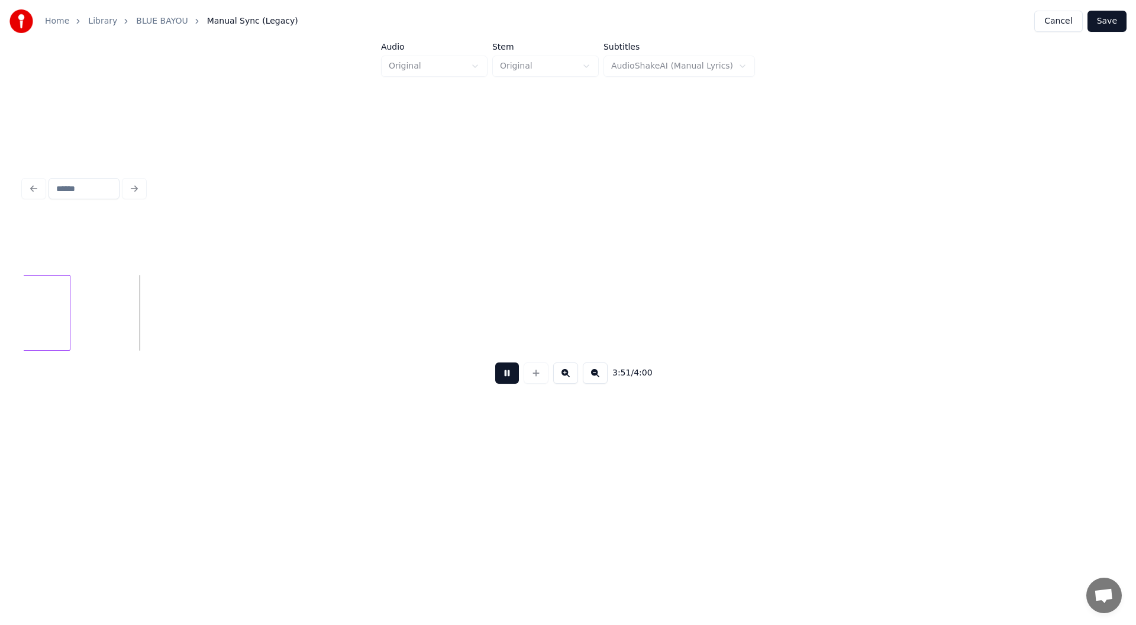
click at [507, 380] on button at bounding box center [507, 373] width 24 height 21
click at [1108, 15] on button "Save" at bounding box center [1106, 21] width 39 height 21
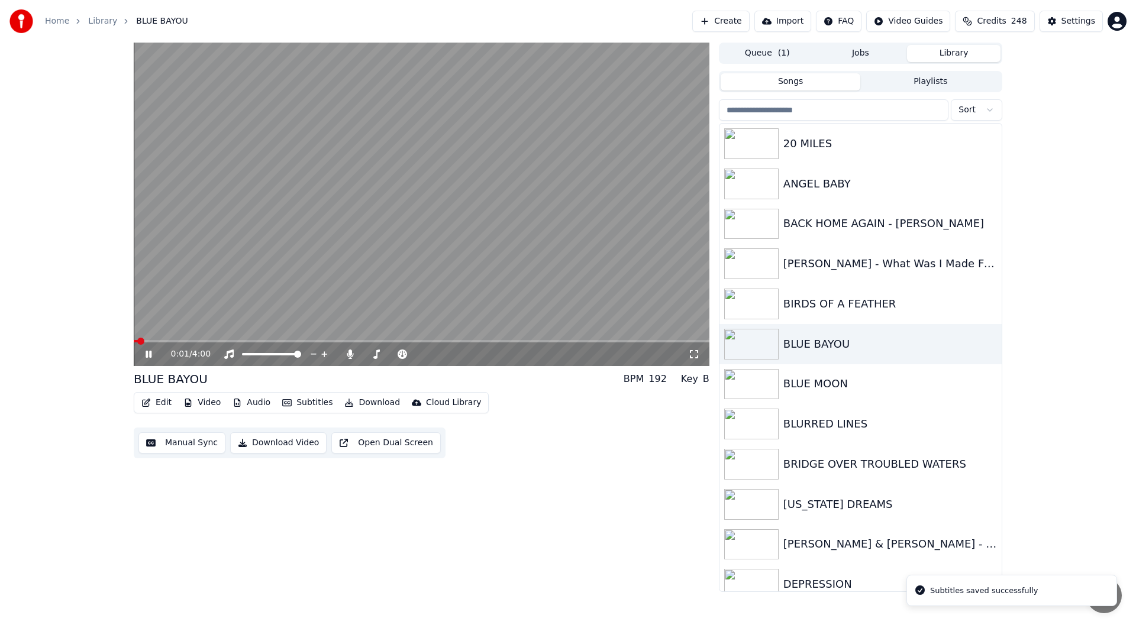
drag, startPoint x: 695, startPoint y: 354, endPoint x: 669, endPoint y: 395, distance: 48.6
click at [694, 354] on icon at bounding box center [694, 354] width 12 height 9
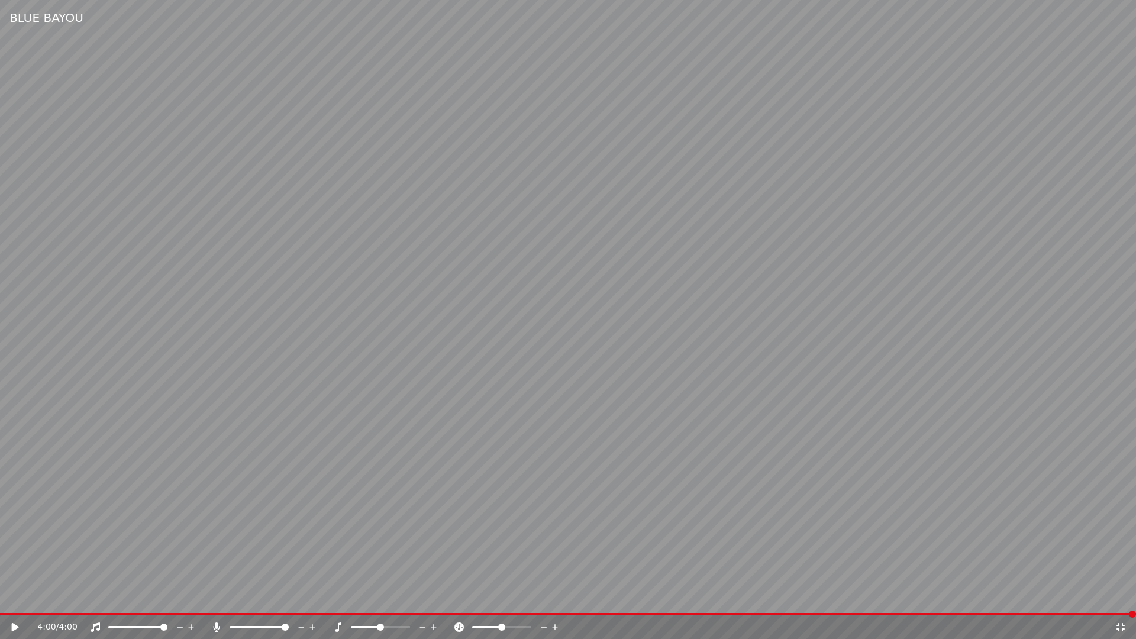
click at [1121, 625] on icon at bounding box center [1120, 627] width 8 height 8
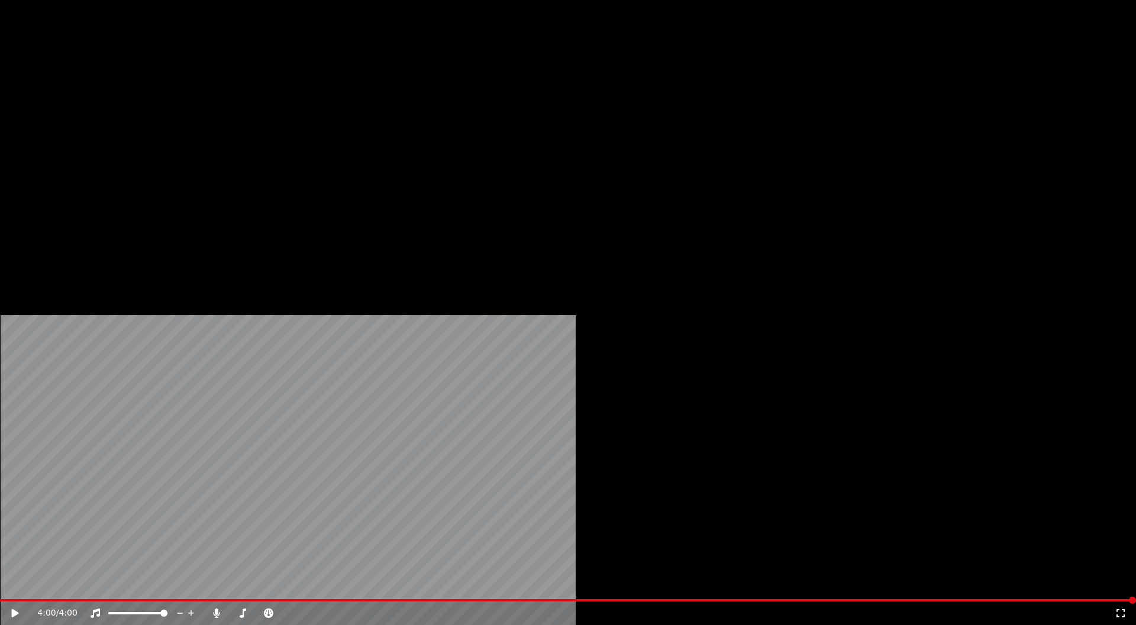
click at [362, 88] on button "Download" at bounding box center [371, 79] width 65 height 17
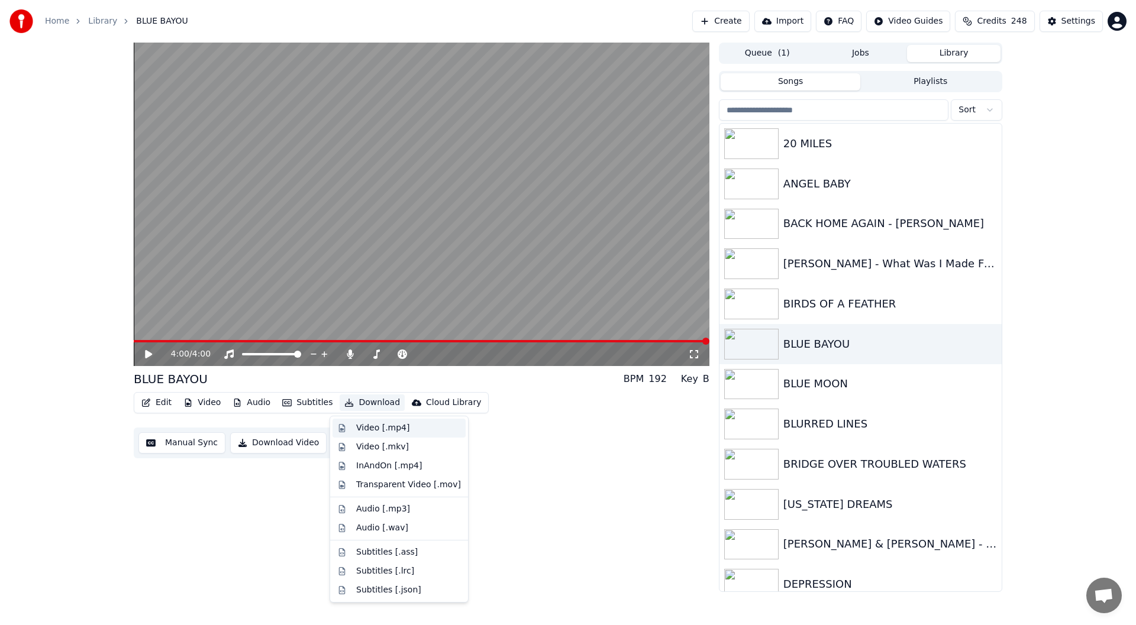
click at [372, 426] on div "Video [.mp4]" at bounding box center [382, 428] width 53 height 12
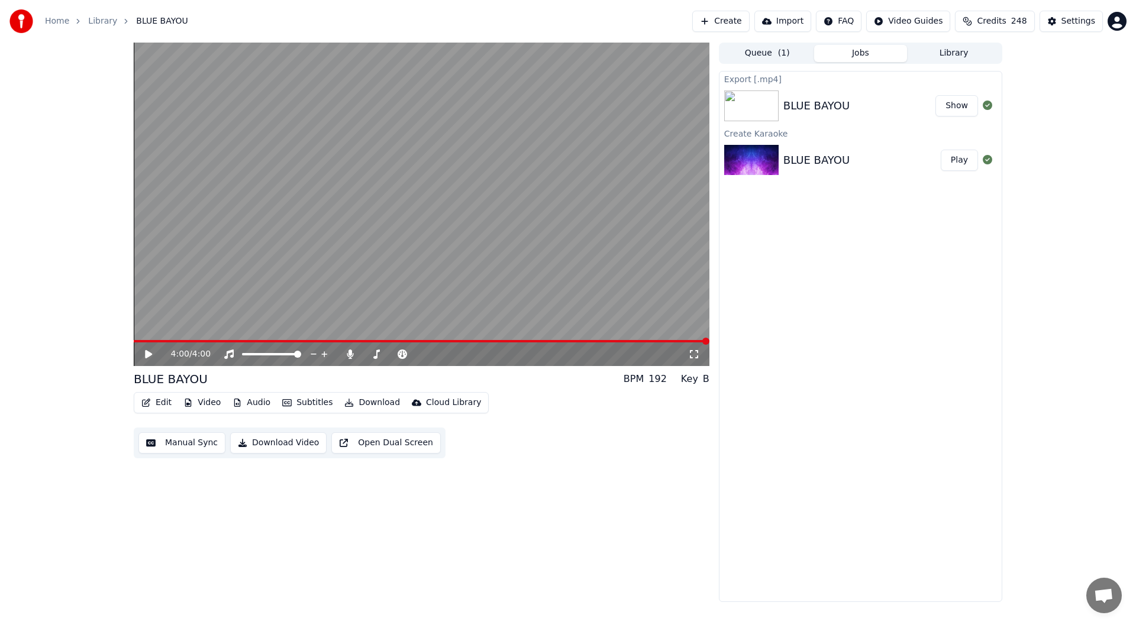
click at [949, 105] on button "Show" at bounding box center [956, 105] width 43 height 21
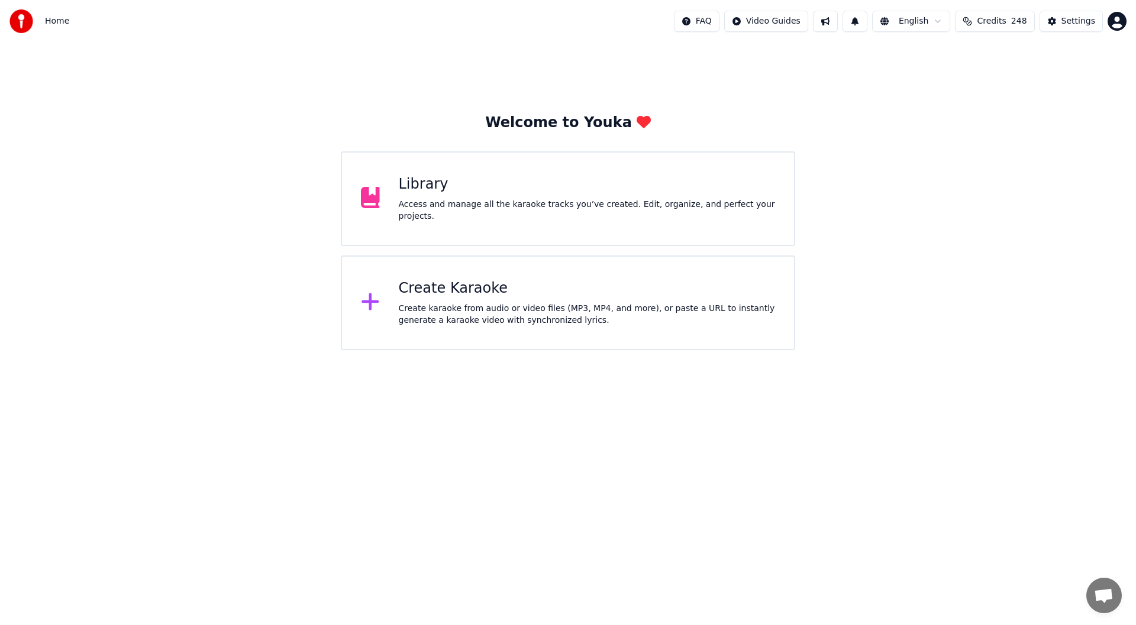
click at [500, 172] on div "Library Access and manage all the karaoke tracks you’ve created. Edit, organize…" at bounding box center [568, 198] width 454 height 95
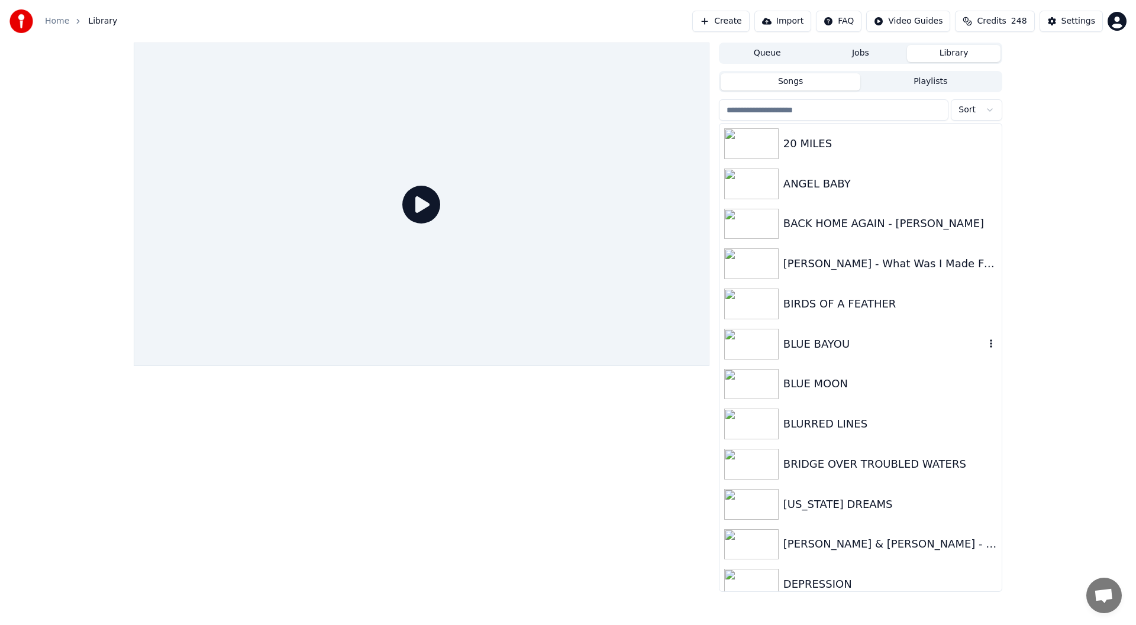
click at [833, 341] on div "BLUE BAYOU" at bounding box center [884, 344] width 202 height 17
